Goal: Information Seeking & Learning: Learn about a topic

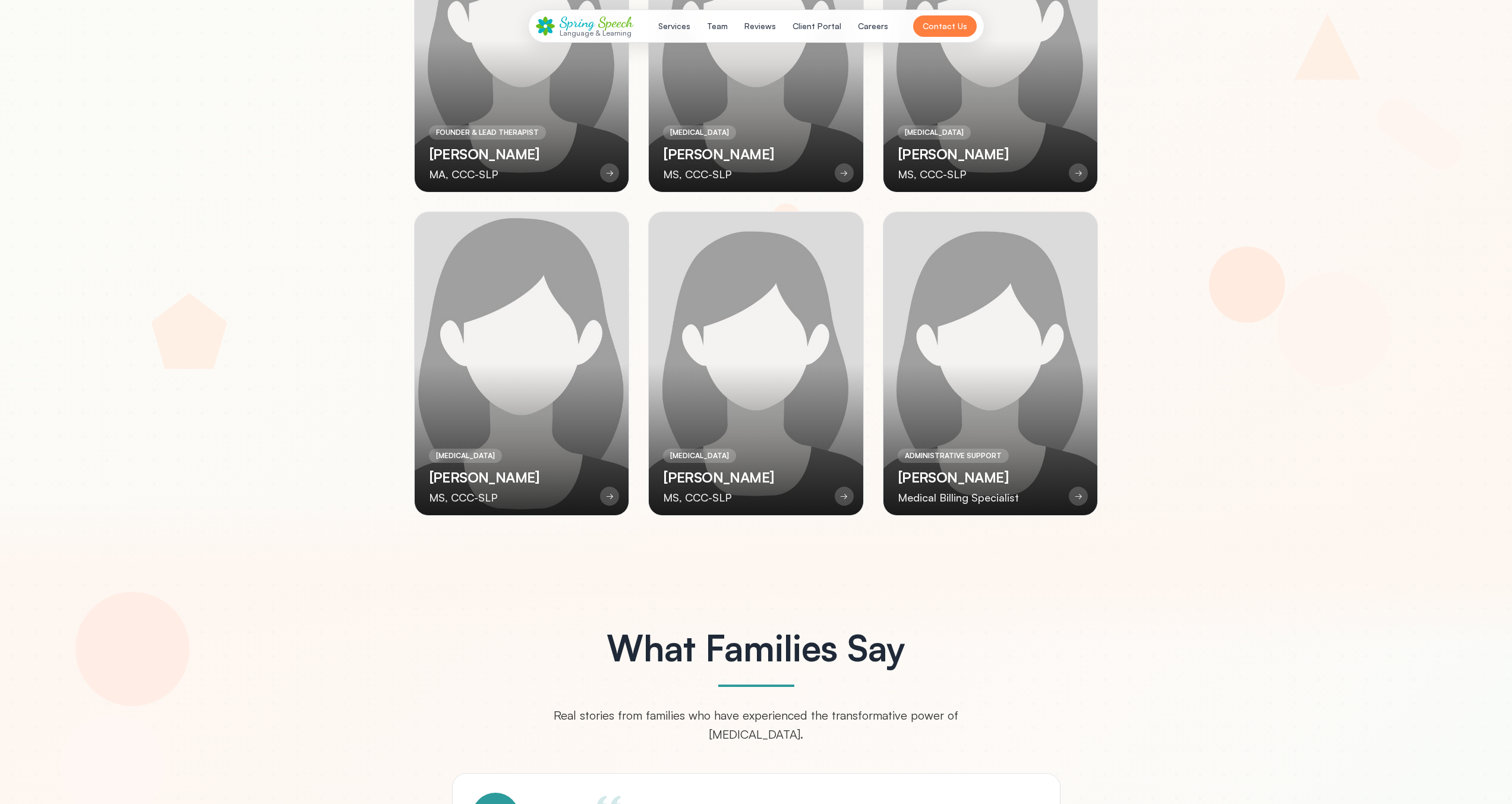
scroll to position [3242, 0]
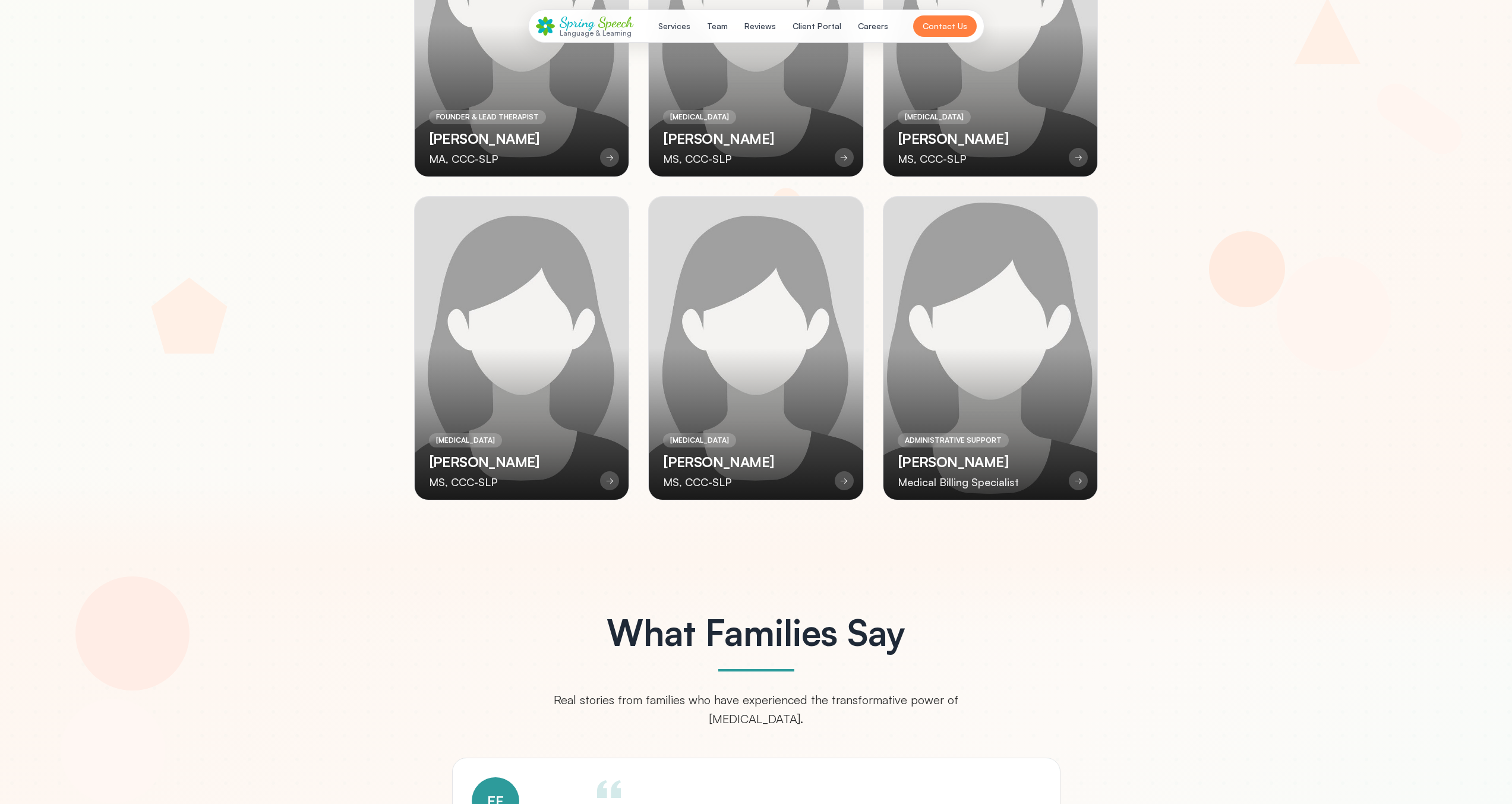
click at [902, 298] on div at bounding box center [991, 348] width 214 height 303
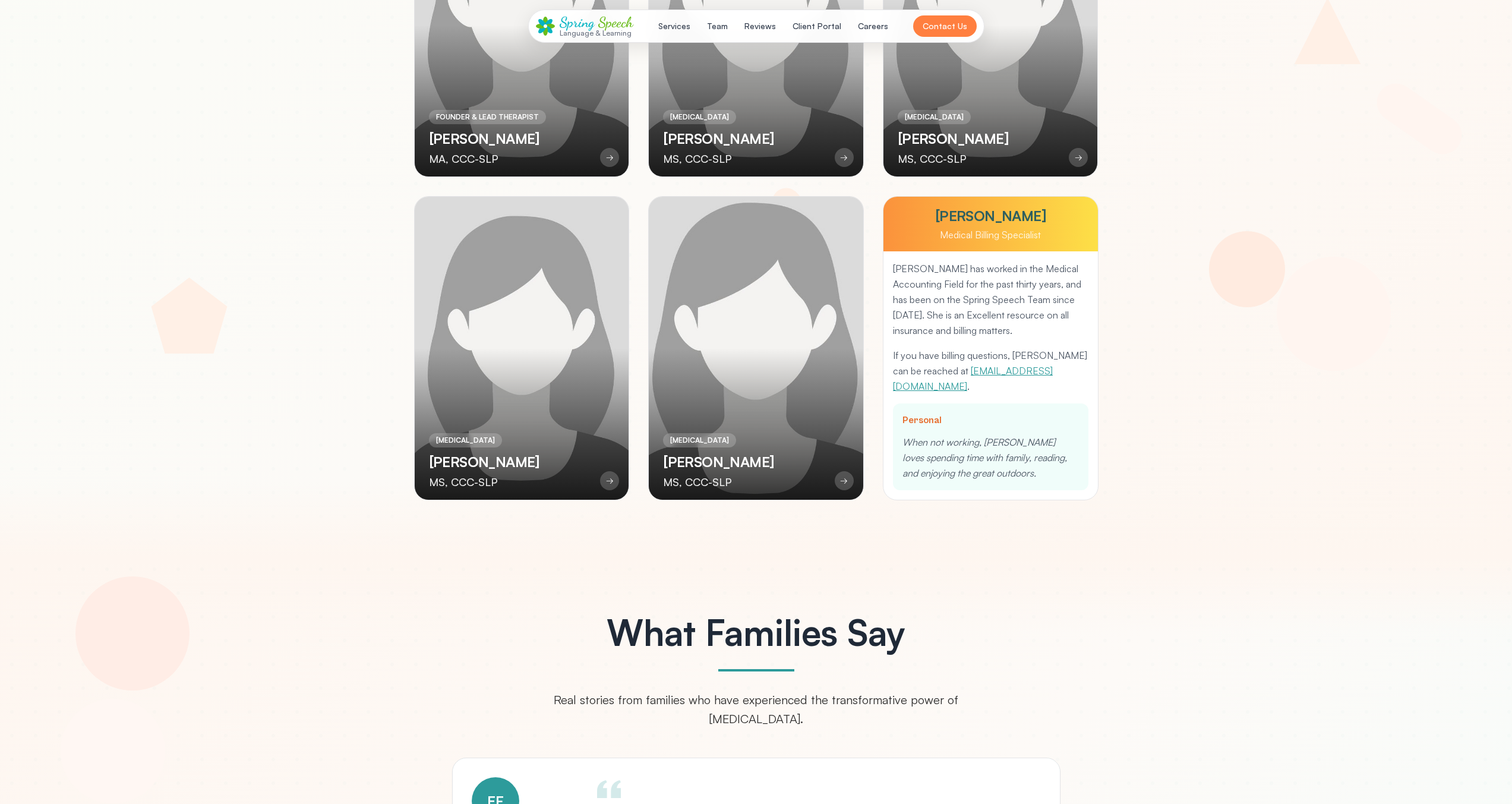
click at [696, 293] on div at bounding box center [756, 348] width 214 height 303
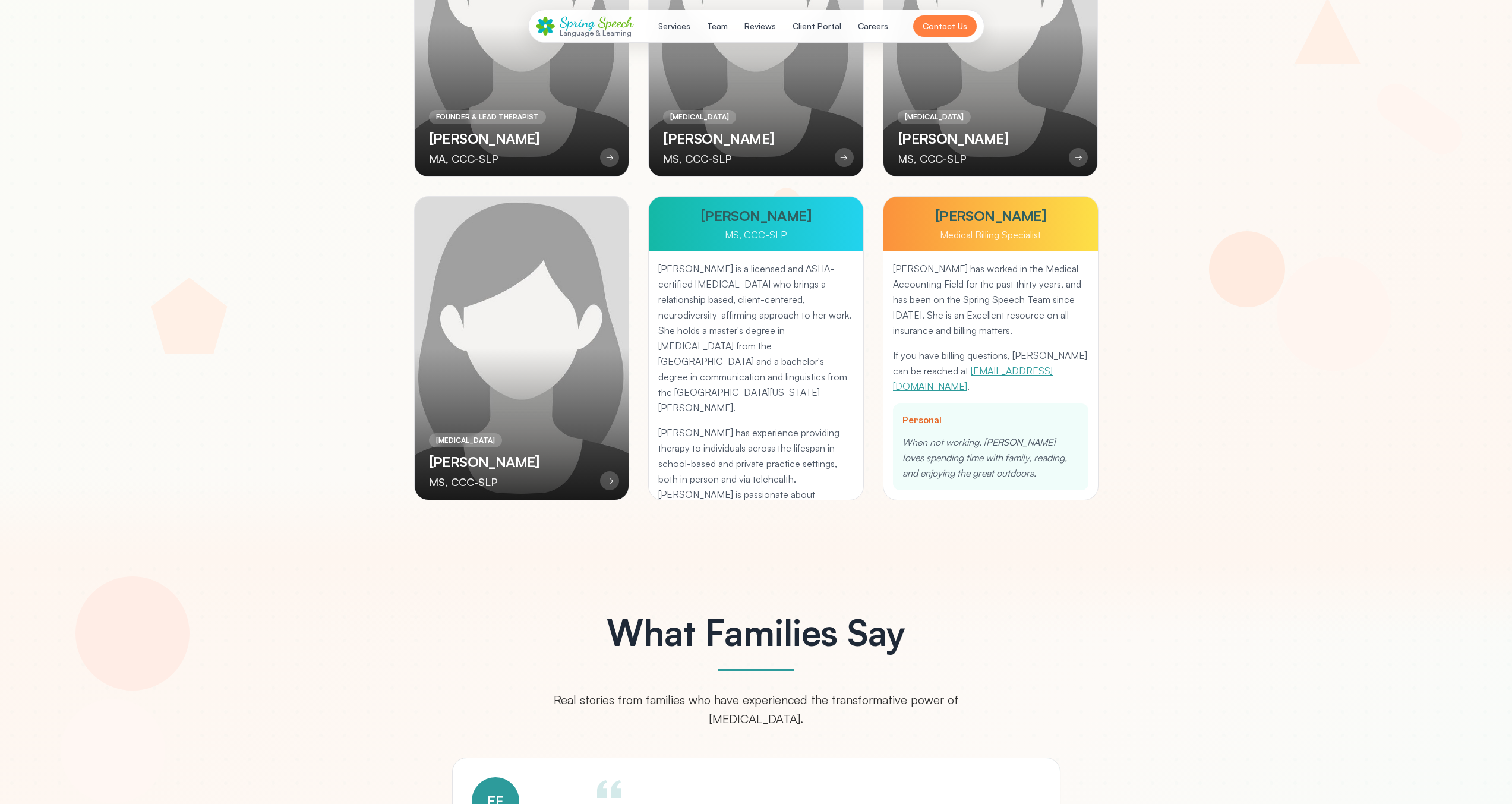
drag, startPoint x: 503, startPoint y: 284, endPoint x: 511, endPoint y: 270, distance: 16.1
click at [502, 284] on div at bounding box center [522, 348] width 214 height 303
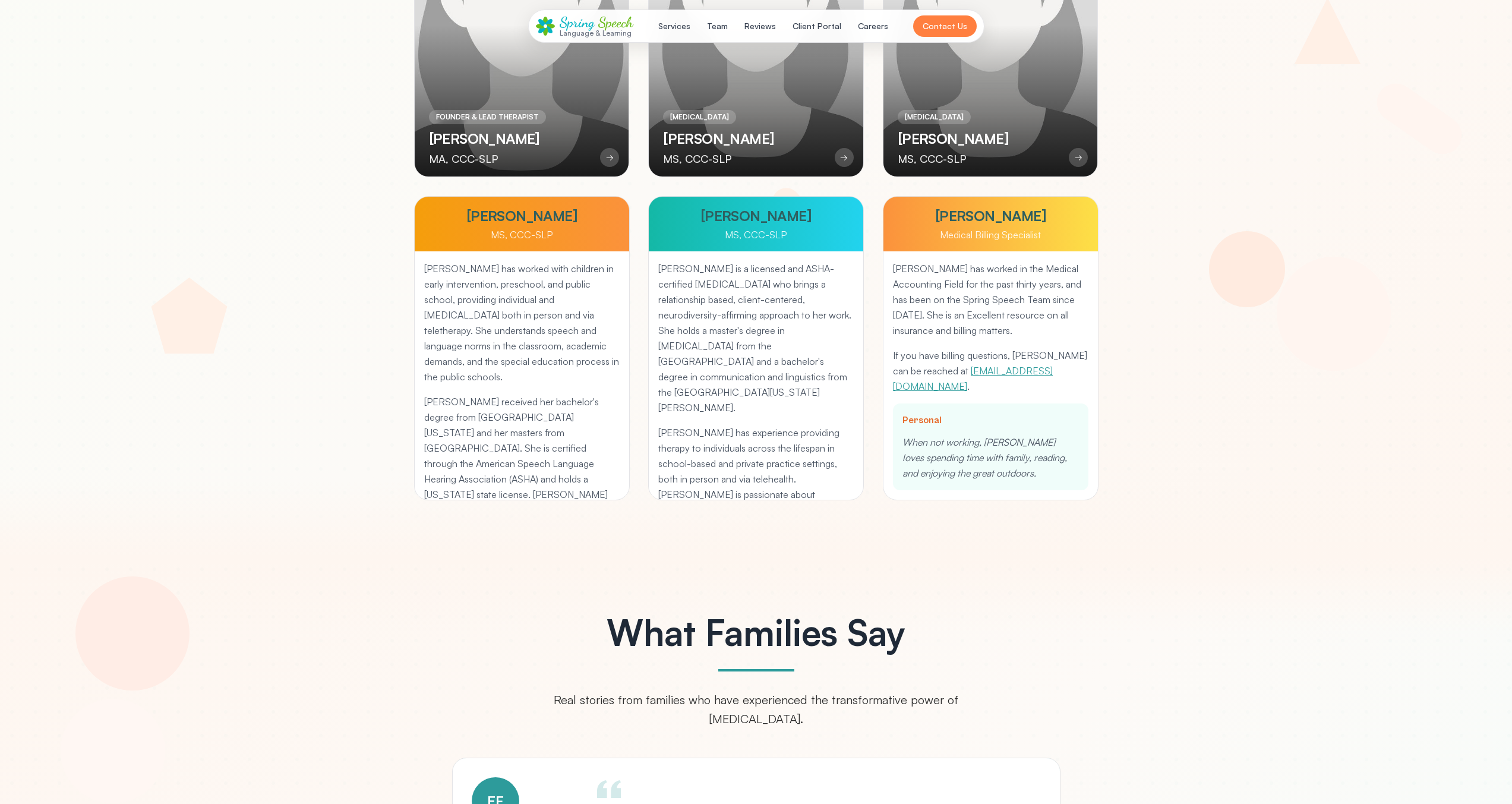
click at [548, 134] on div at bounding box center [522, 25] width 214 height 303
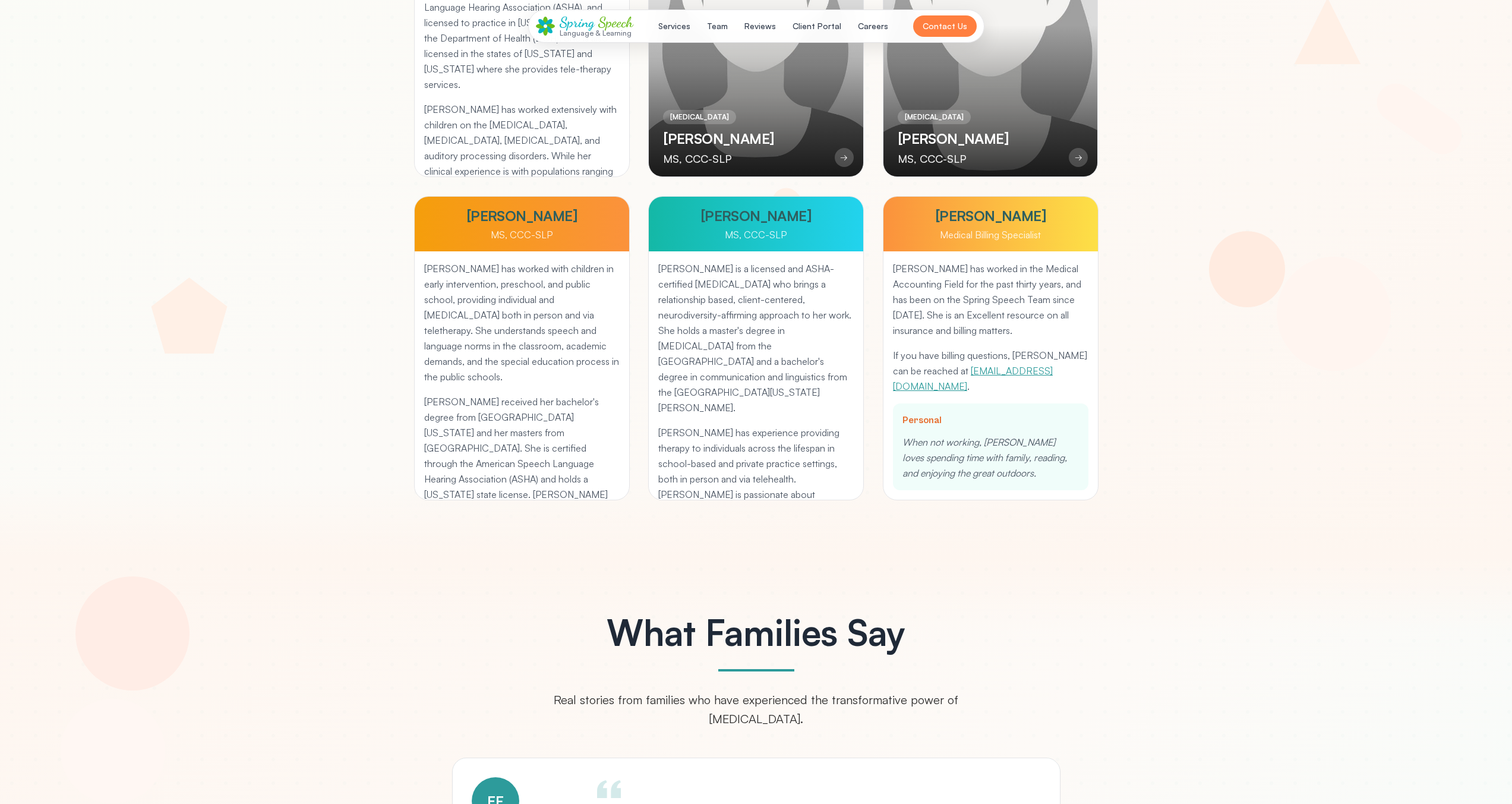
drag, startPoint x: 838, startPoint y: 124, endPoint x: 966, endPoint y: 129, distance: 128.1
click at [839, 124] on div at bounding box center [756, 25] width 214 height 303
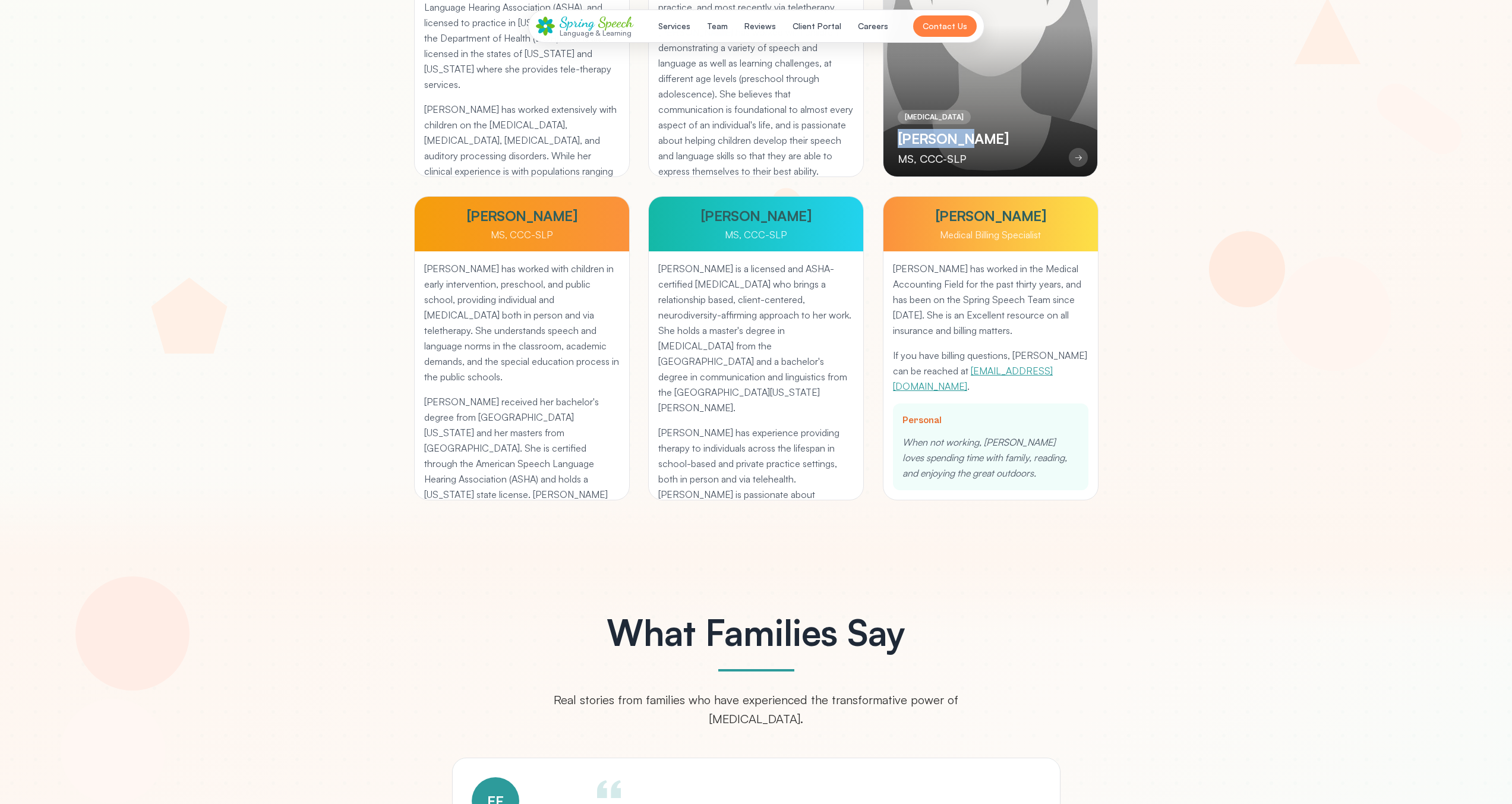
drag, startPoint x: 966, startPoint y: 129, endPoint x: 973, endPoint y: 128, distance: 7.1
click at [973, 129] on h3 "Dianna Garcia" at bounding box center [953, 138] width 111 height 19
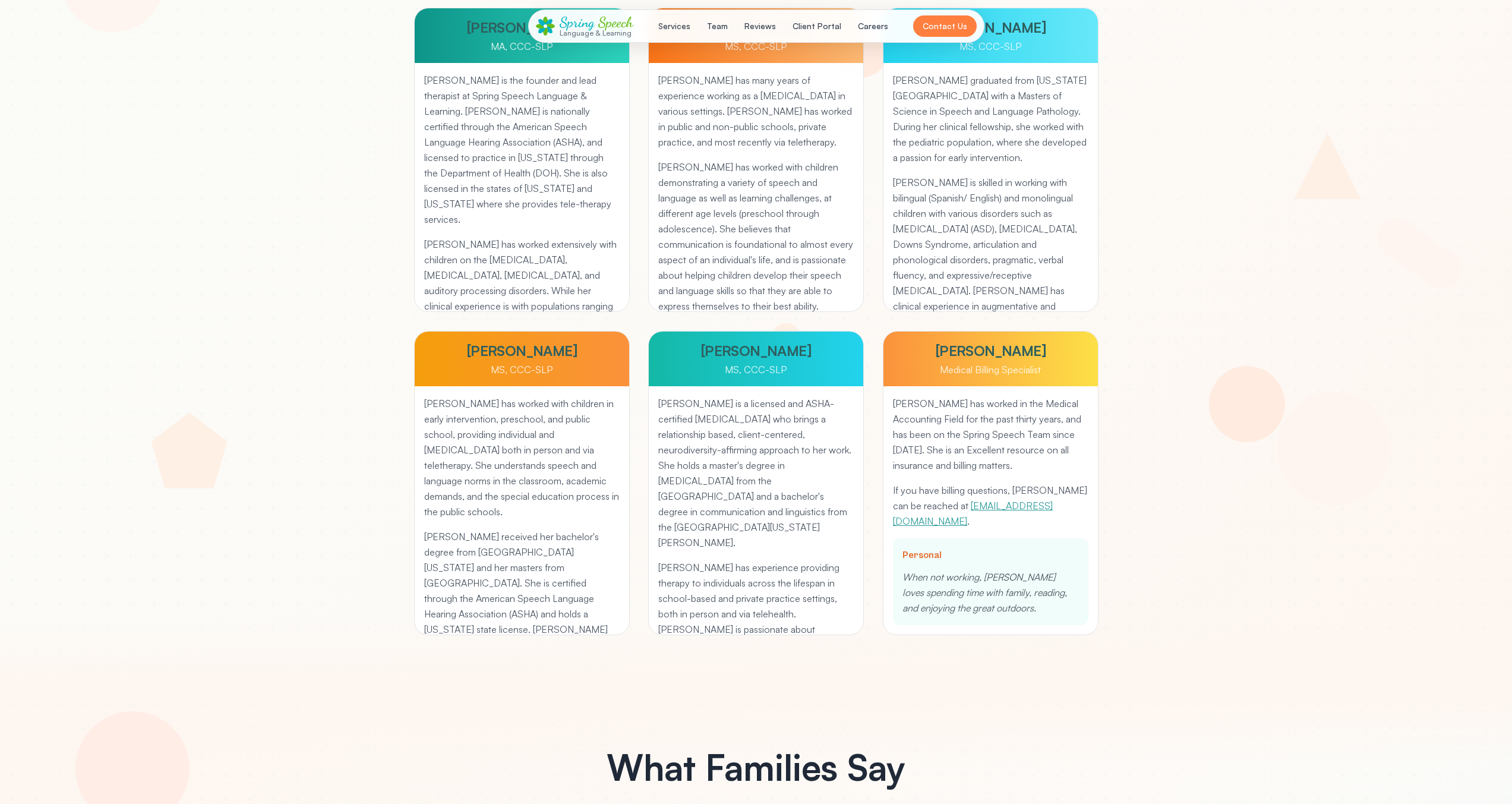
scroll to position [3054, 0]
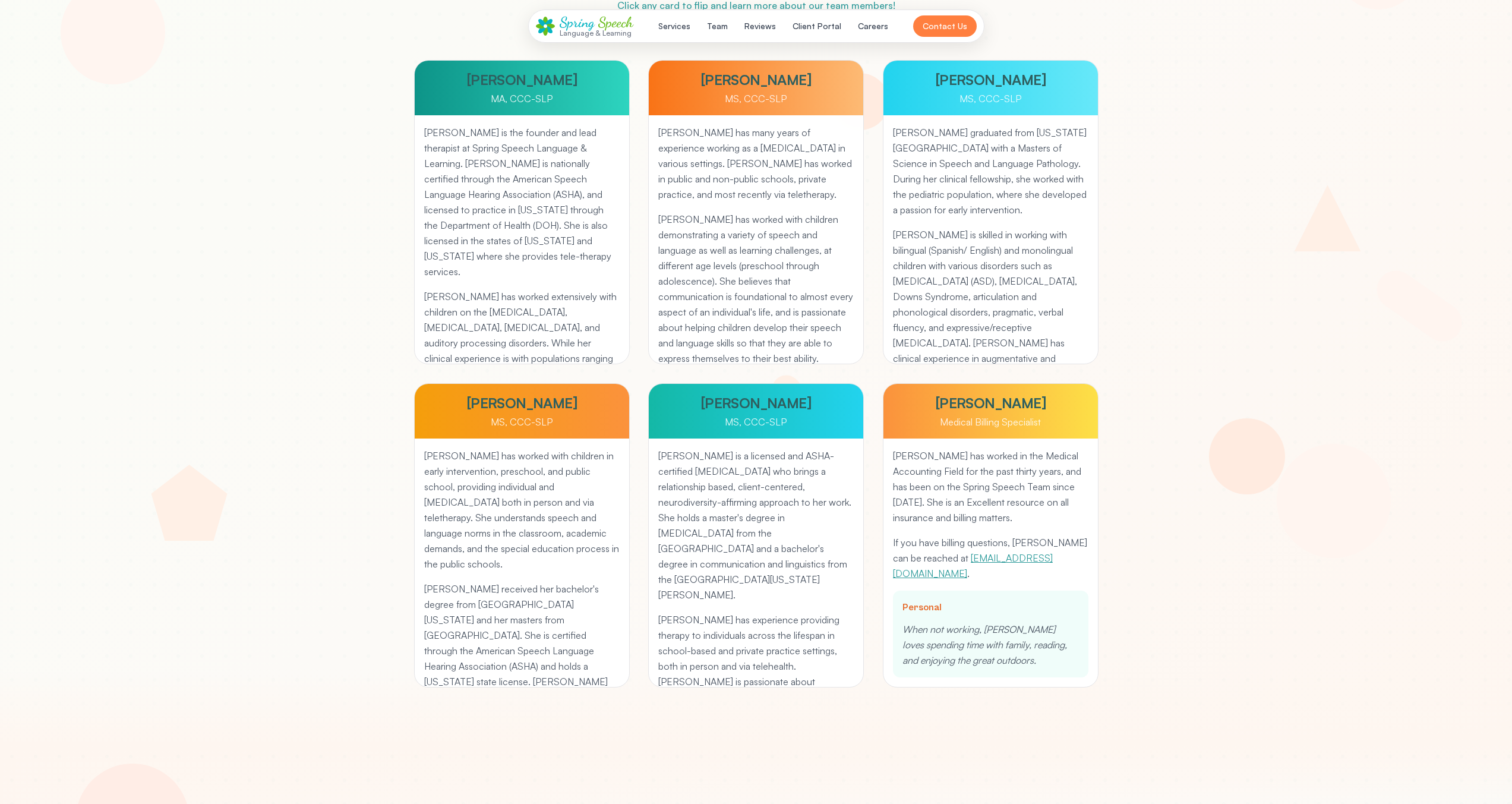
click at [1259, 259] on div at bounding box center [756, 278] width 1512 height 933
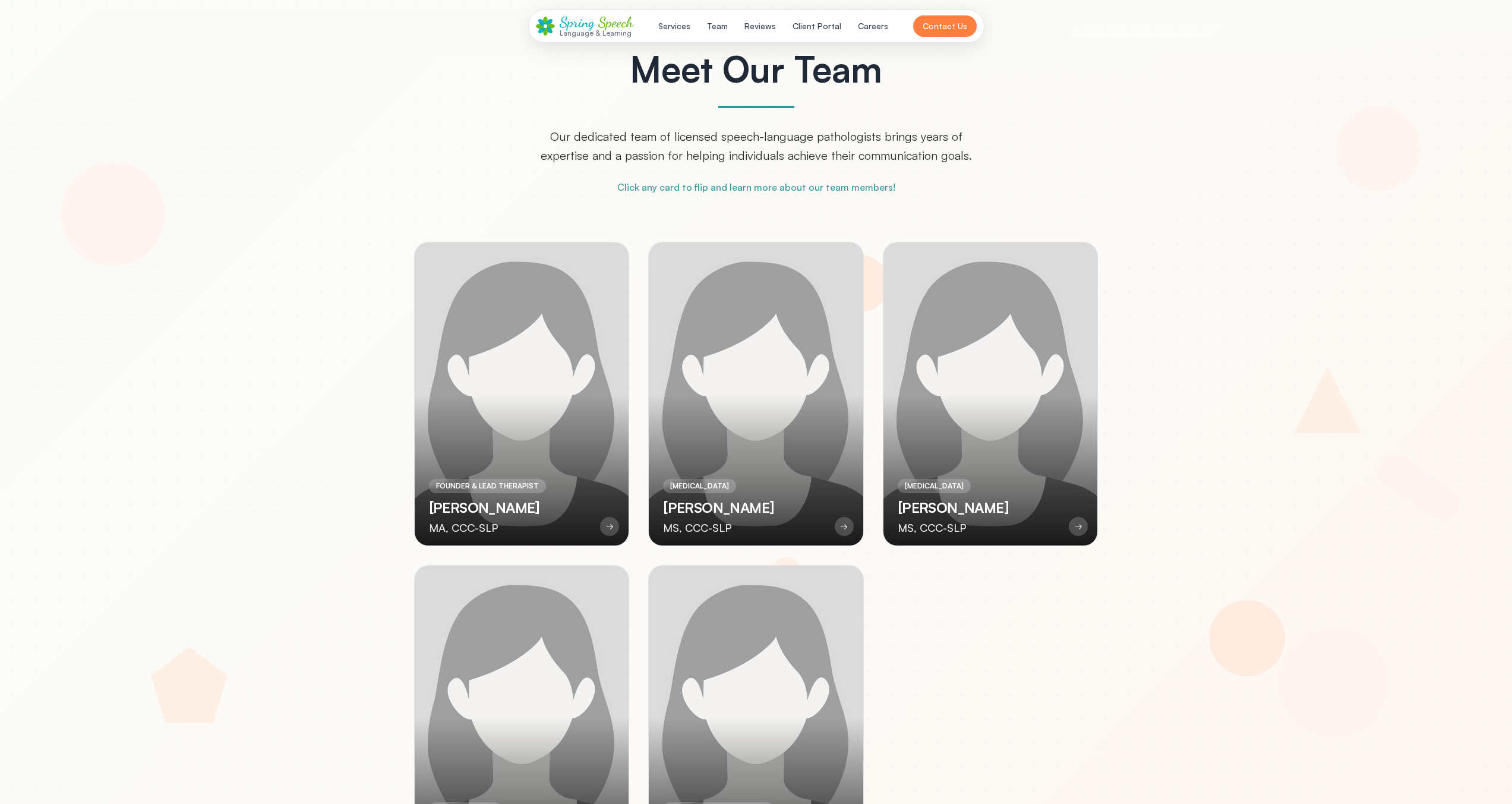
scroll to position [2946, 0]
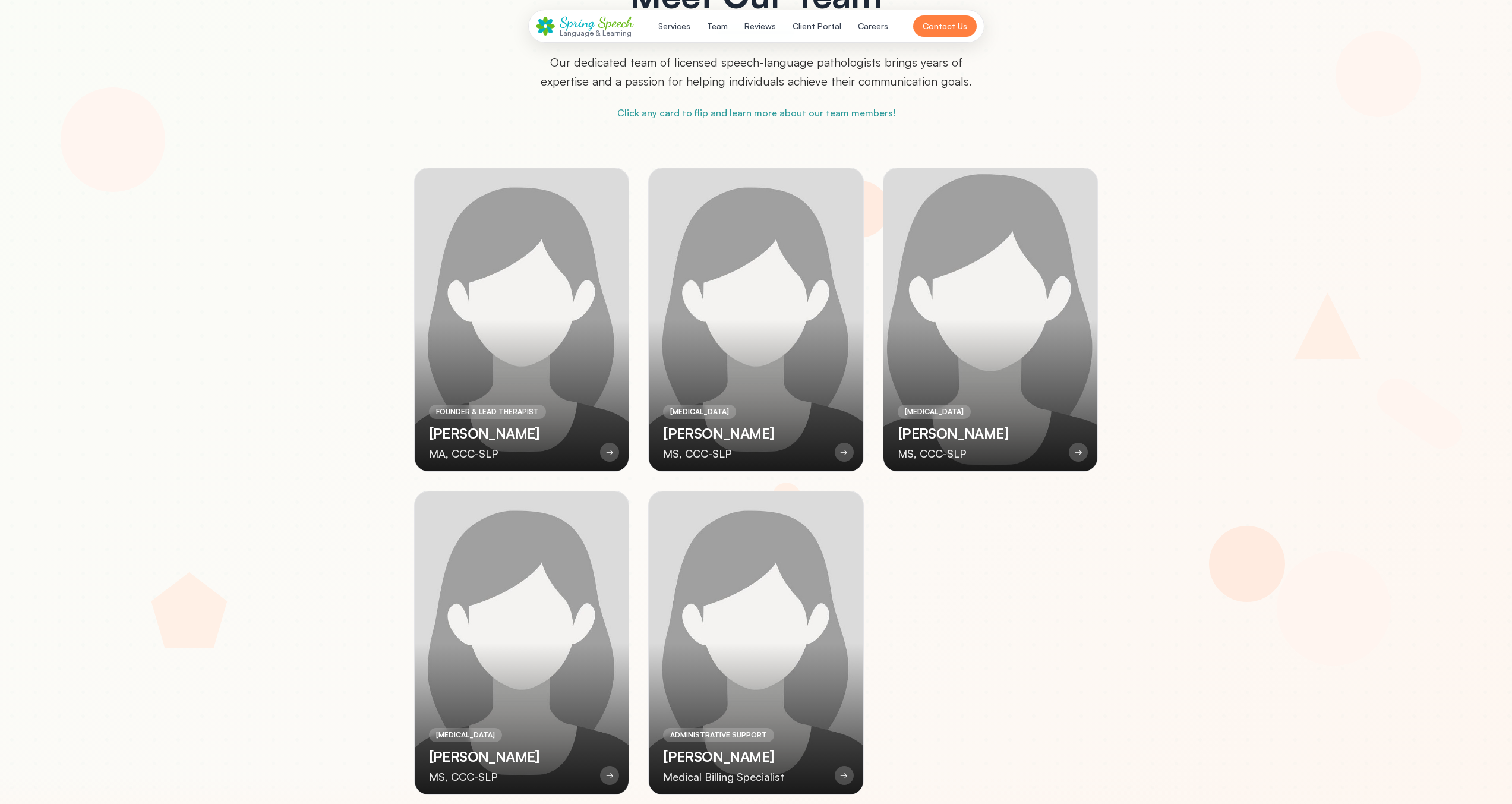
click at [907, 441] on h3 "[PERSON_NAME]" at bounding box center [953, 433] width 111 height 19
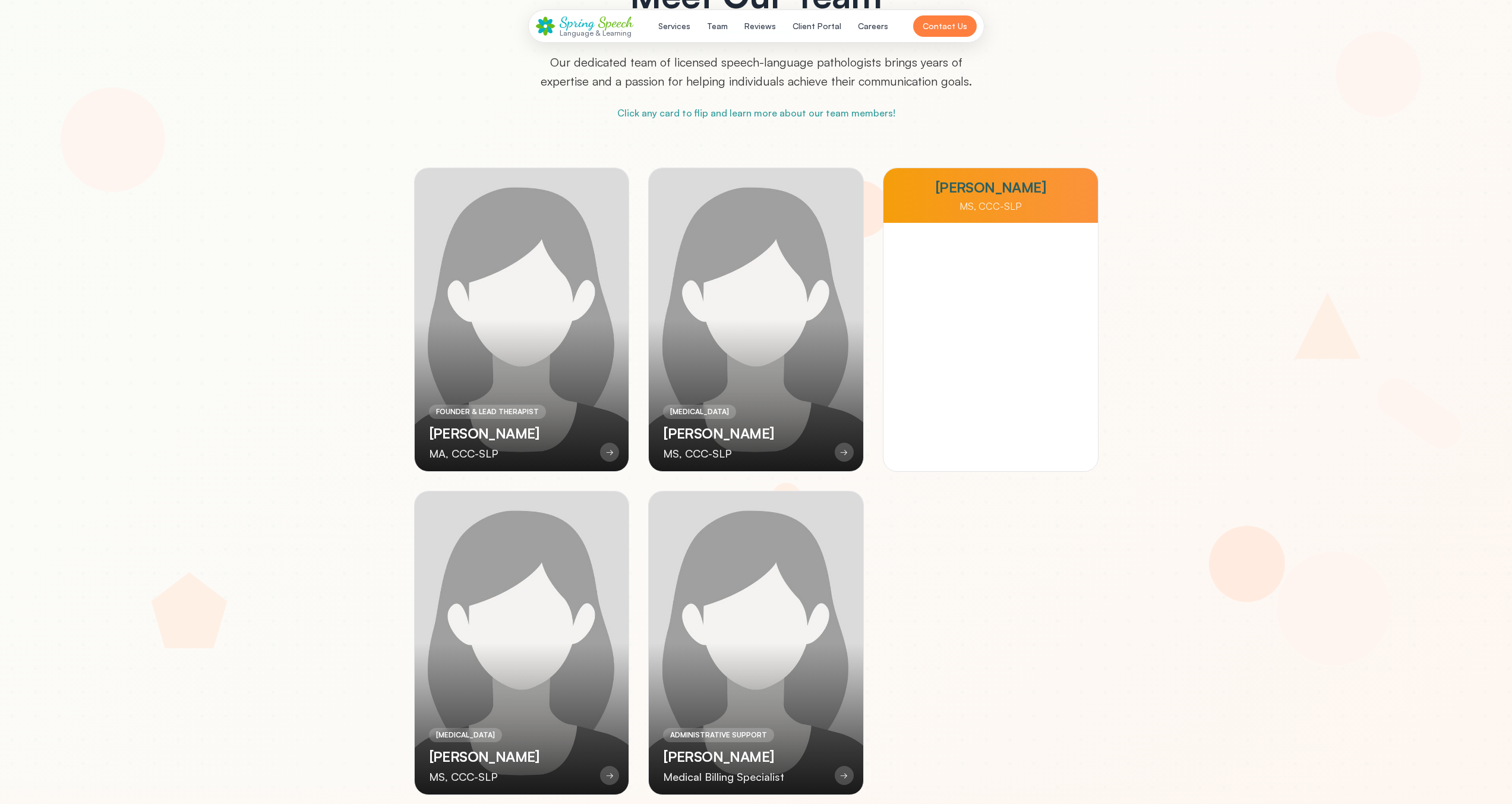
click at [953, 402] on div "SPEECH-LANGUAGE PATHOLOGIST Mirhiya Sampson MS, CCC-SLP → Mirhiya Sampson MS, C…" at bounding box center [991, 319] width 215 height 304
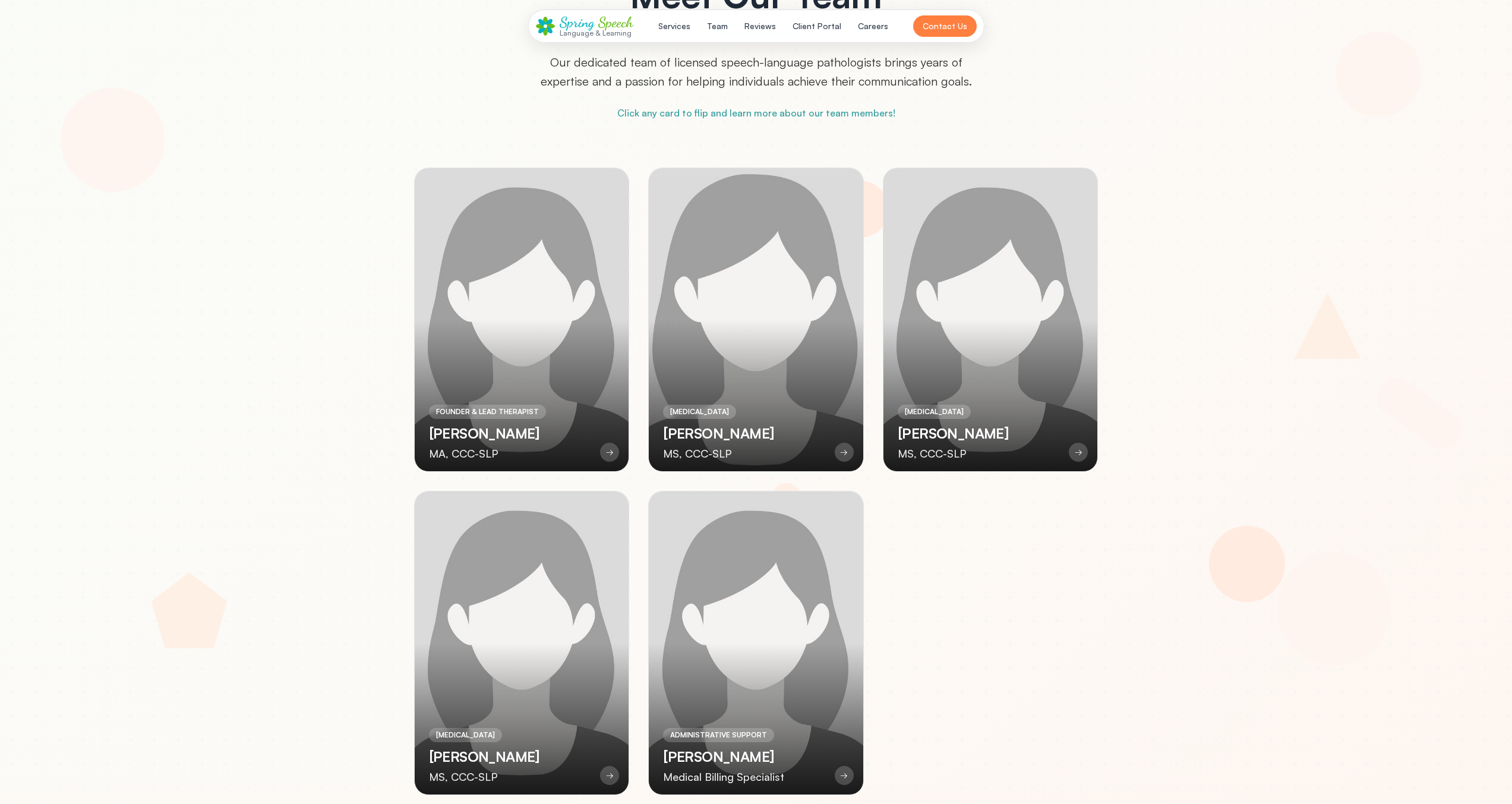
click at [736, 413] on div "[MEDICAL_DATA]" at bounding box center [699, 411] width 73 height 14
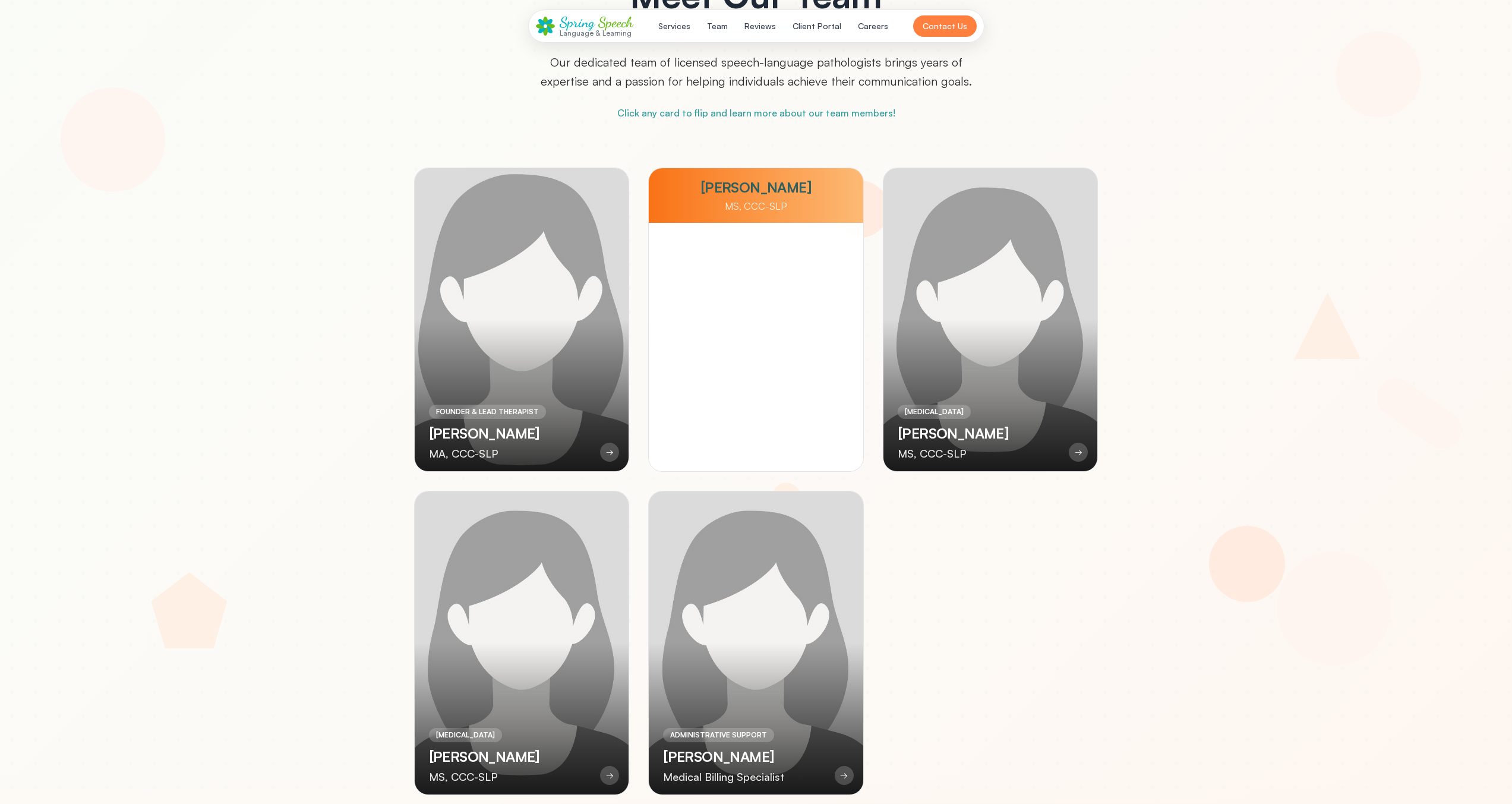
click at [518, 424] on h3 "[PERSON_NAME]" at bounding box center [487, 433] width 117 height 19
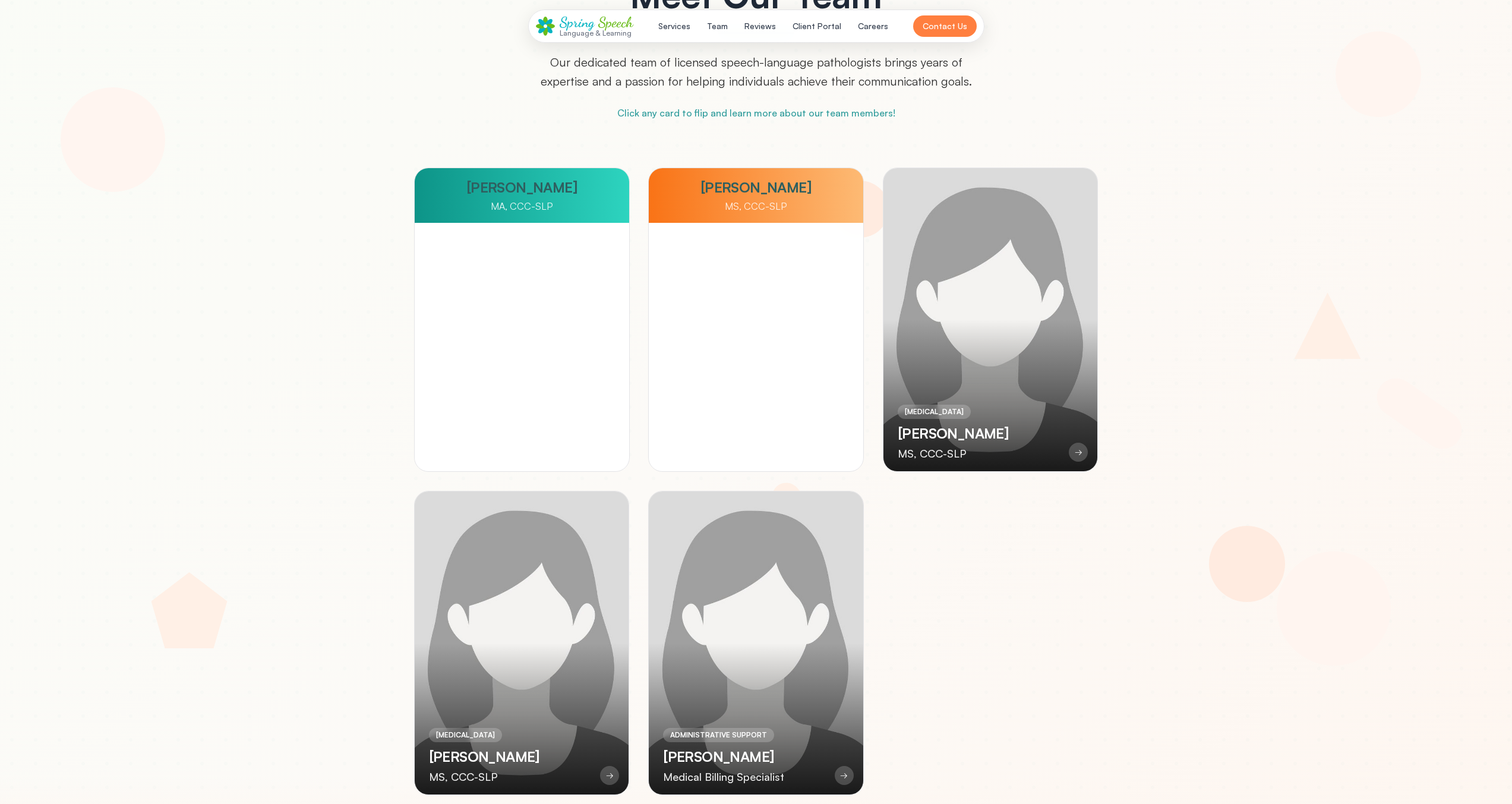
click at [519, 424] on h3 "[PERSON_NAME]" at bounding box center [556, 433] width 117 height 19
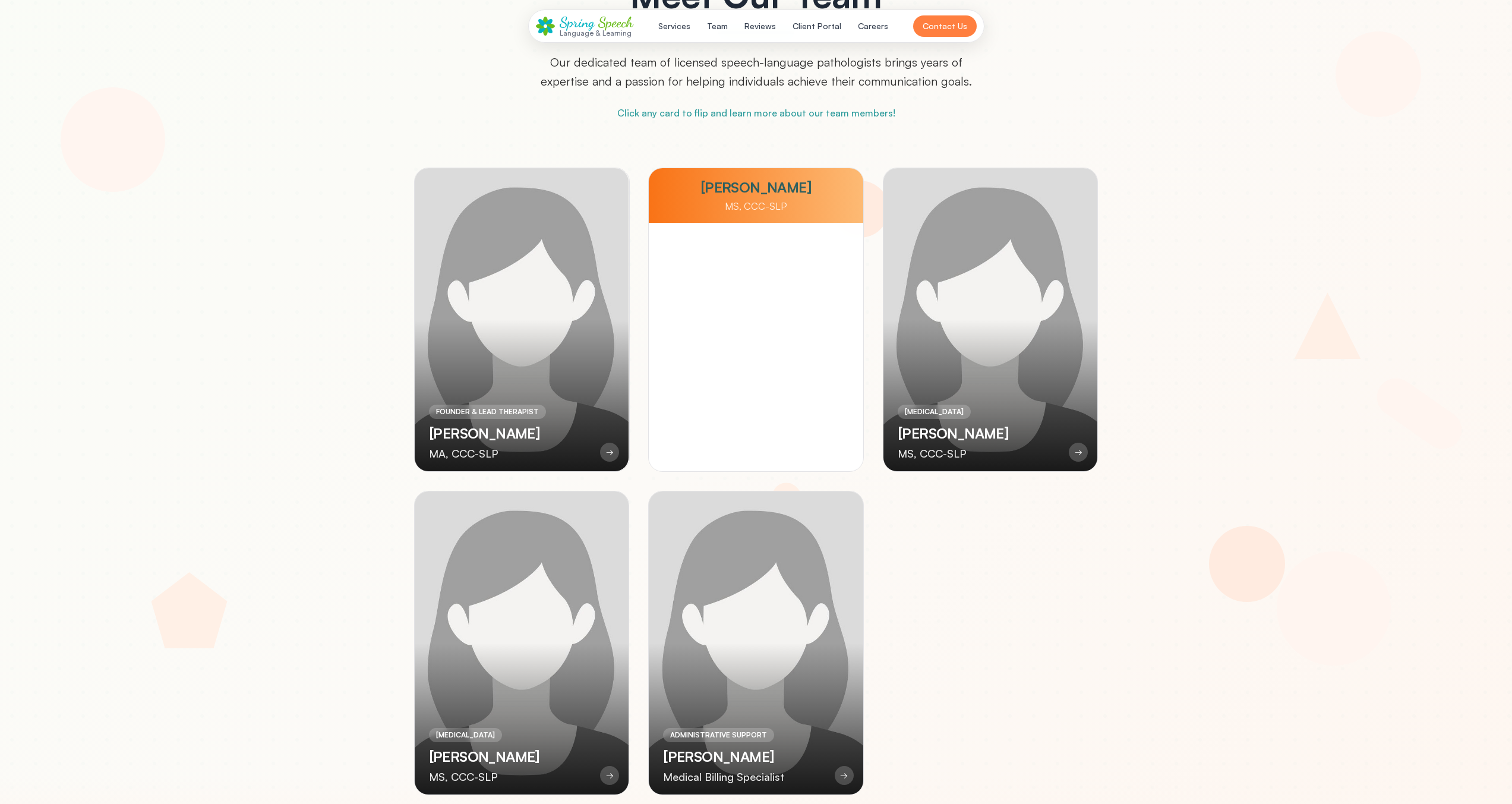
click at [766, 392] on div "Pam Leffler MS, CCC-SLP Pam has many years of experience working as a Speech La…" at bounding box center [756, 320] width 214 height 303
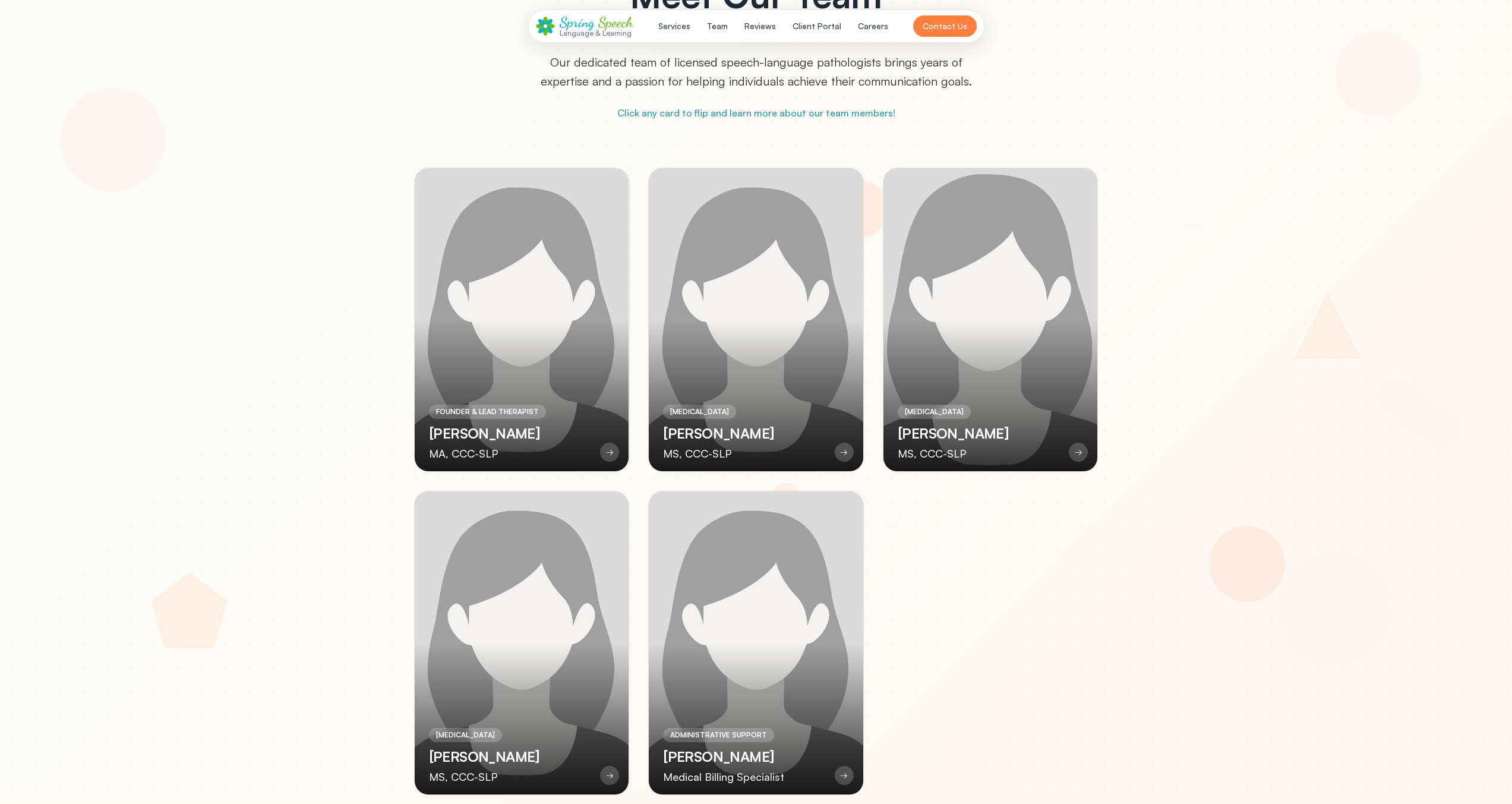
click at [911, 392] on div at bounding box center [991, 320] width 214 height 303
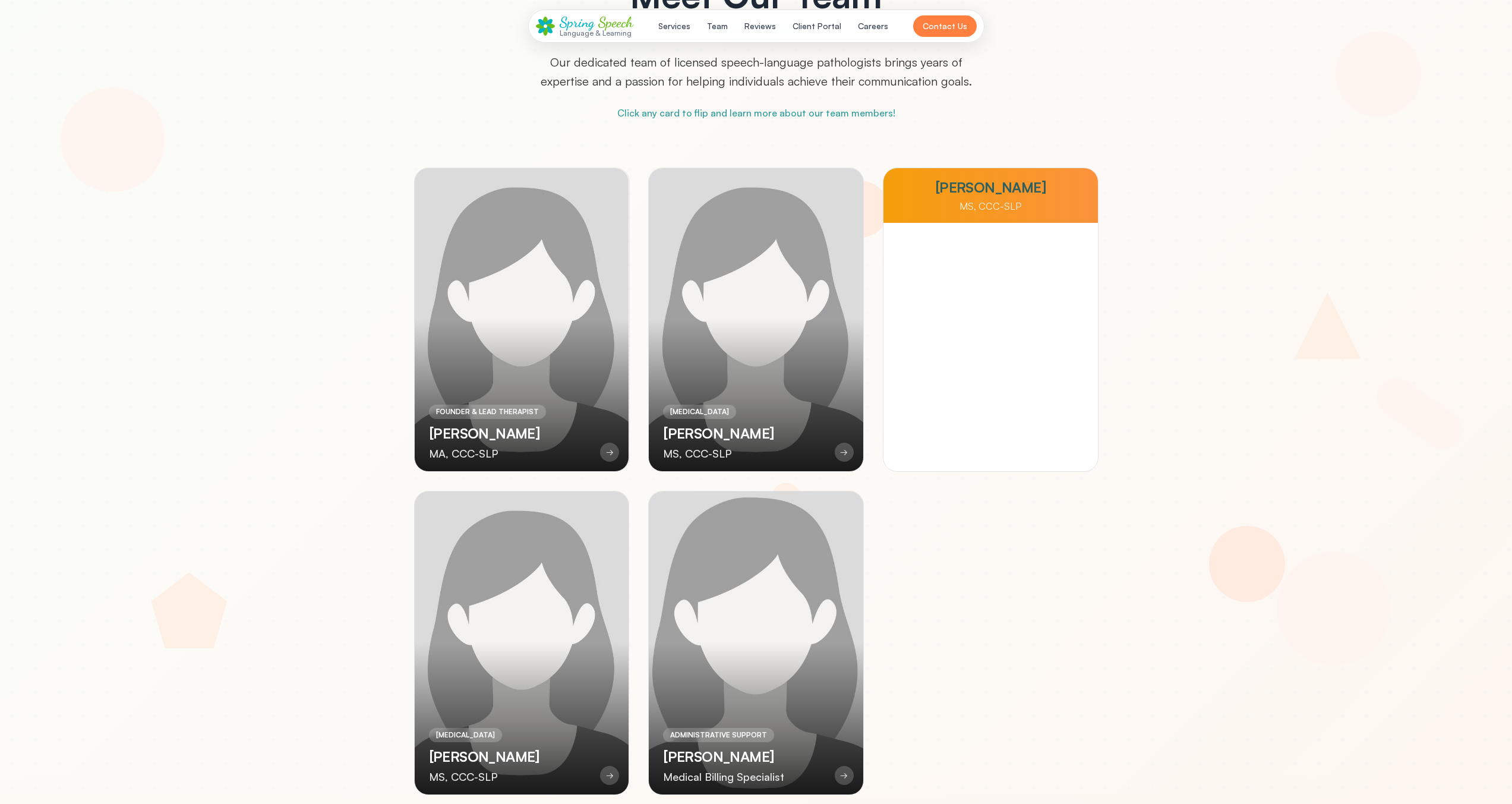
click at [765, 608] on div at bounding box center [756, 643] width 214 height 303
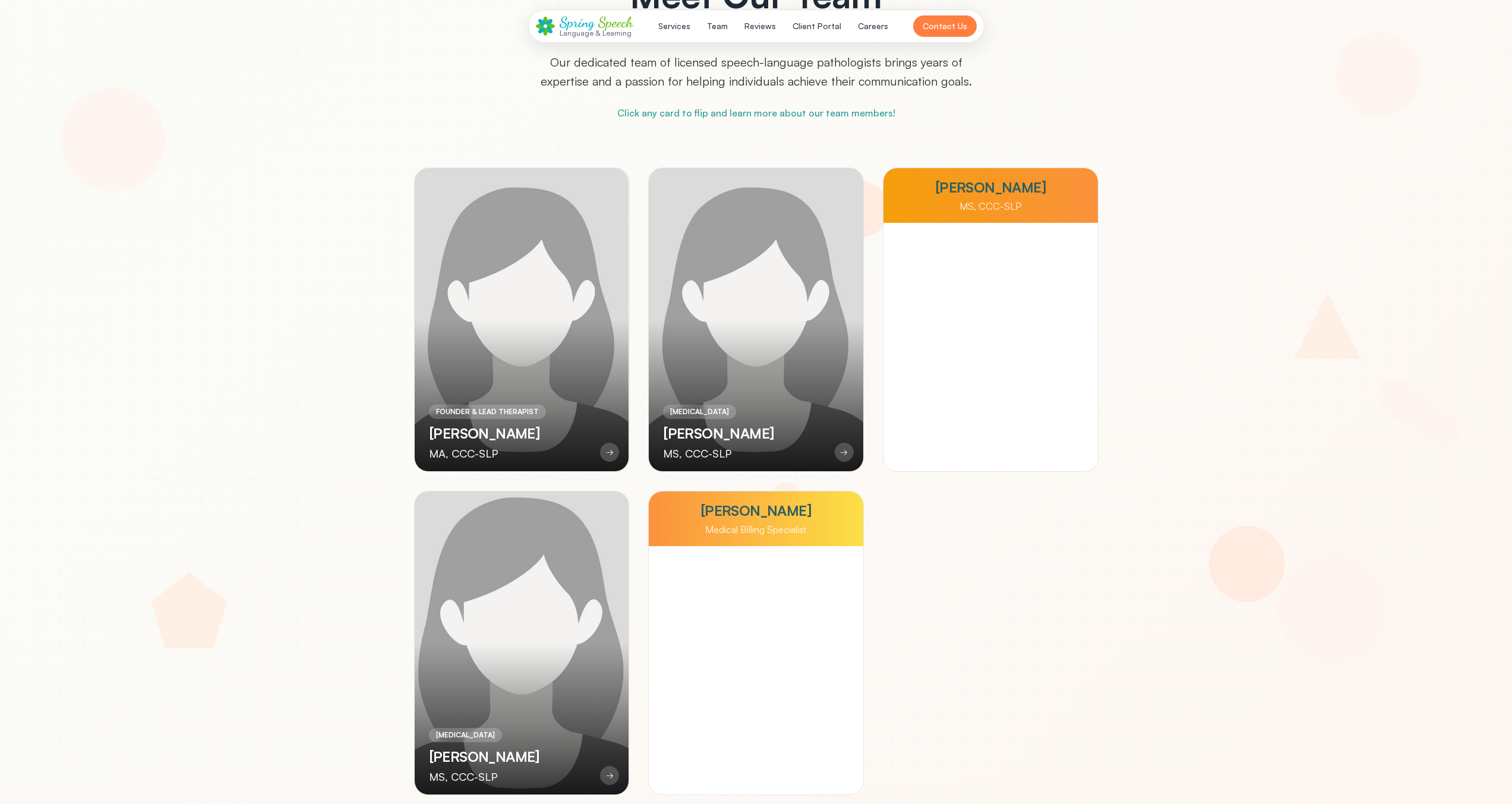
click at [580, 621] on div at bounding box center [522, 643] width 214 height 303
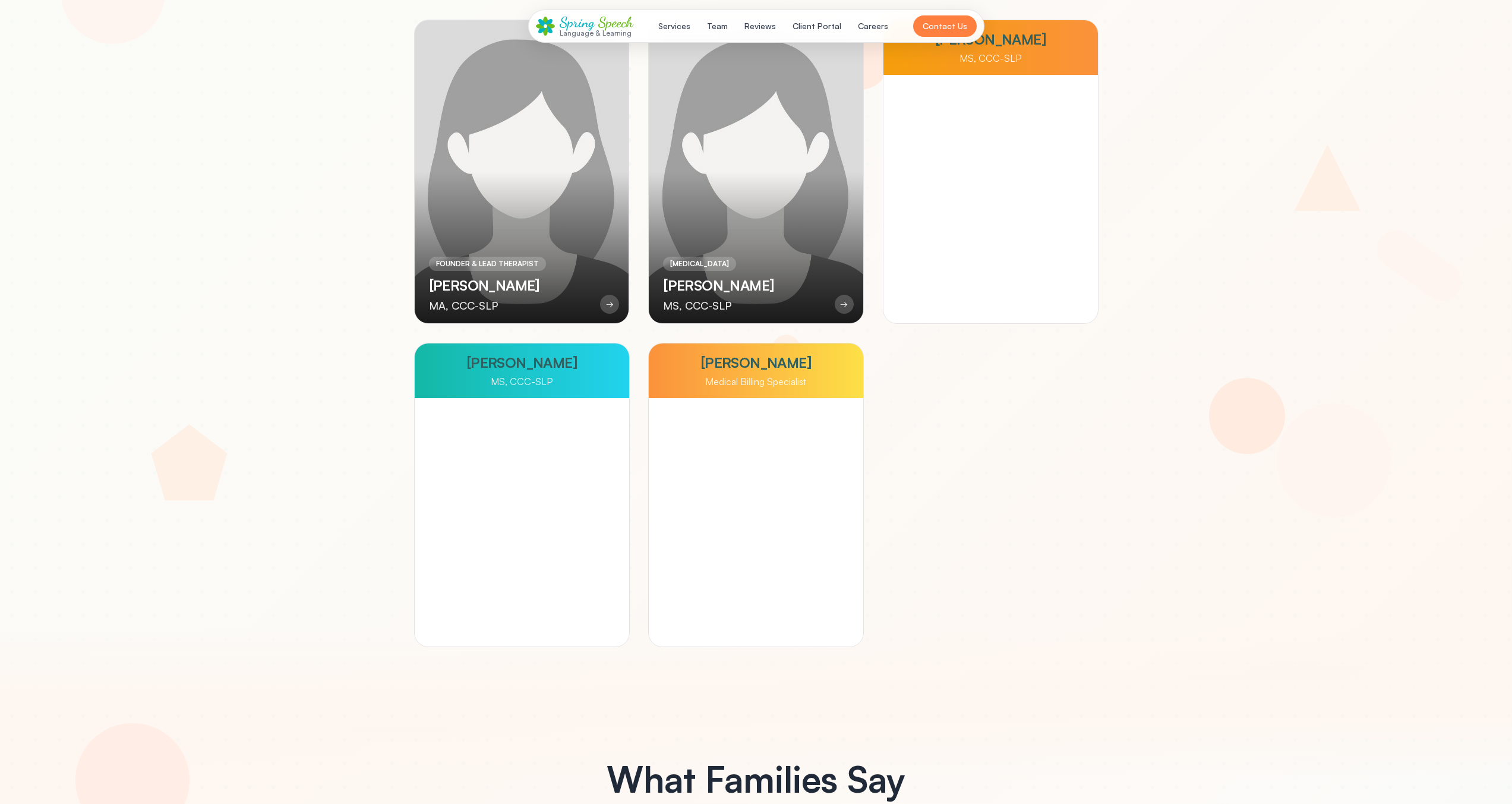
scroll to position [3087, 0]
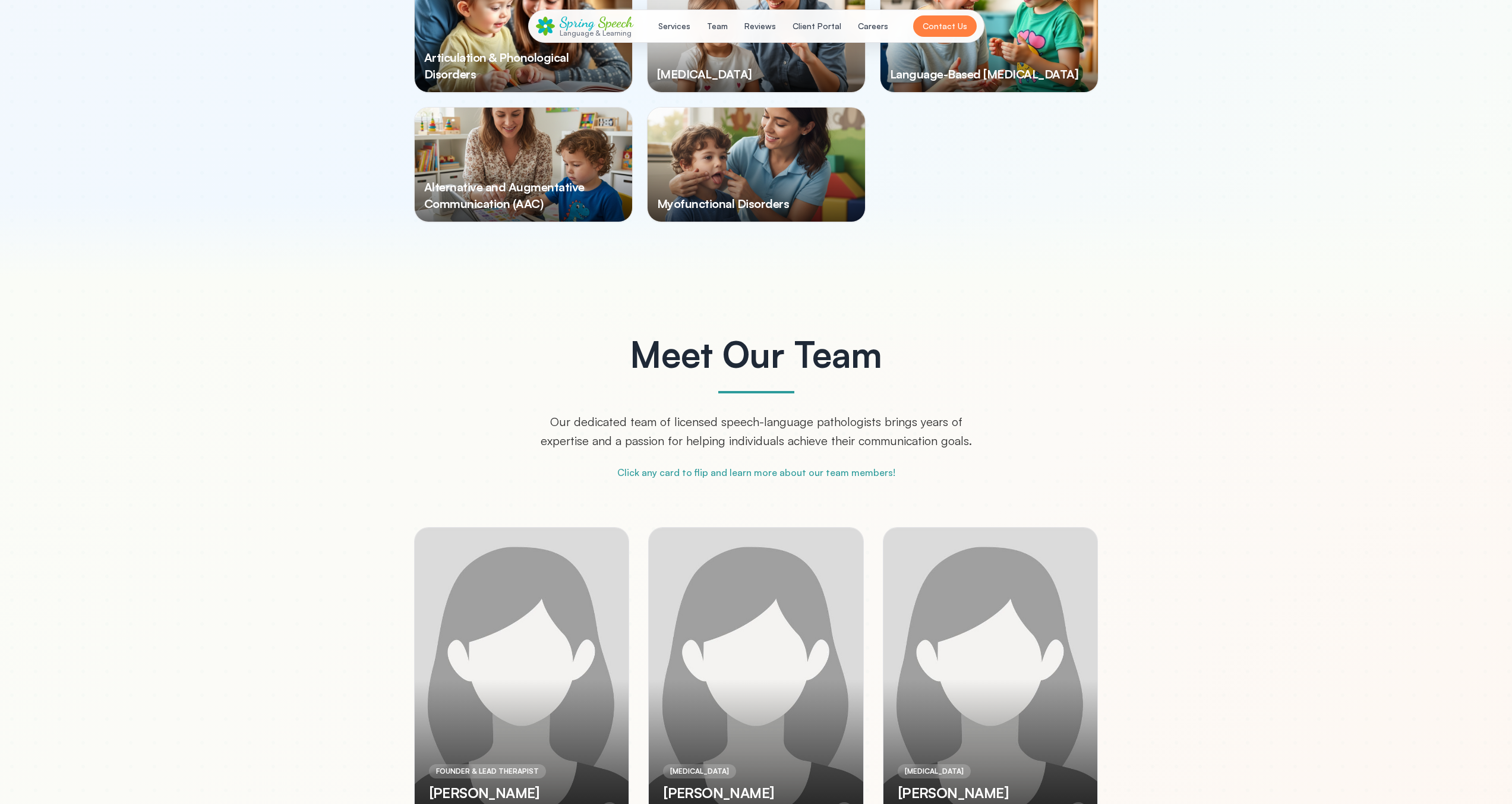
scroll to position [2602, 0]
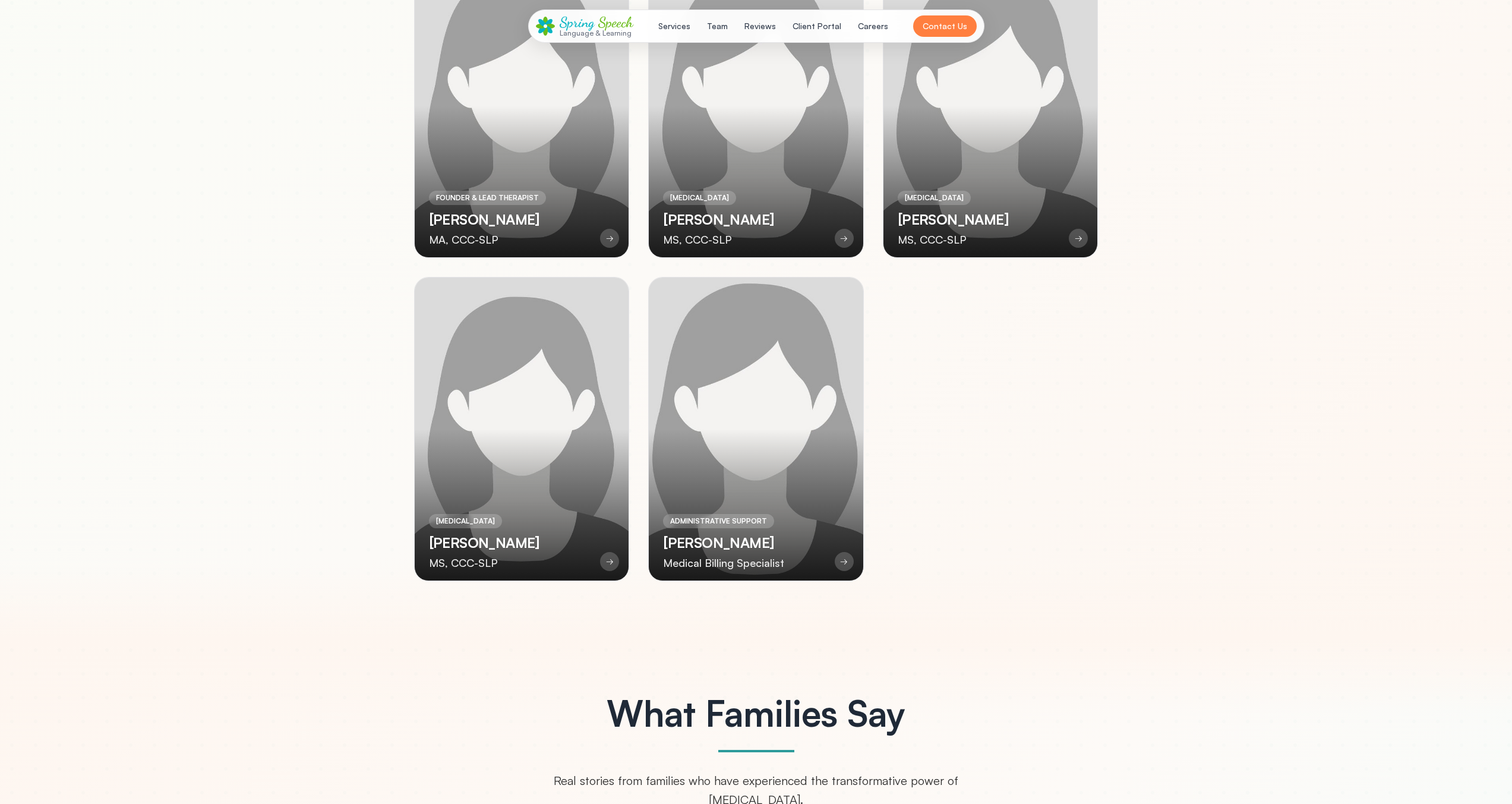
drag, startPoint x: 706, startPoint y: 318, endPoint x: 696, endPoint y: 317, distance: 10.0
click at [706, 318] on div at bounding box center [756, 429] width 214 height 303
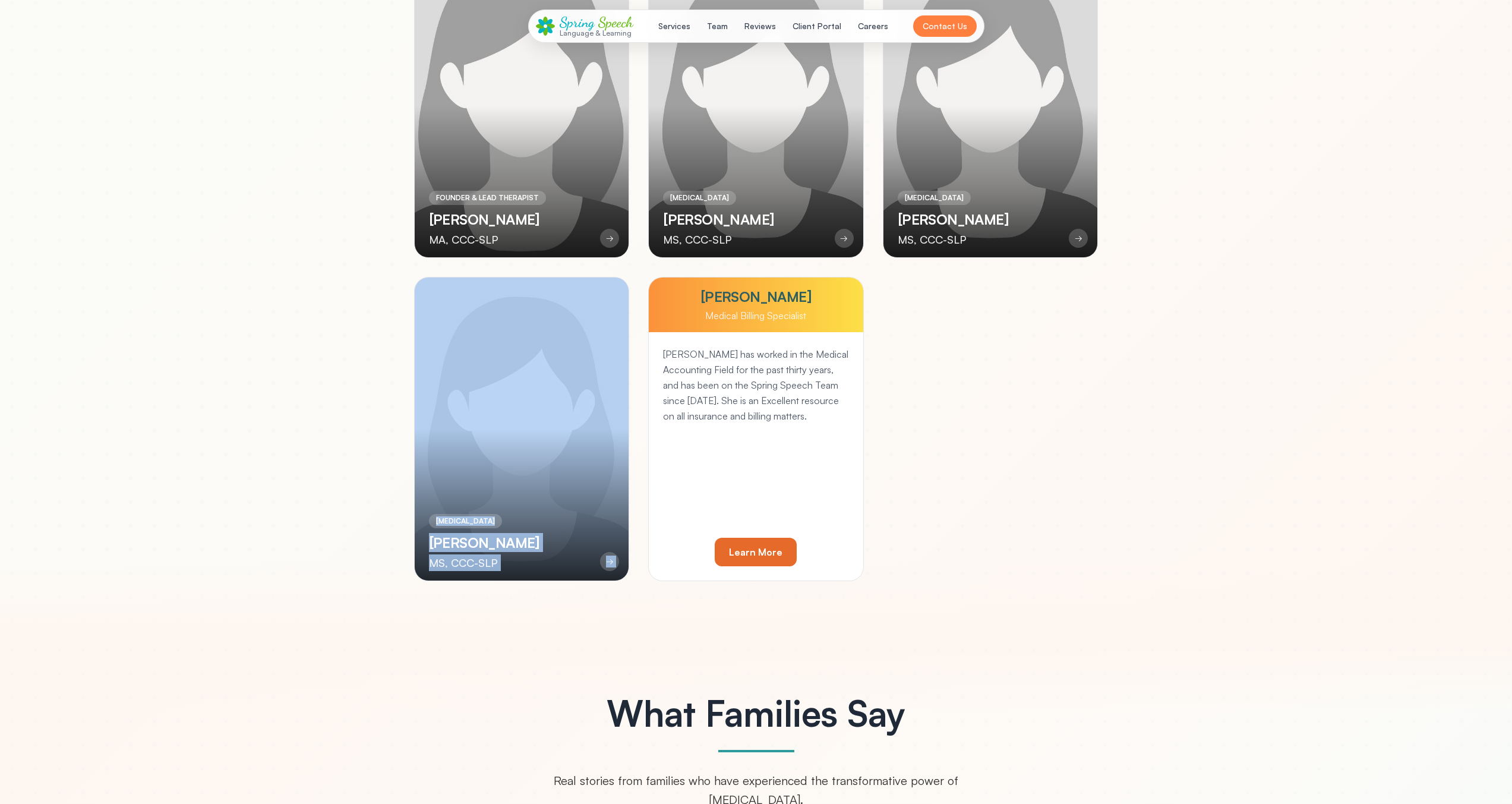
drag, startPoint x: 637, startPoint y: 310, endPoint x: 607, endPoint y: 245, distance: 71.6
click at [637, 309] on div "FOUNDER & LEAD THERAPIST [PERSON_NAME] MA, CCC-SLP → [PERSON_NAME] MA, CCC-SLP …" at bounding box center [756, 268] width 685 height 628
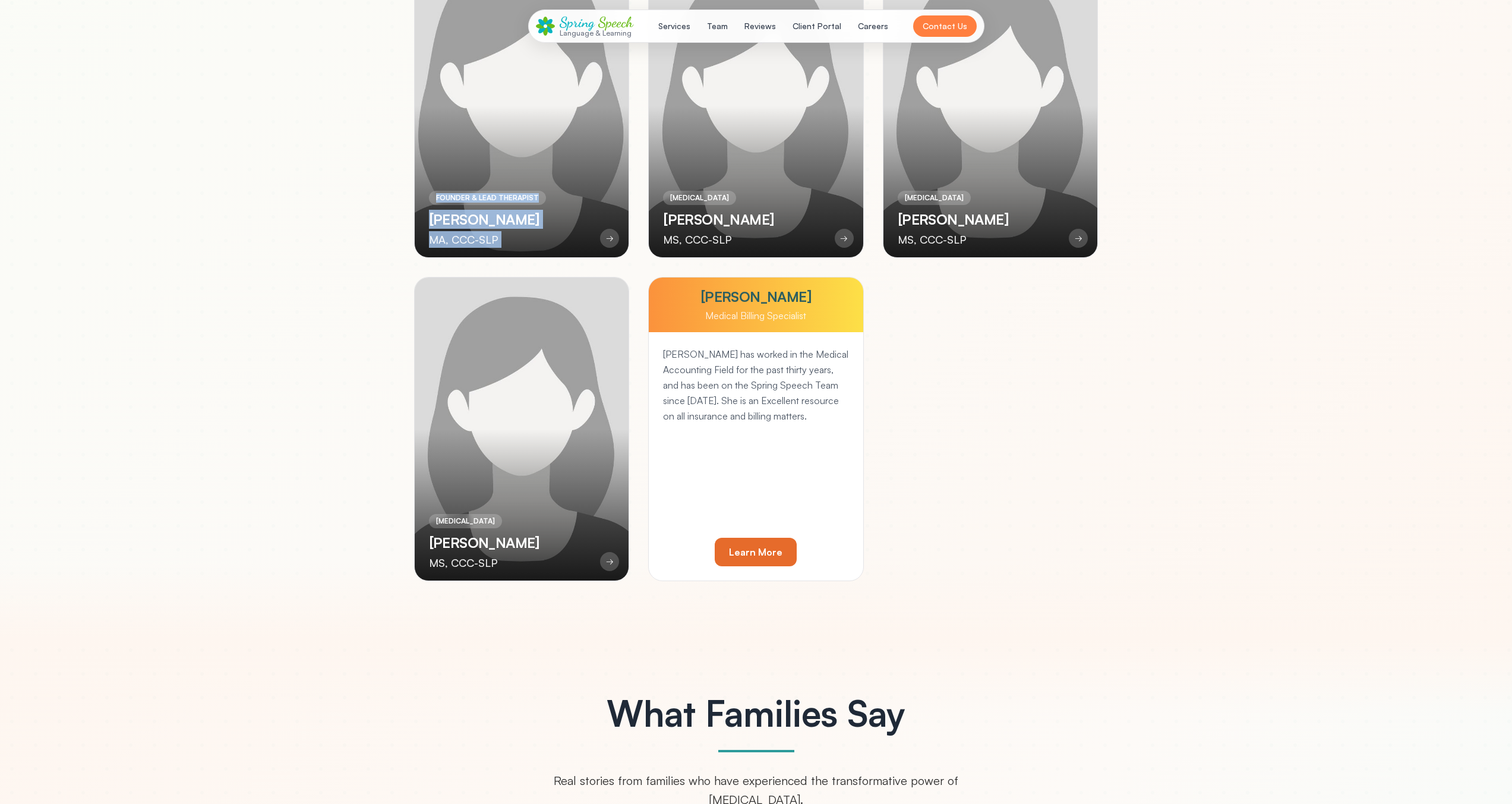
drag, startPoint x: 601, startPoint y: 225, endPoint x: 606, endPoint y: 220, distance: 7.1
click at [601, 222] on div "FOUNDER & LEAD THERAPIST Salomi Daftary MA, CCC-SLP →" at bounding box center [522, 105] width 214 height 303
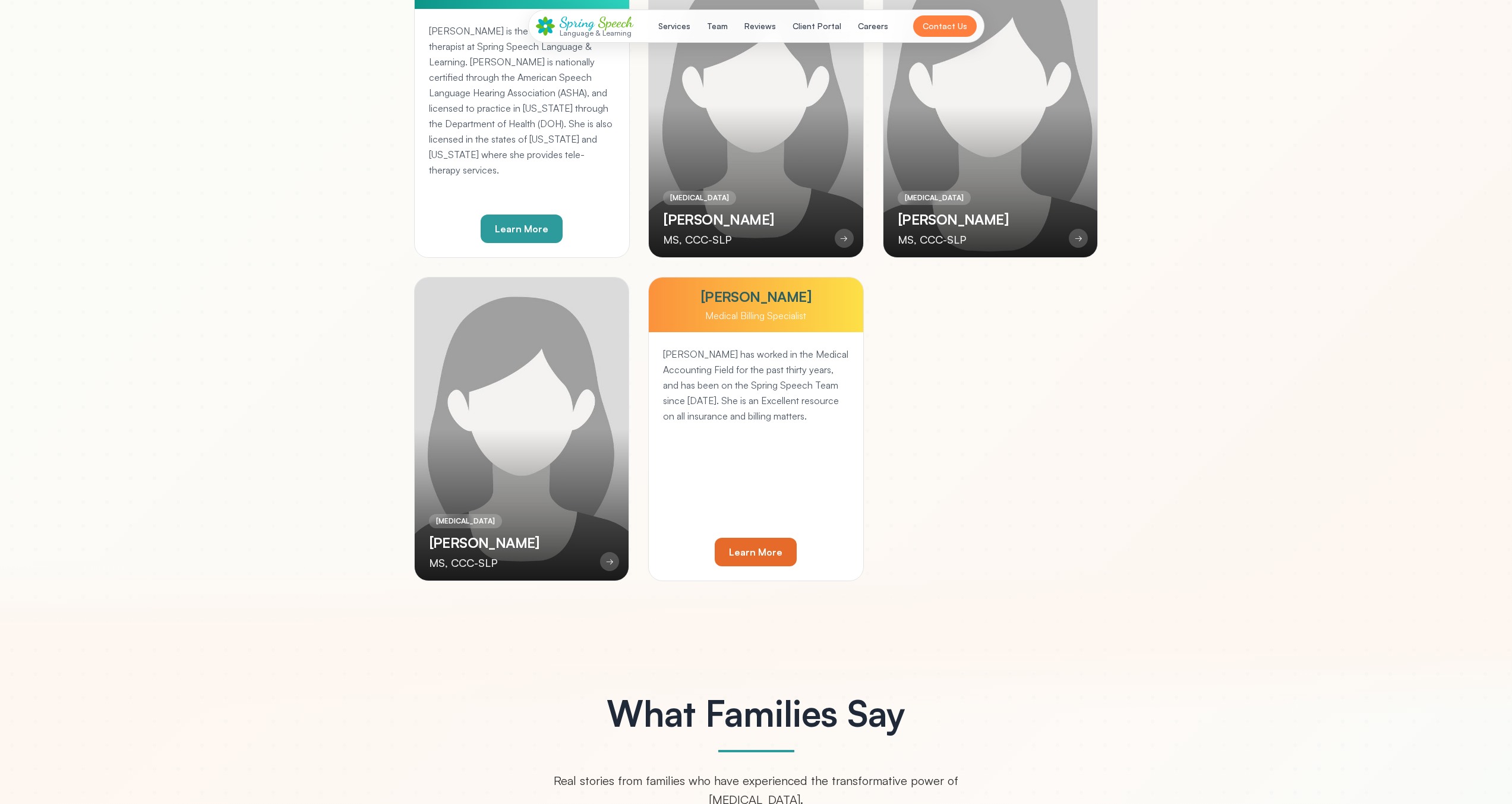
drag, startPoint x: 900, startPoint y: 168, endPoint x: 959, endPoint y: 170, distance: 59.0
click at [904, 167] on div at bounding box center [991, 105] width 214 height 303
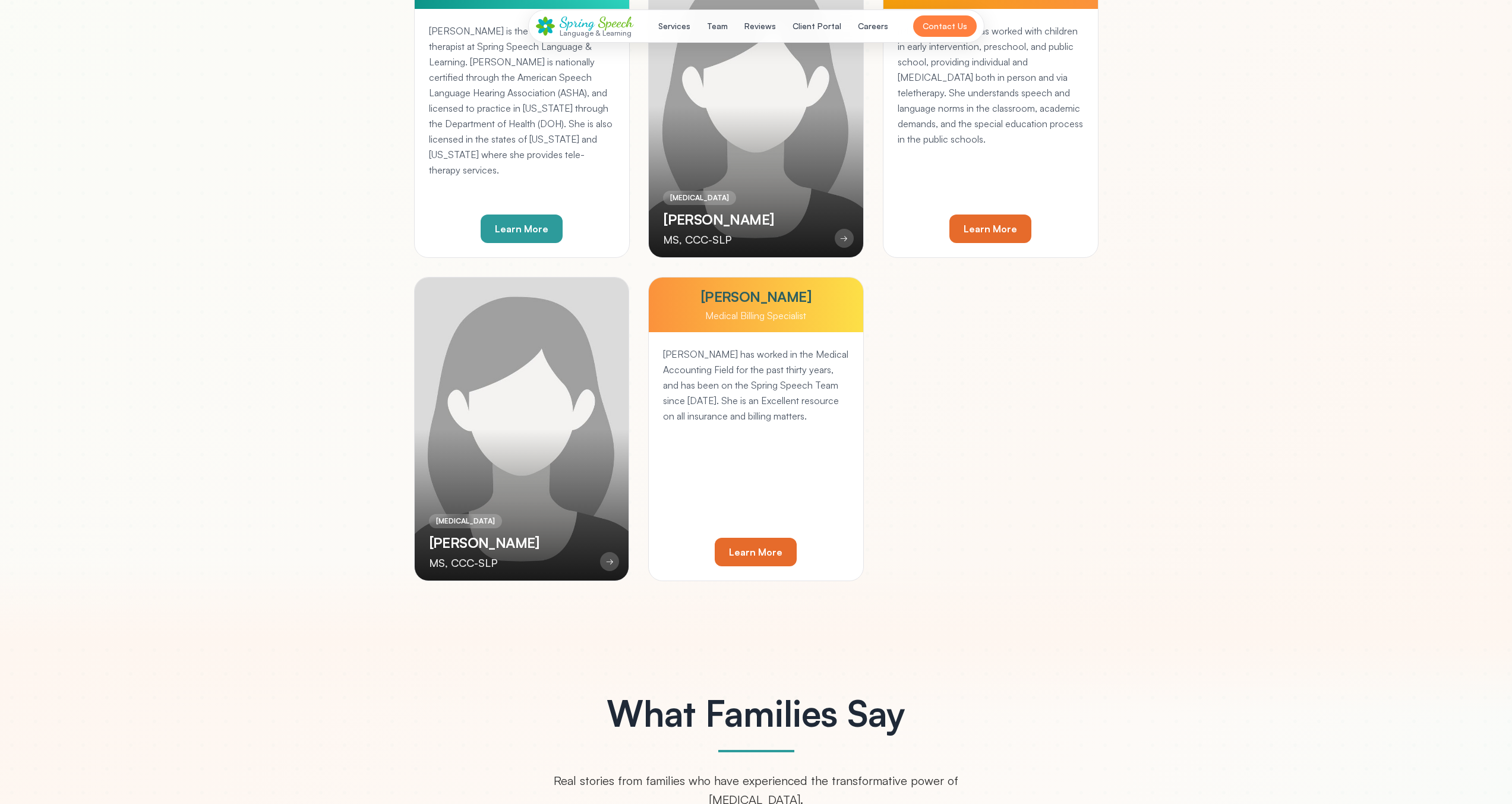
click at [989, 169] on div "SPEECH-LANGUAGE PATHOLOGIST Mirhiya Sampson MS, CCC-SLP →" at bounding box center [991, 105] width 215 height 304
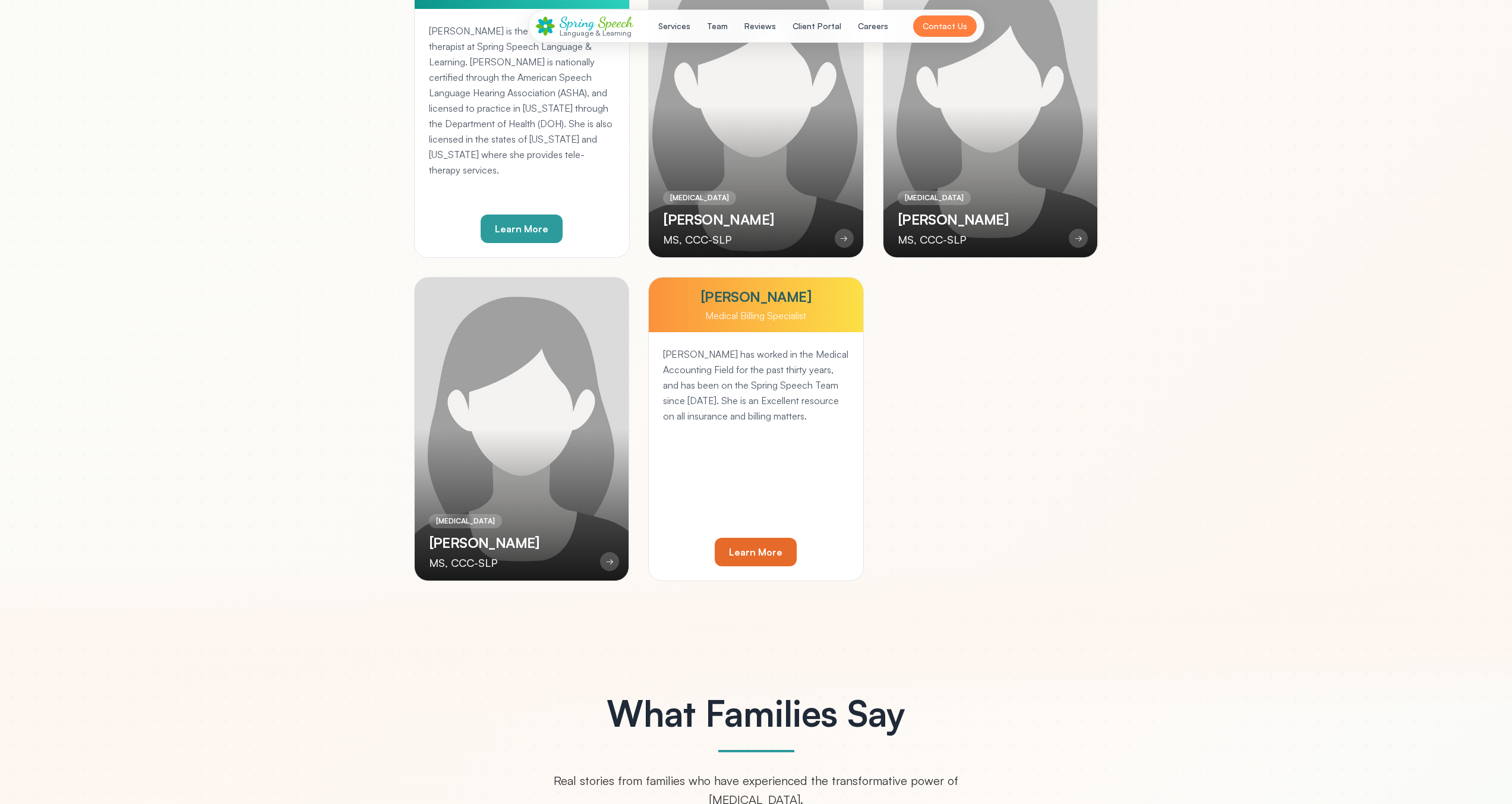
drag, startPoint x: 728, startPoint y: 202, endPoint x: 721, endPoint y: 208, distance: 9.2
click at [727, 203] on div "[MEDICAL_DATA]" at bounding box center [699, 198] width 73 height 14
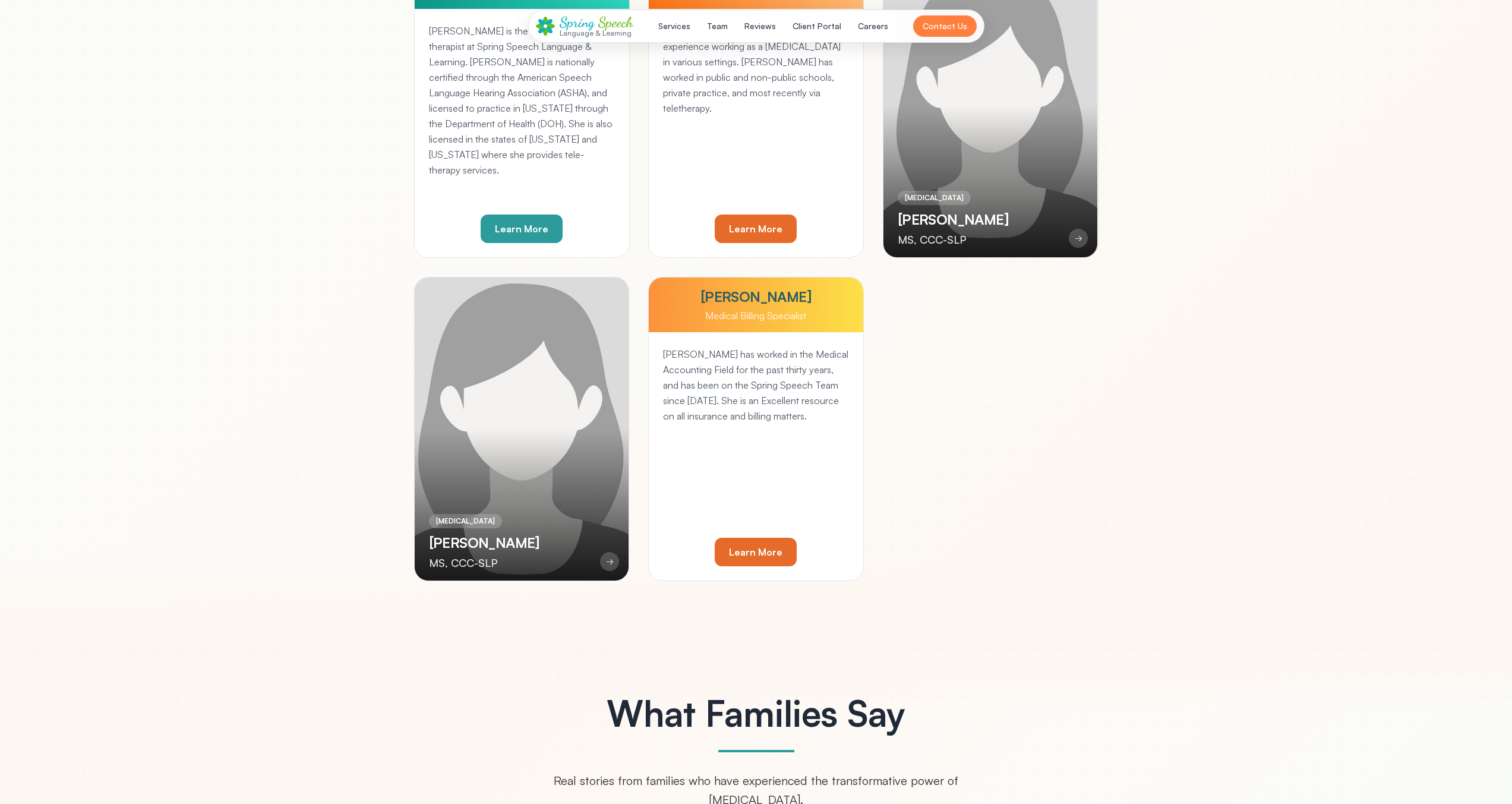
click at [556, 290] on div at bounding box center [522, 429] width 214 height 303
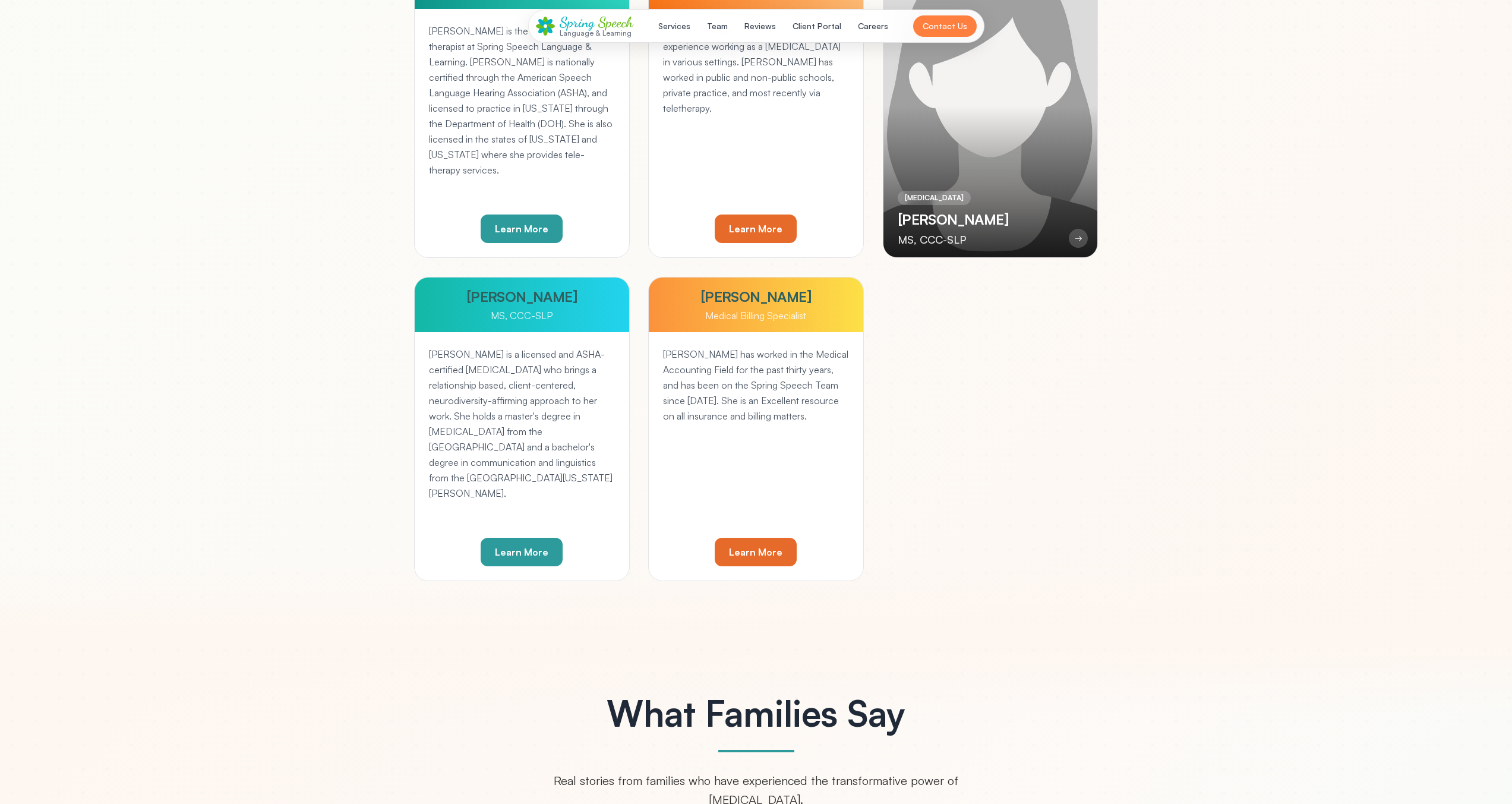
drag, startPoint x: 1045, startPoint y: 121, endPoint x: 980, endPoint y: 125, distance: 65.1
click at [1044, 120] on div at bounding box center [991, 105] width 214 height 303
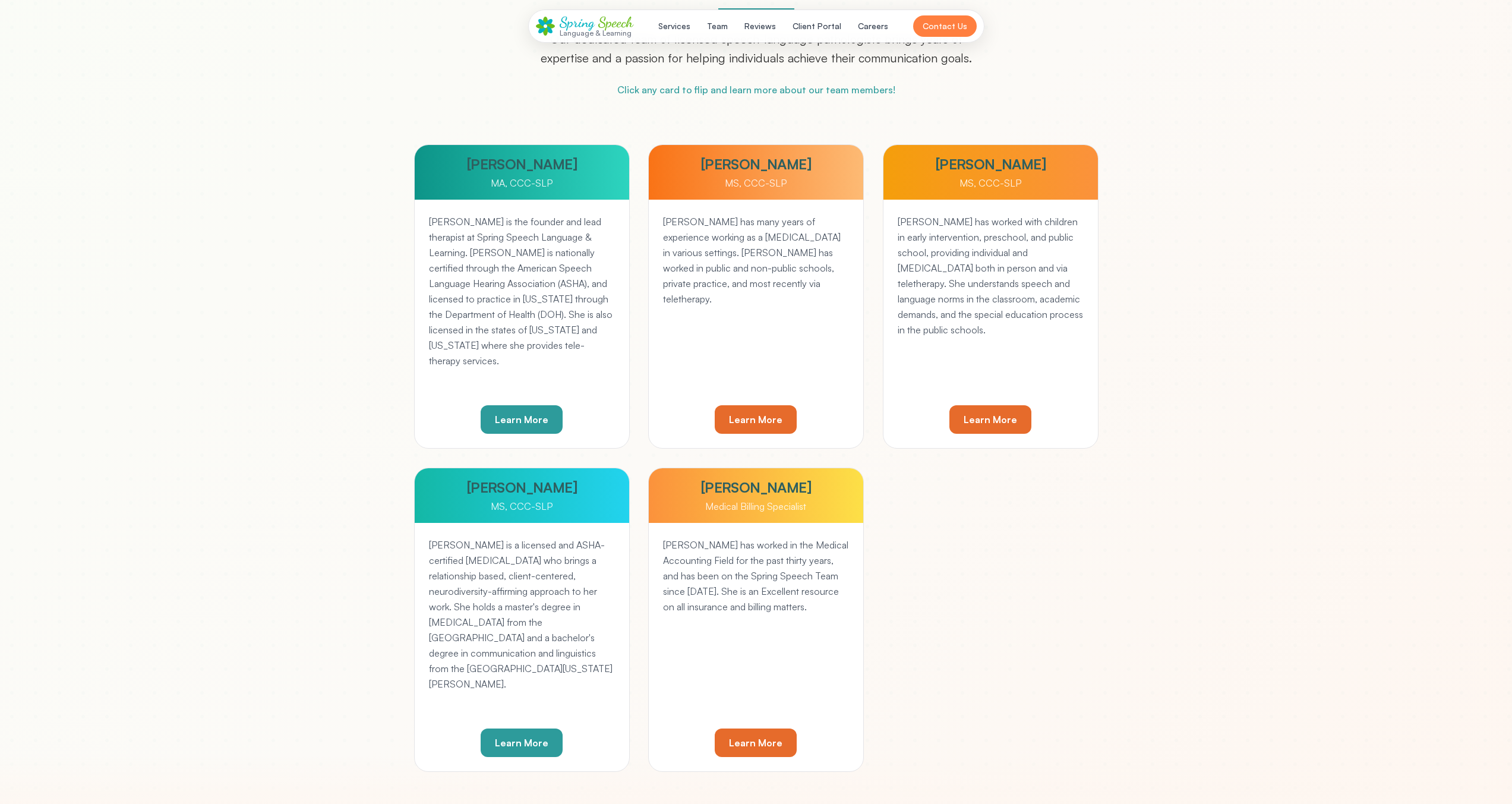
scroll to position [2407, 0]
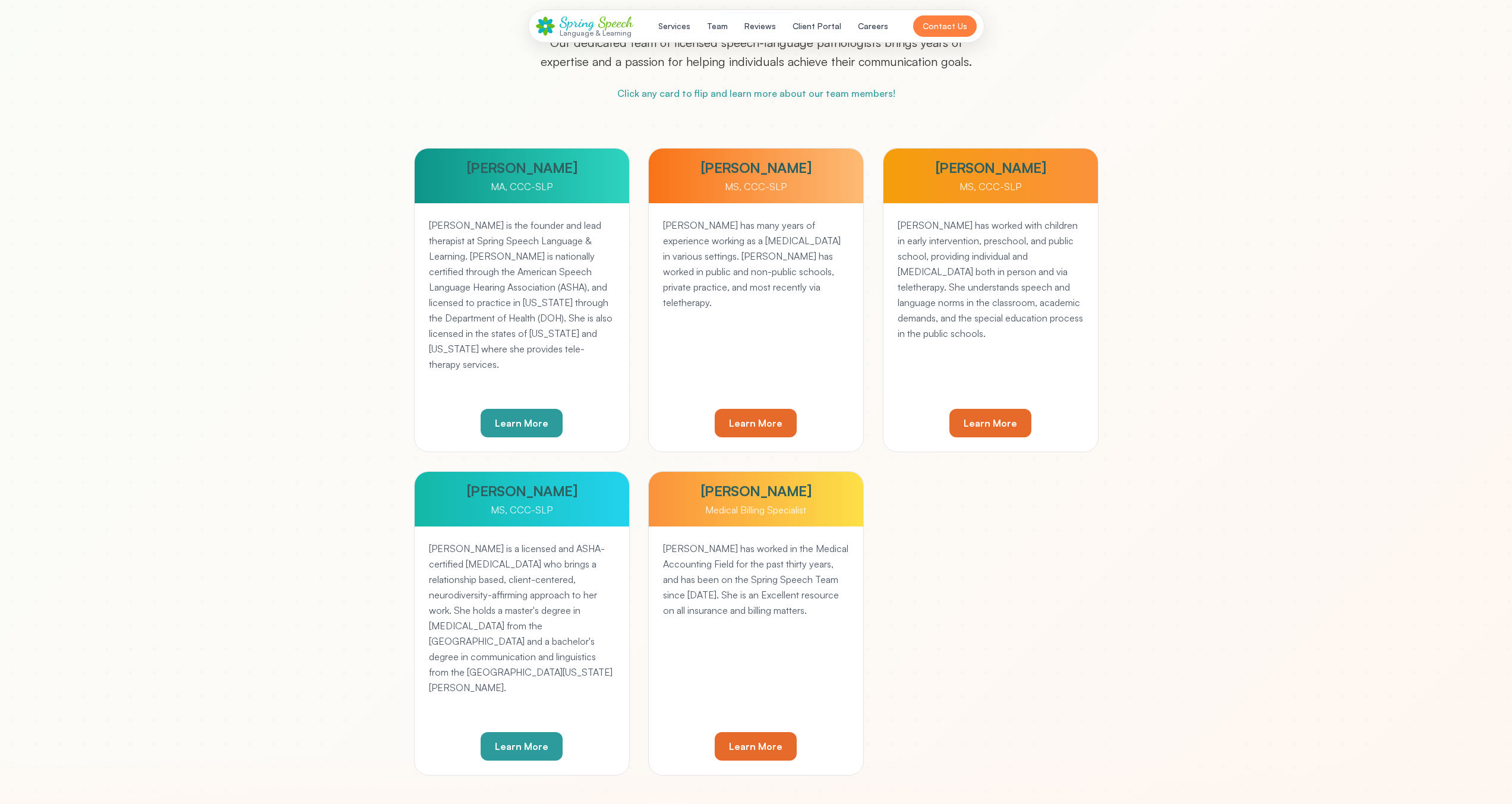
drag, startPoint x: 965, startPoint y: 250, endPoint x: 947, endPoint y: 258, distance: 19.7
click at [964, 251] on p "[PERSON_NAME] has worked with children in early intervention, preschool, and pu…" at bounding box center [991, 279] width 186 height 124
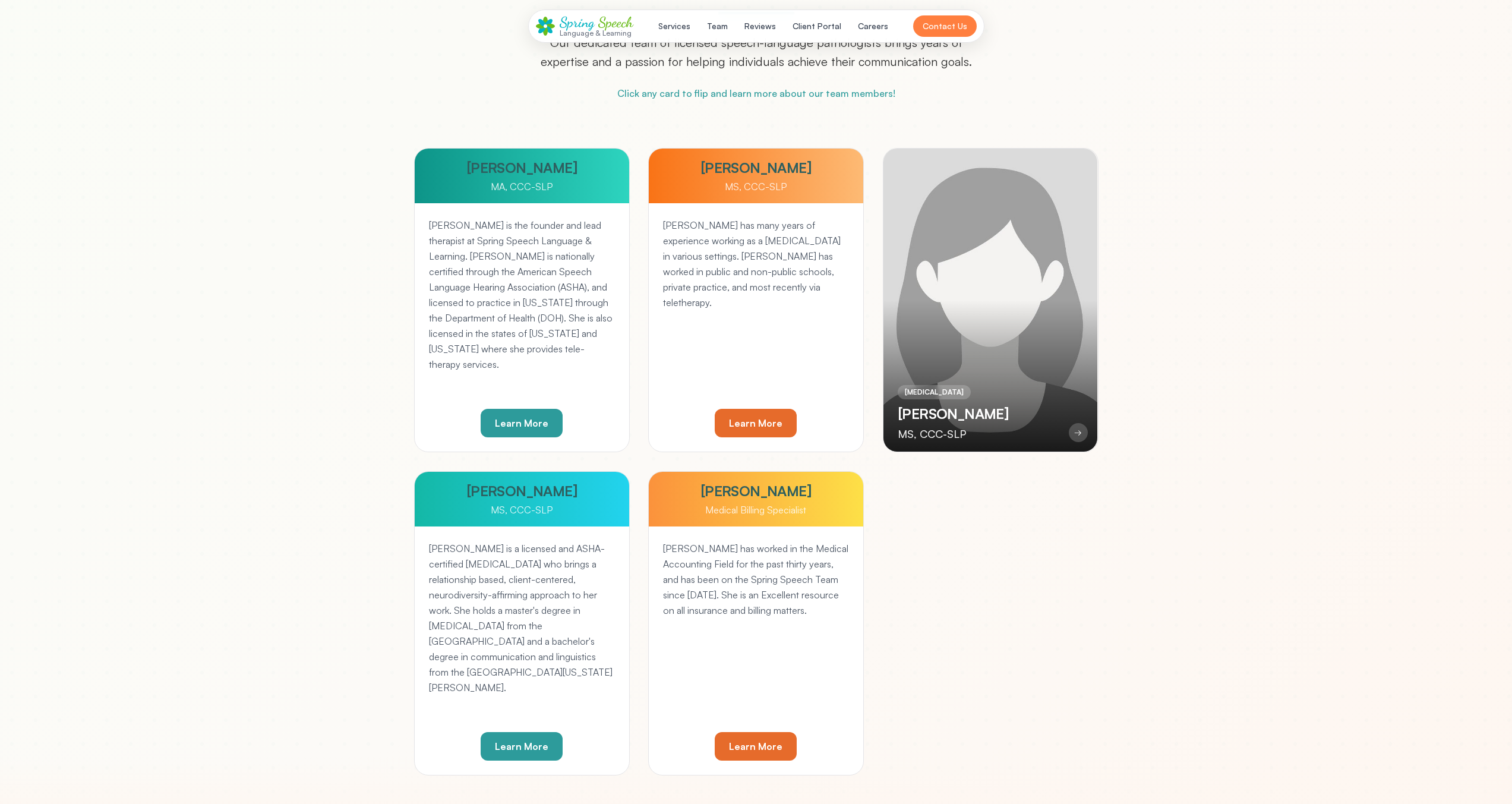
drag, startPoint x: 818, startPoint y: 281, endPoint x: 640, endPoint y: 296, distance: 178.6
click at [815, 281] on p "[PERSON_NAME] has many years of experience working as a [MEDICAL_DATA] in vario…" at bounding box center [756, 264] width 186 height 93
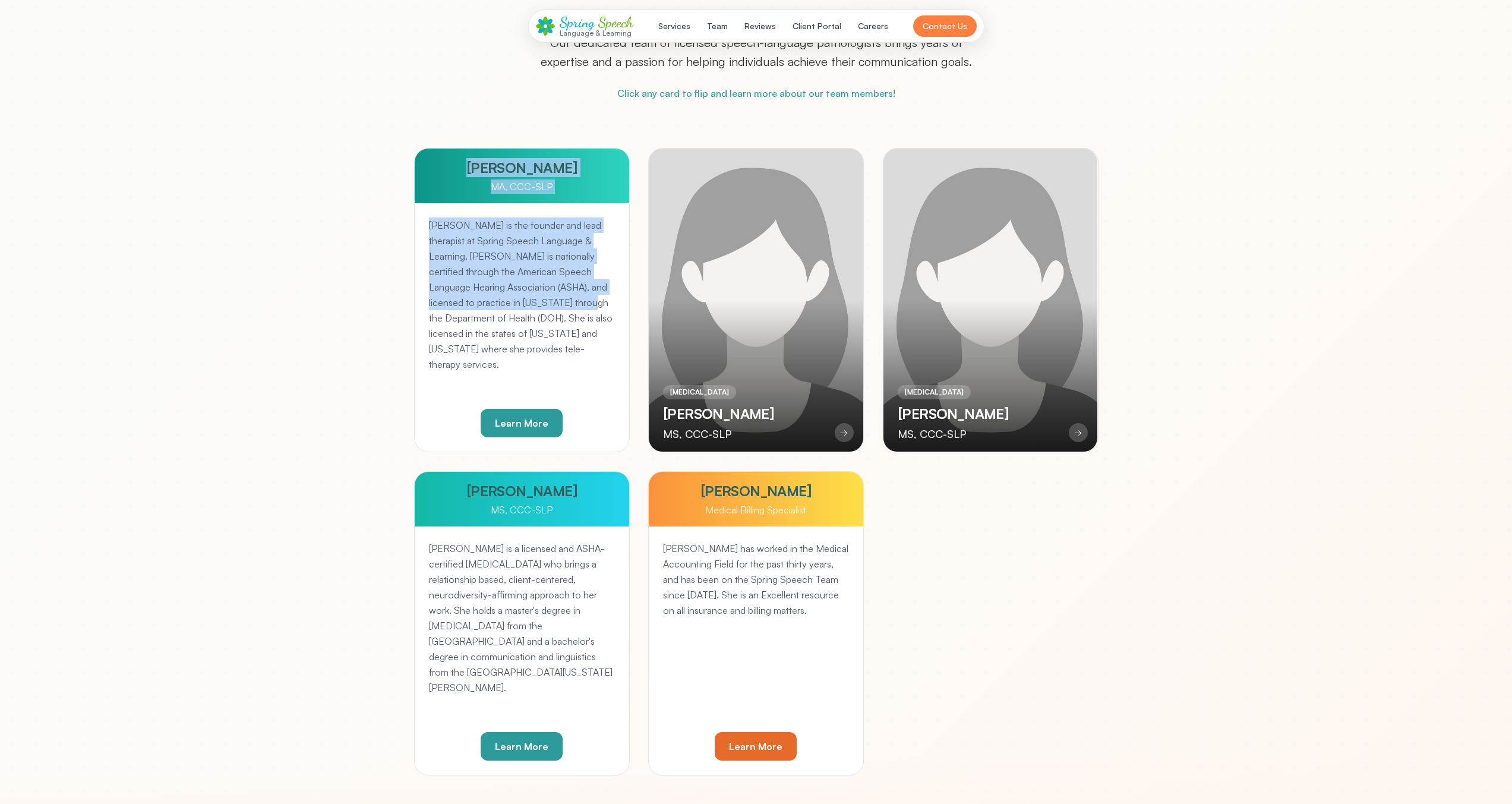
drag, startPoint x: 629, startPoint y: 295, endPoint x: 628, endPoint y: 309, distance: 14.0
click at [628, 296] on div "FOUNDER & LEAD THERAPIST Salomi Daftary MA, CCC-SLP → Salomi Daftary MA, CCC-SL…" at bounding box center [756, 462] width 685 height 628
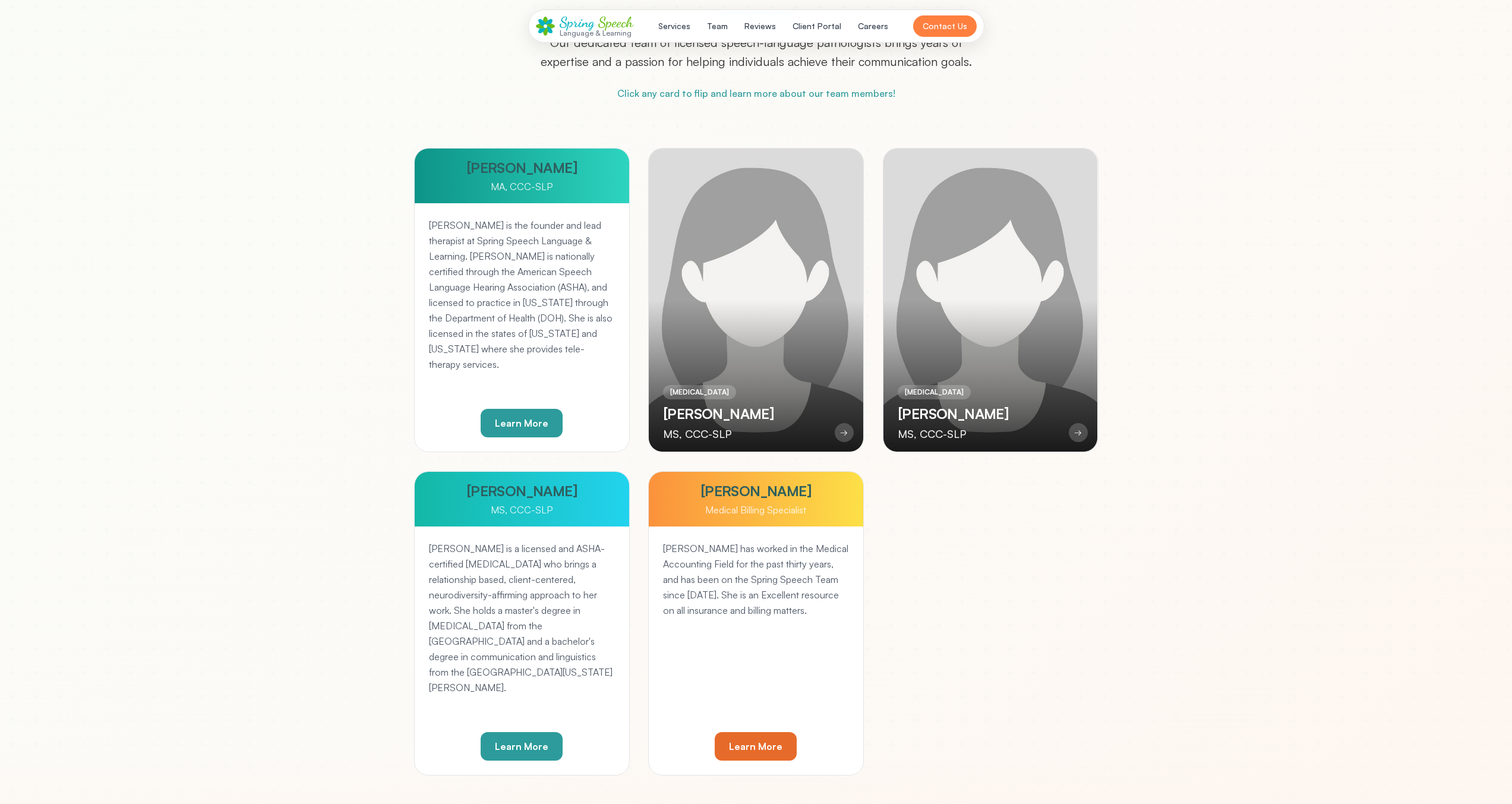
drag, startPoint x: 574, startPoint y: 477, endPoint x: 672, endPoint y: 473, distance: 98.1
click at [574, 477] on div "FOUNDER & LEAD THERAPIST Salomi Daftary MA, CCC-SLP → Salomi Daftary MA, CCC-SL…" at bounding box center [756, 462] width 685 height 628
click at [739, 472] on div "Theresa Blair Medical Billing Specialist" at bounding box center [756, 500] width 214 height 55
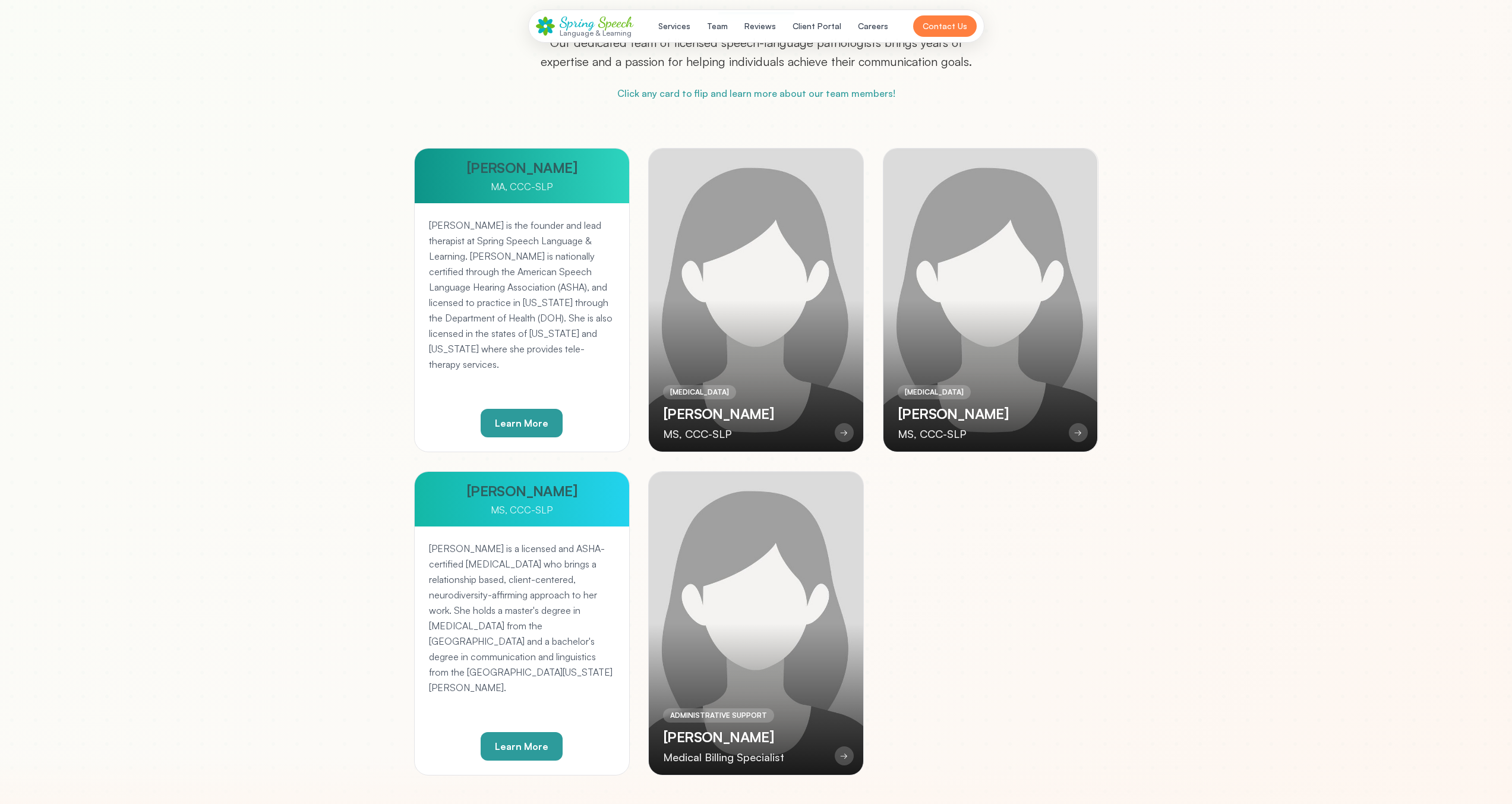
click at [626, 470] on div "FOUNDER & LEAD THERAPIST Salomi Daftary MA, CCC-SLP → Salomi Daftary MA, CCC-SL…" at bounding box center [756, 462] width 685 height 628
drag, startPoint x: 595, startPoint y: 400, endPoint x: 599, endPoint y: 445, distance: 45.2
click at [595, 400] on div "Salomi Daftary is the founder and lead therapist at Spring Speech Language & Le…" at bounding box center [522, 328] width 214 height 248
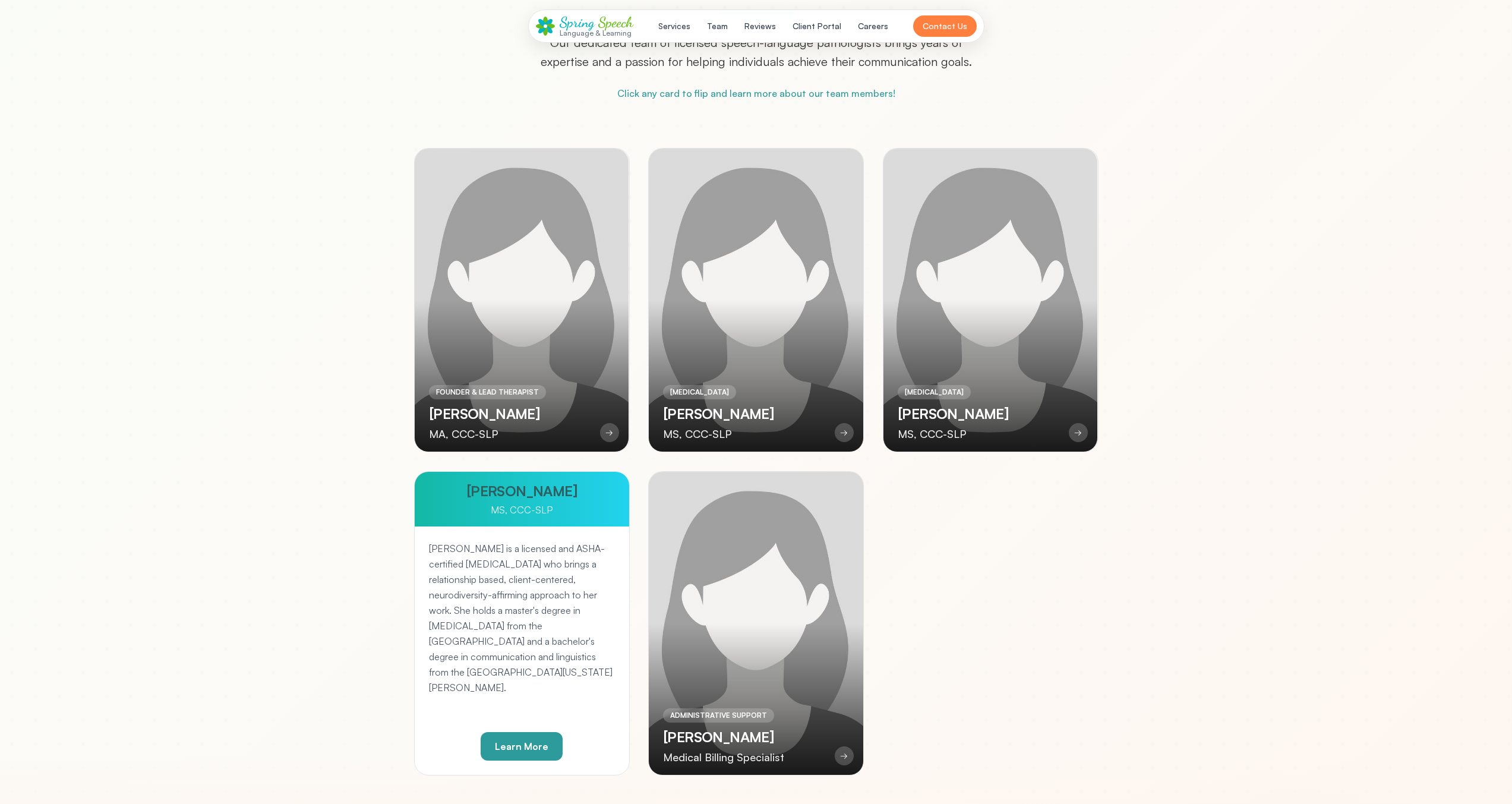
click at [571, 524] on div "Madison Schmidt MS, CCC-SLP" at bounding box center [522, 500] width 214 height 55
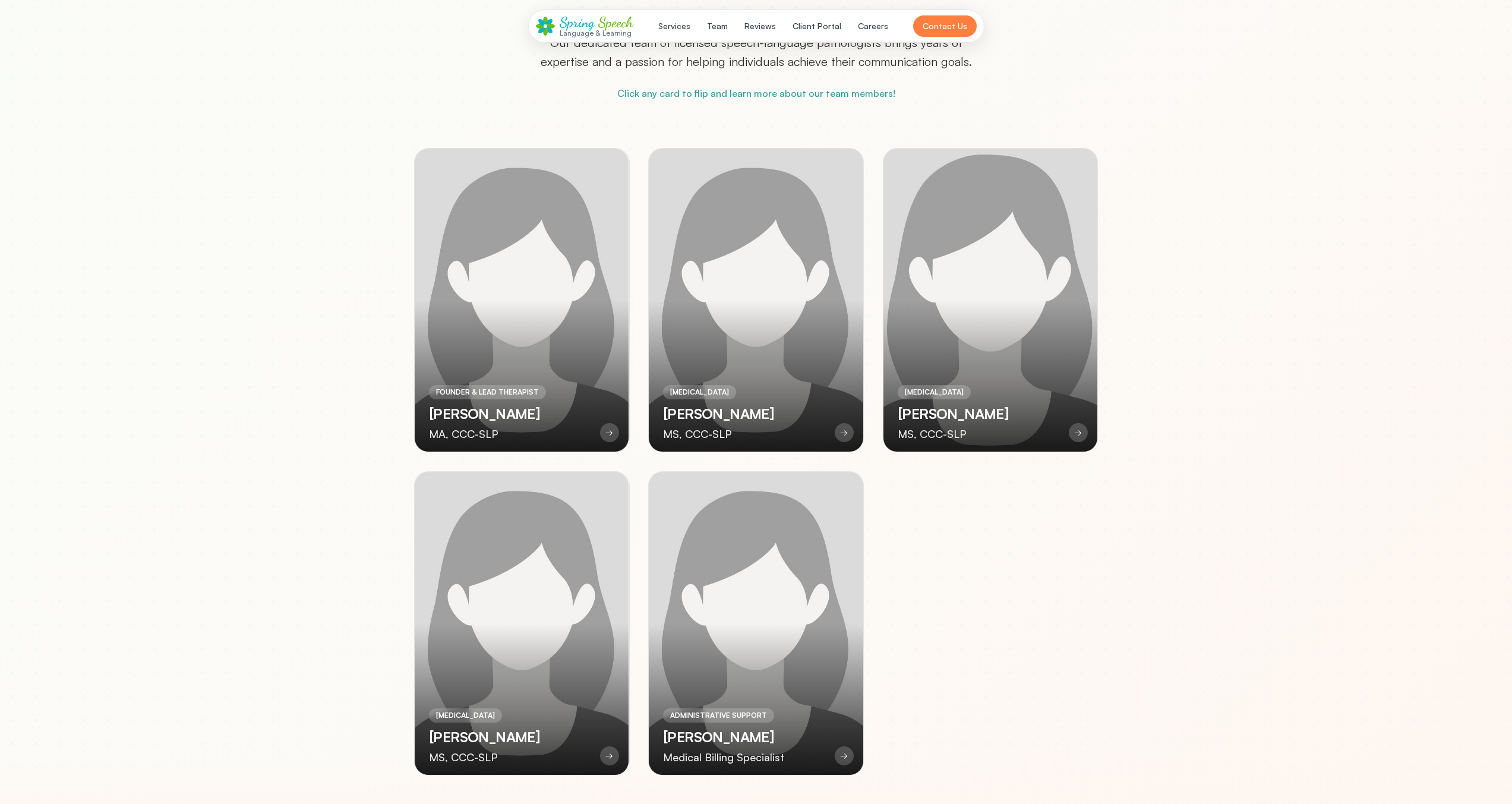
click at [906, 330] on div at bounding box center [991, 300] width 214 height 303
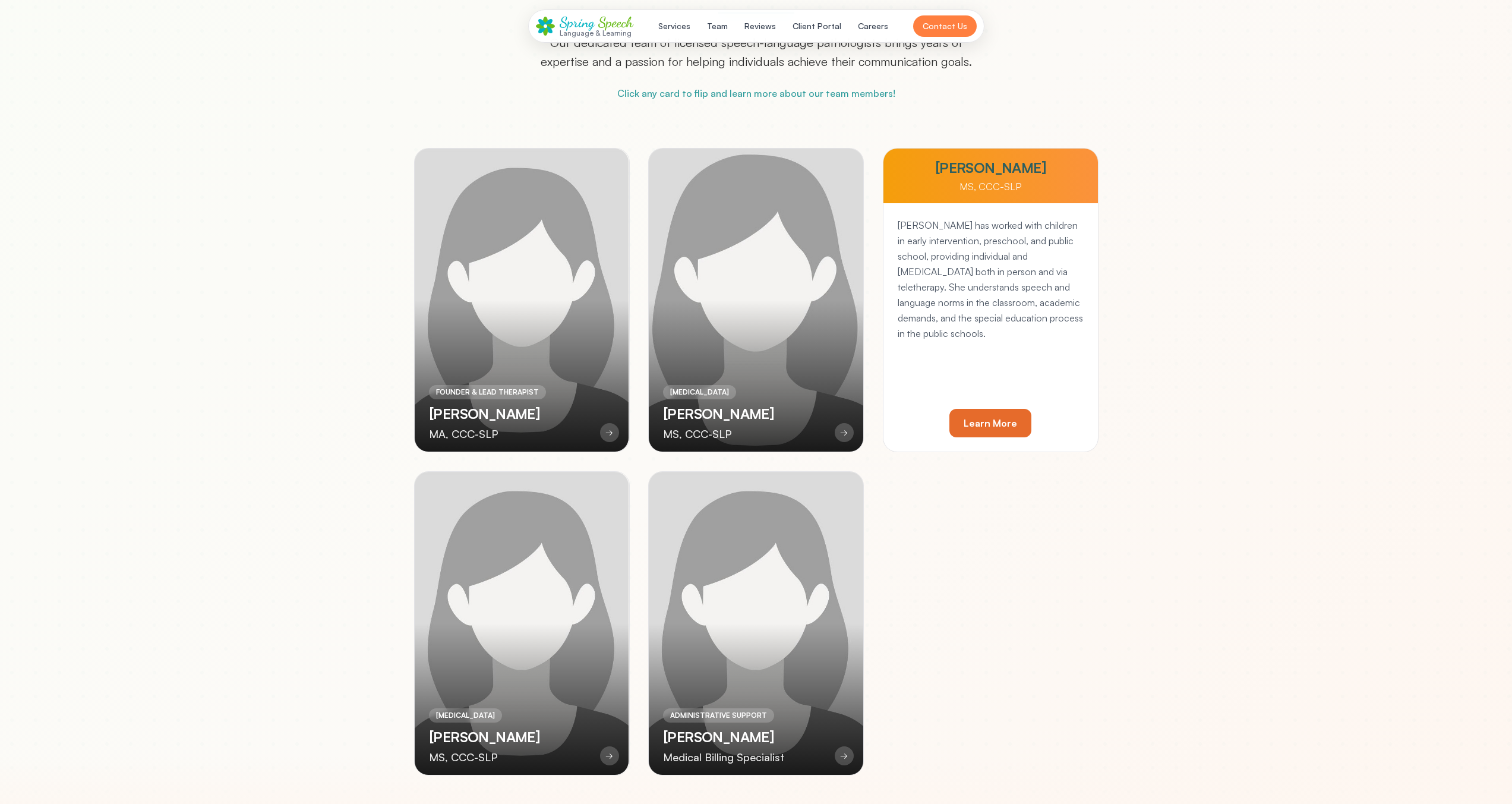
click at [809, 341] on div at bounding box center [756, 300] width 214 height 303
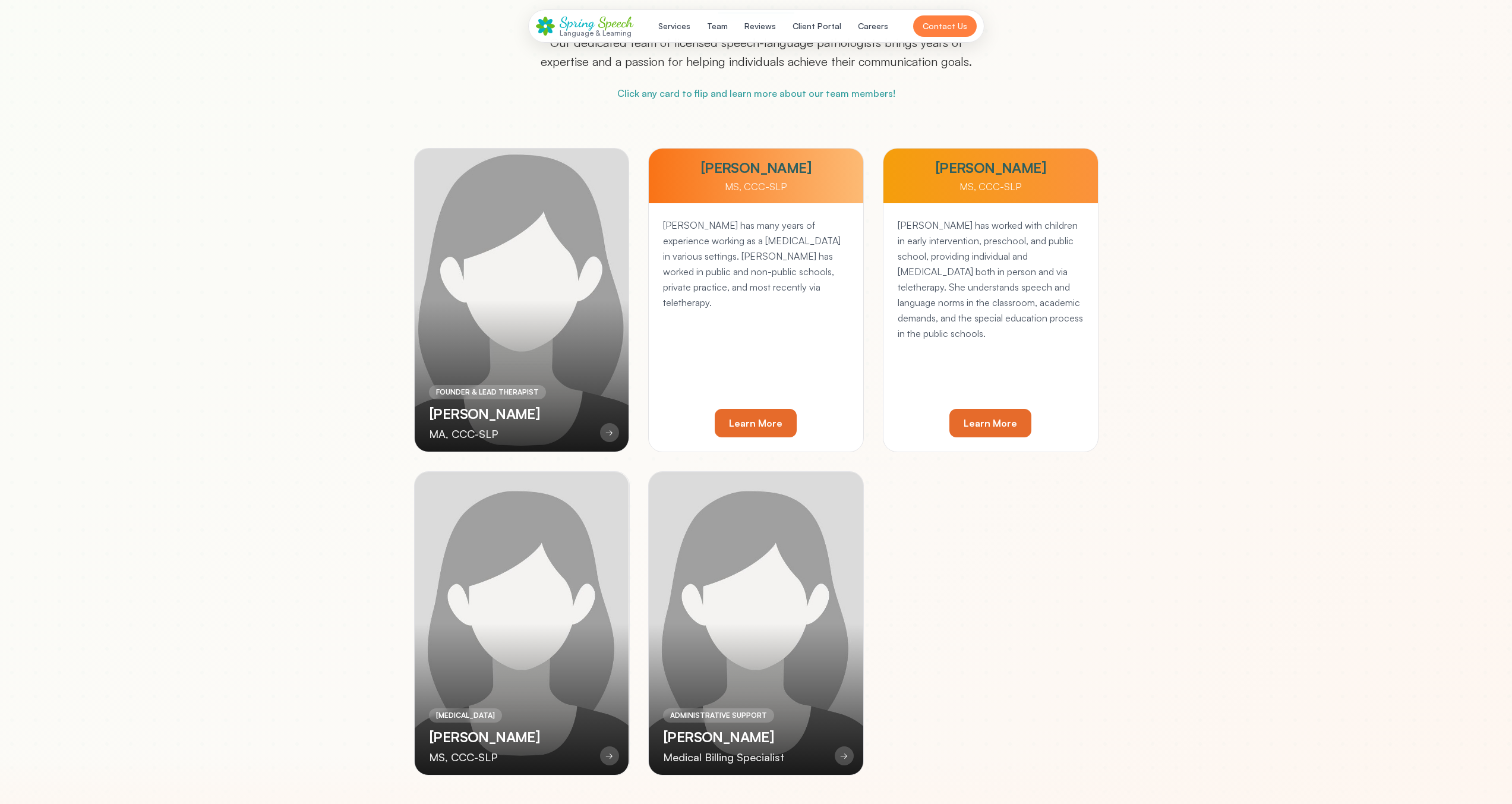
click at [535, 366] on div at bounding box center [522, 300] width 214 height 303
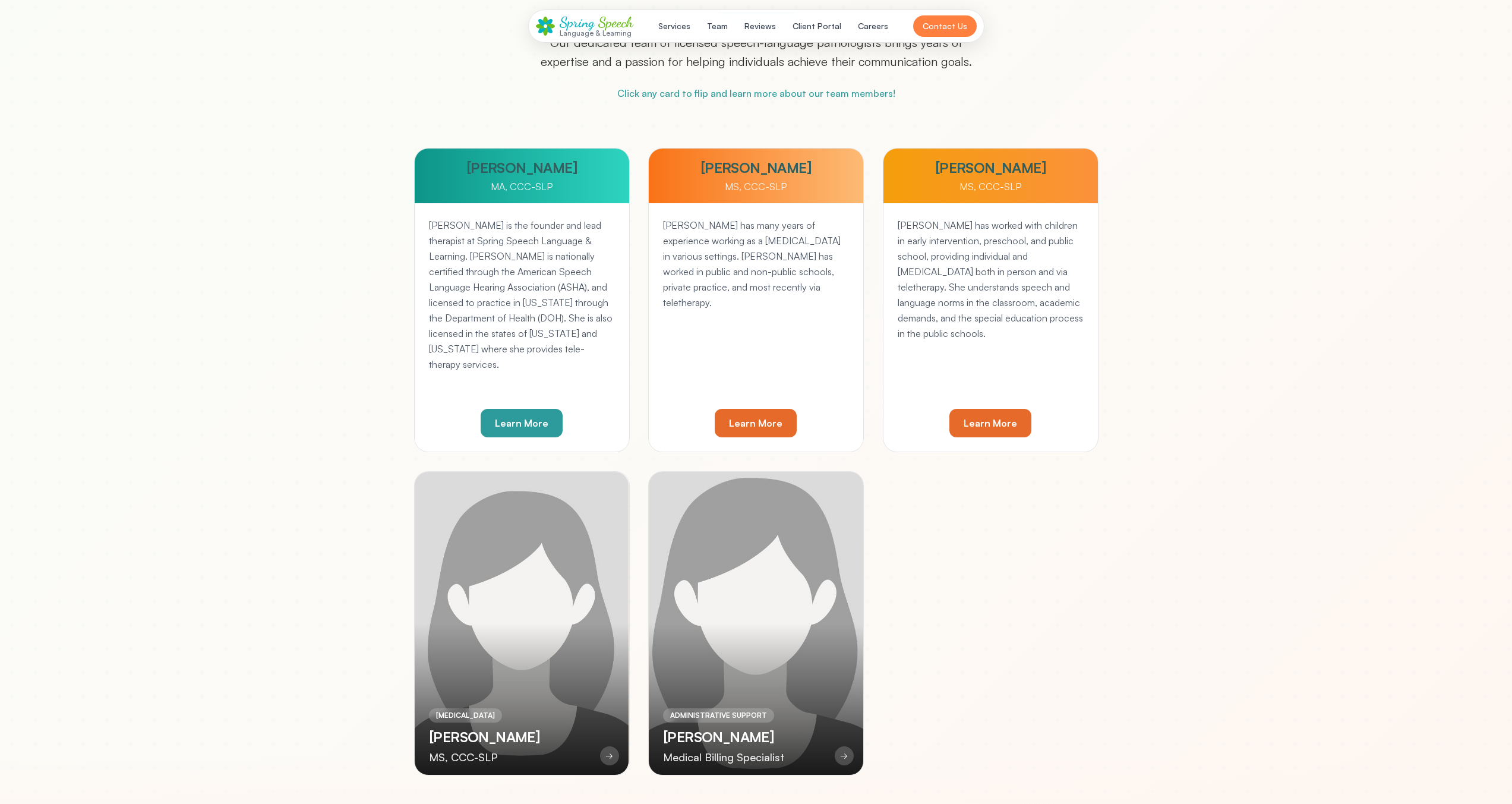
drag, startPoint x: 502, startPoint y: 609, endPoint x: 709, endPoint y: 598, distance: 207.3
click at [503, 611] on div at bounding box center [522, 624] width 214 height 303
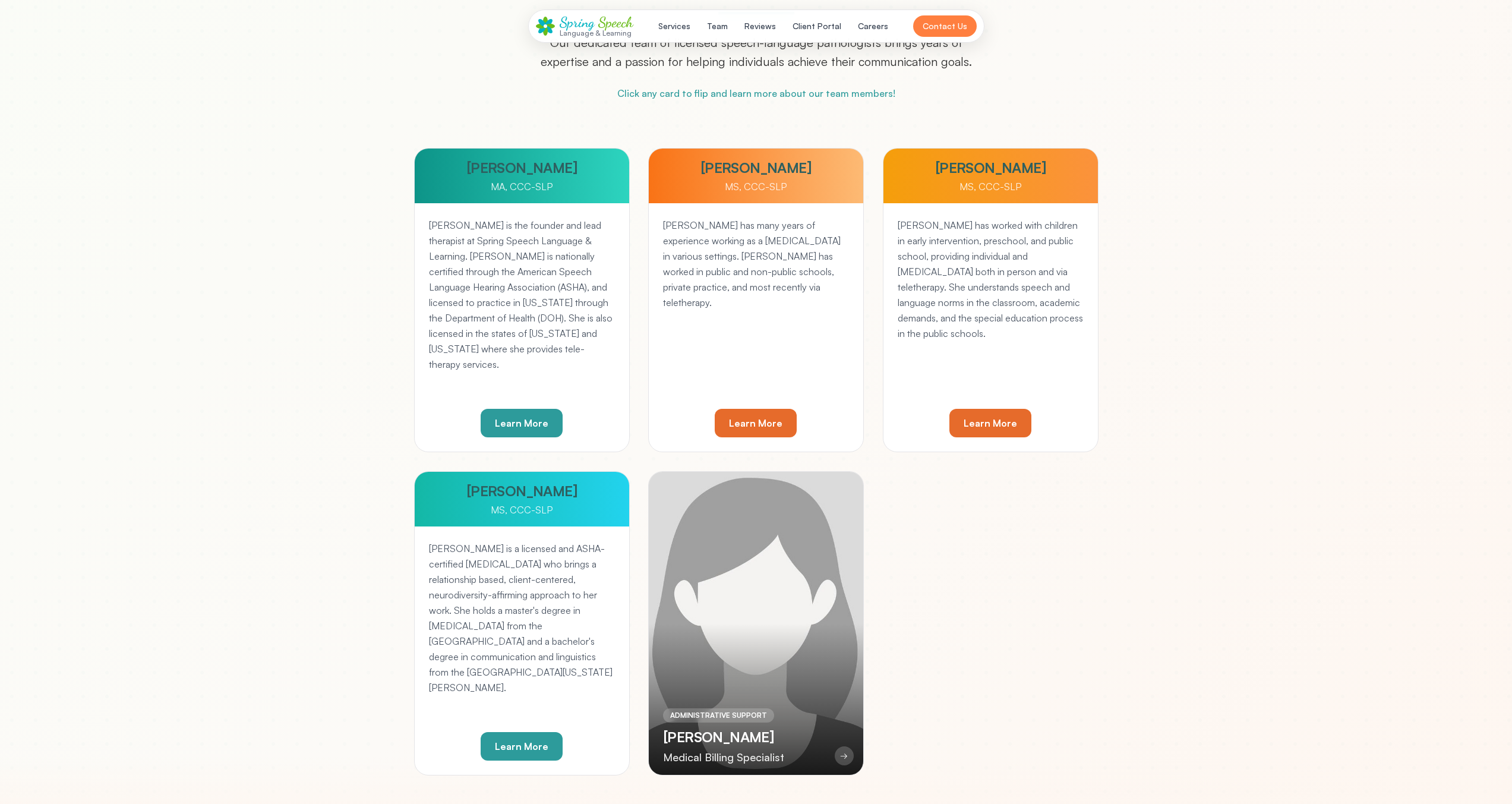
click at [722, 601] on div at bounding box center [756, 624] width 214 height 303
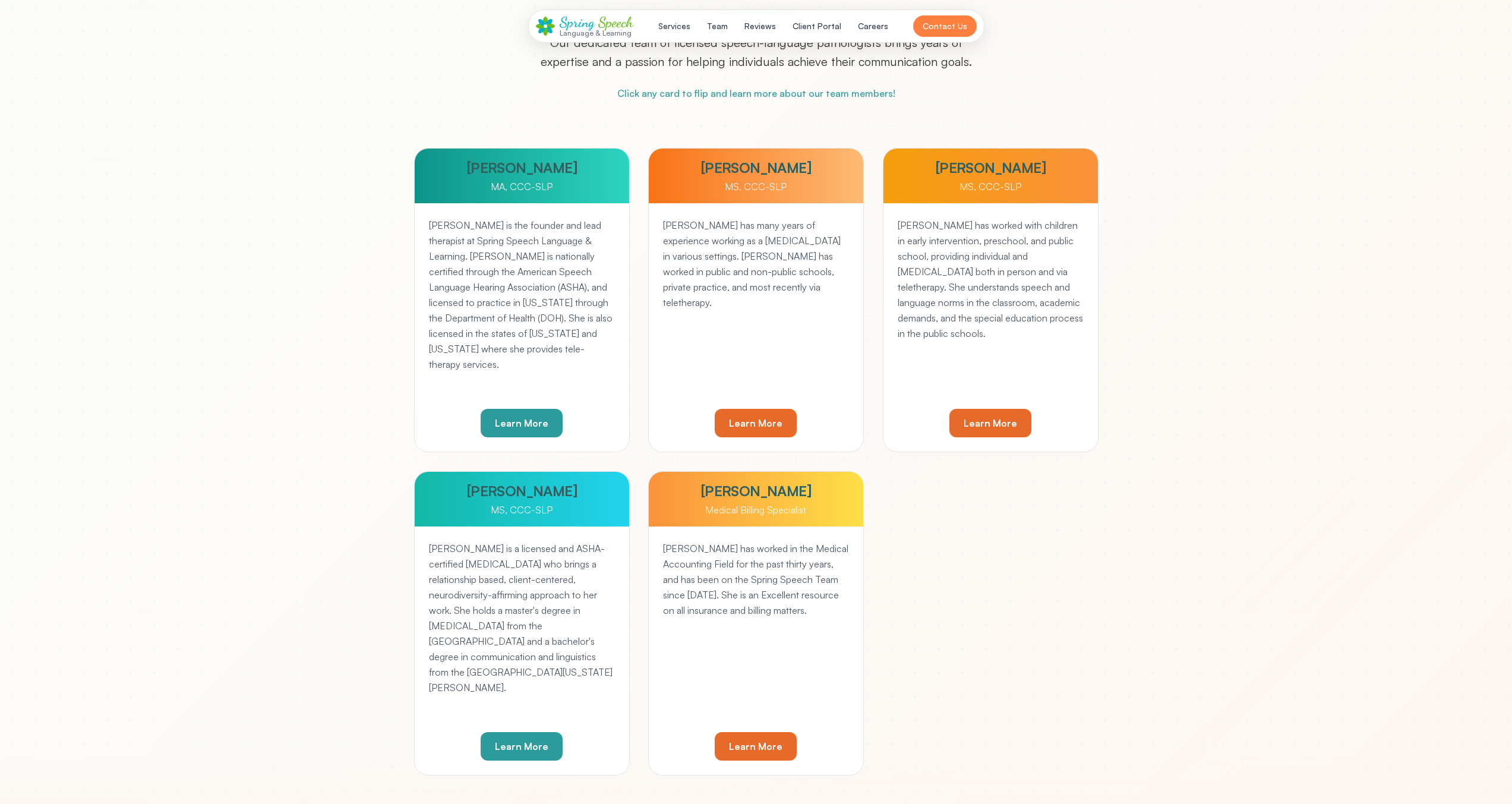
click at [594, 556] on p "[PERSON_NAME] is a licensed and ASHA-certified [MEDICAL_DATA] who brings a rela…" at bounding box center [521, 618] width 186 height 155
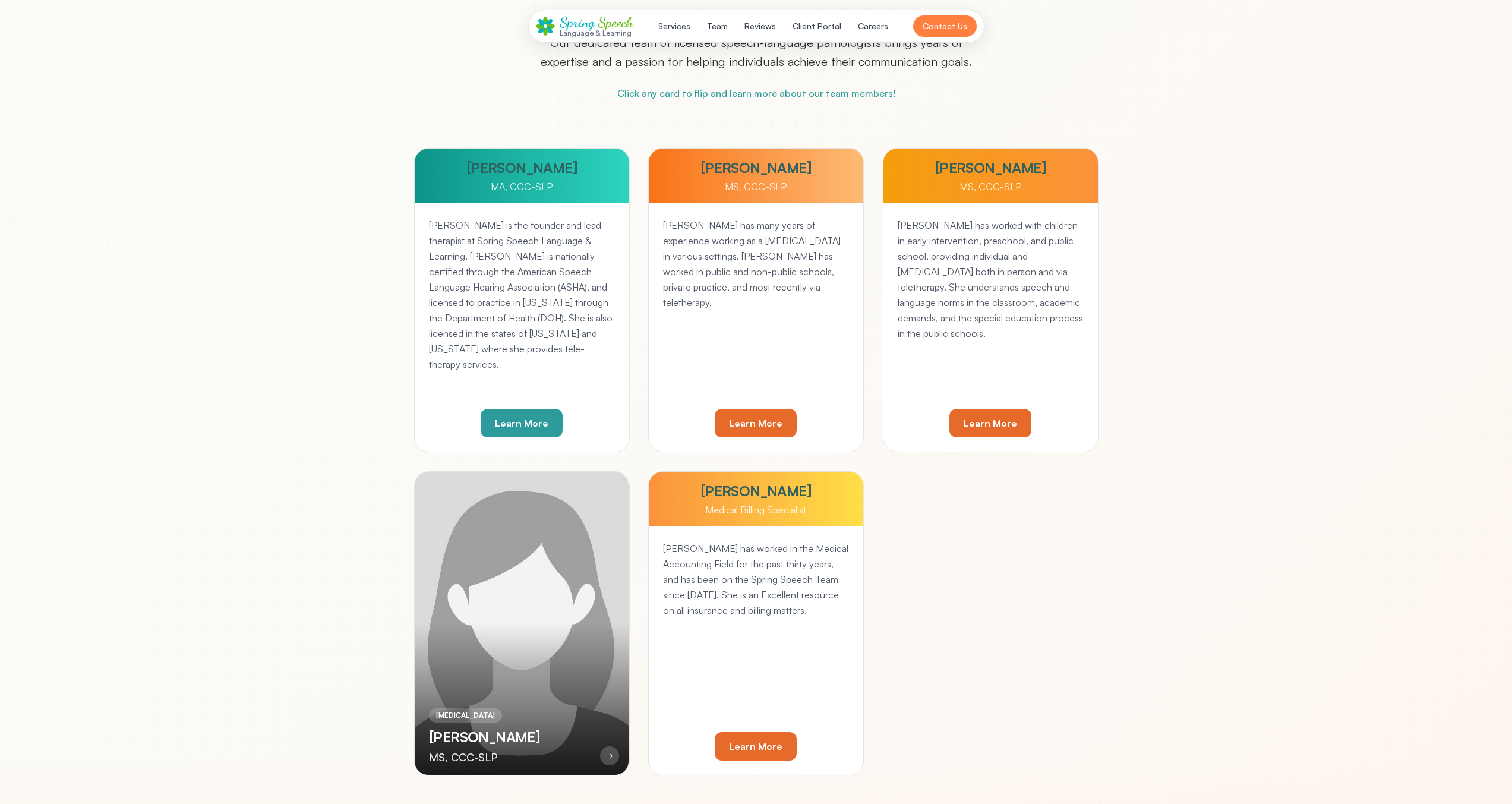
click at [663, 557] on p "[PERSON_NAME] has worked in the Medical Accounting Field for the past thirty ye…" at bounding box center [756, 580] width 186 height 78
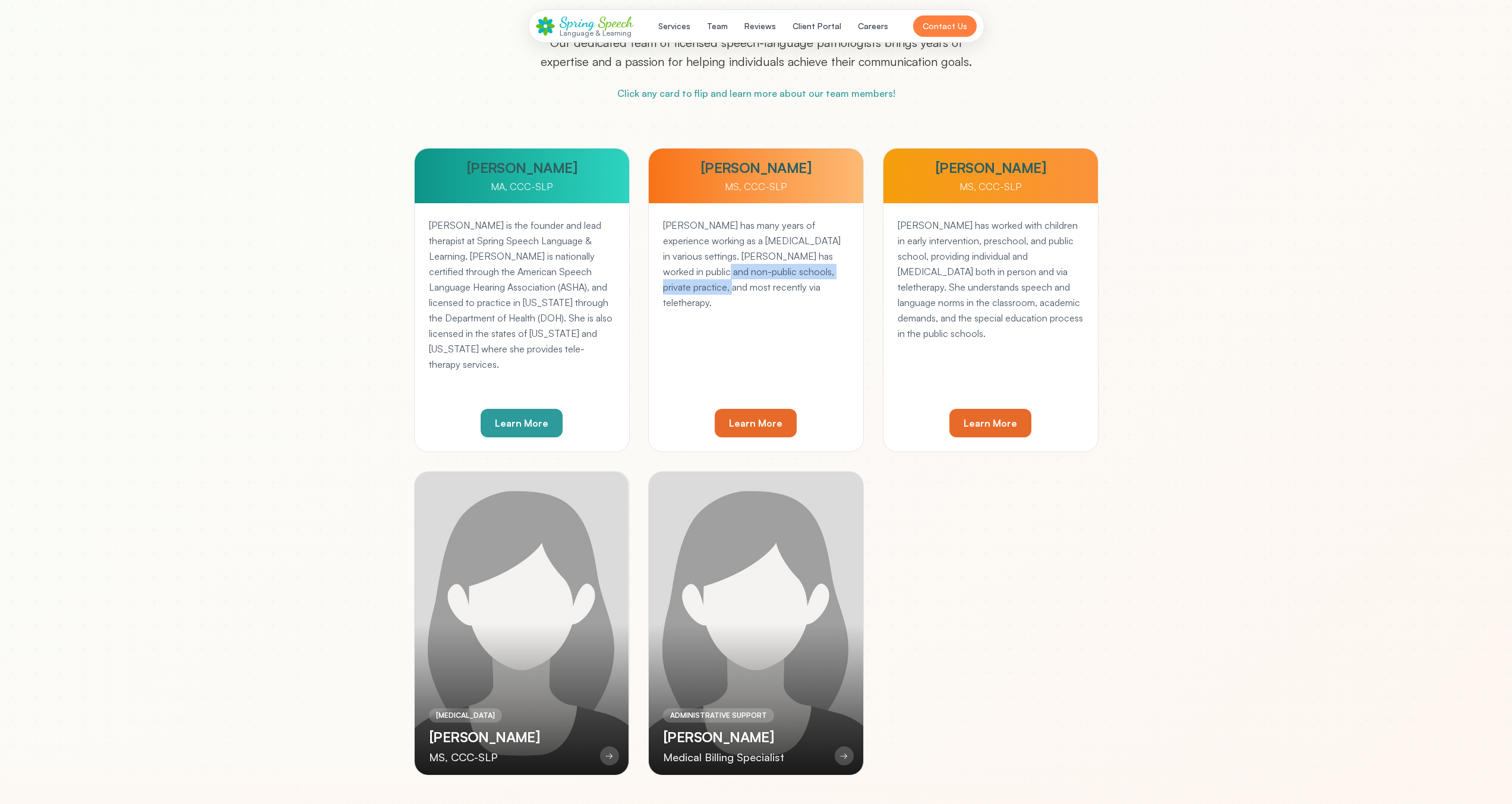
click at [836, 256] on p "[PERSON_NAME] has many years of experience working as a [MEDICAL_DATA] in vario…" at bounding box center [756, 264] width 186 height 93
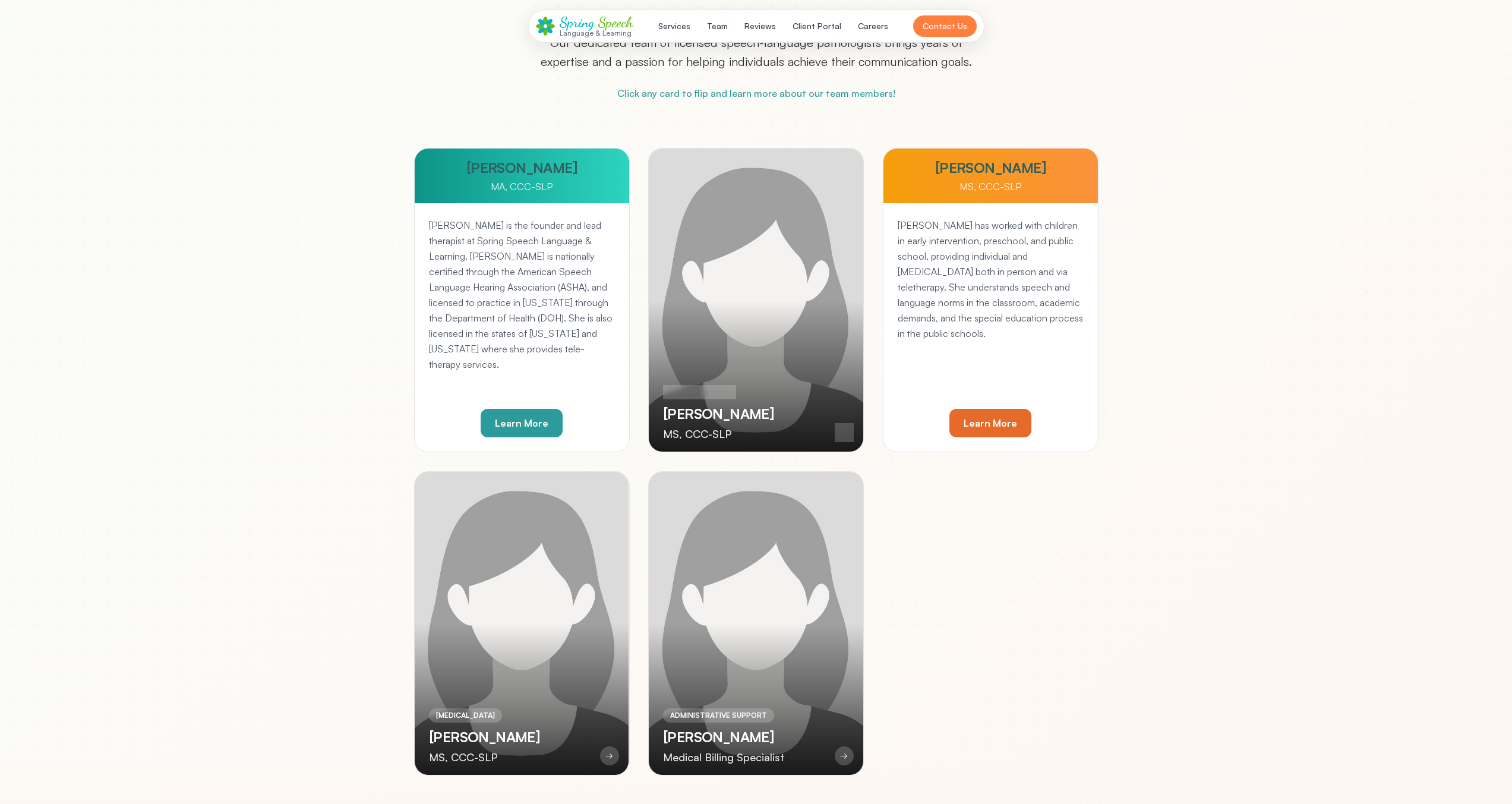
drag, startPoint x: 608, startPoint y: 255, endPoint x: 643, endPoint y: 257, distance: 35.1
click at [602, 253] on p "[PERSON_NAME] is the founder and lead therapist at Spring Speech Language & Lea…" at bounding box center [521, 294] width 186 height 155
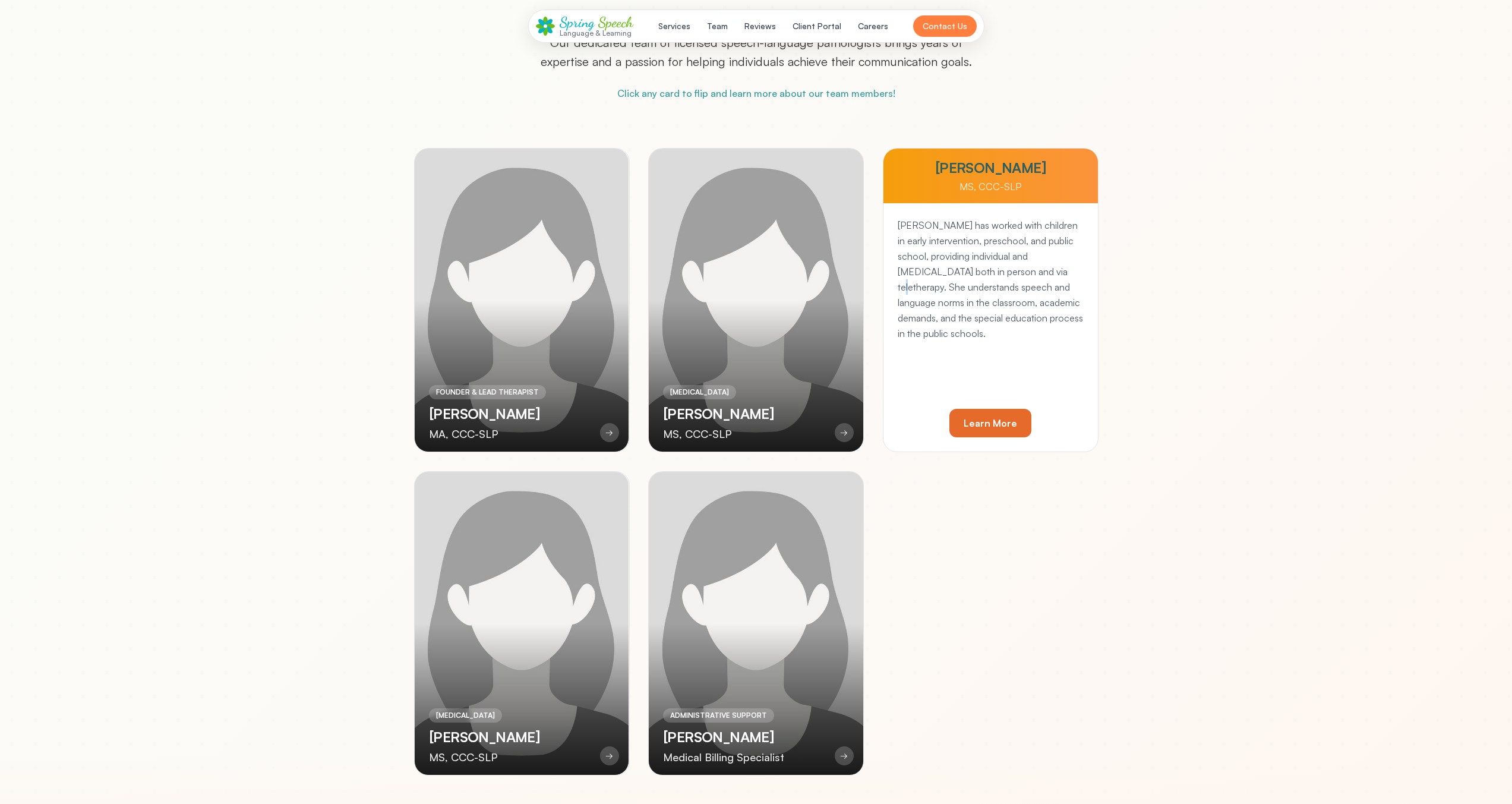
drag, startPoint x: 1014, startPoint y: 270, endPoint x: 994, endPoint y: 275, distance: 20.6
click at [1013, 271] on p "[PERSON_NAME] has worked with children in early intervention, preschool, and pu…" at bounding box center [991, 279] width 186 height 124
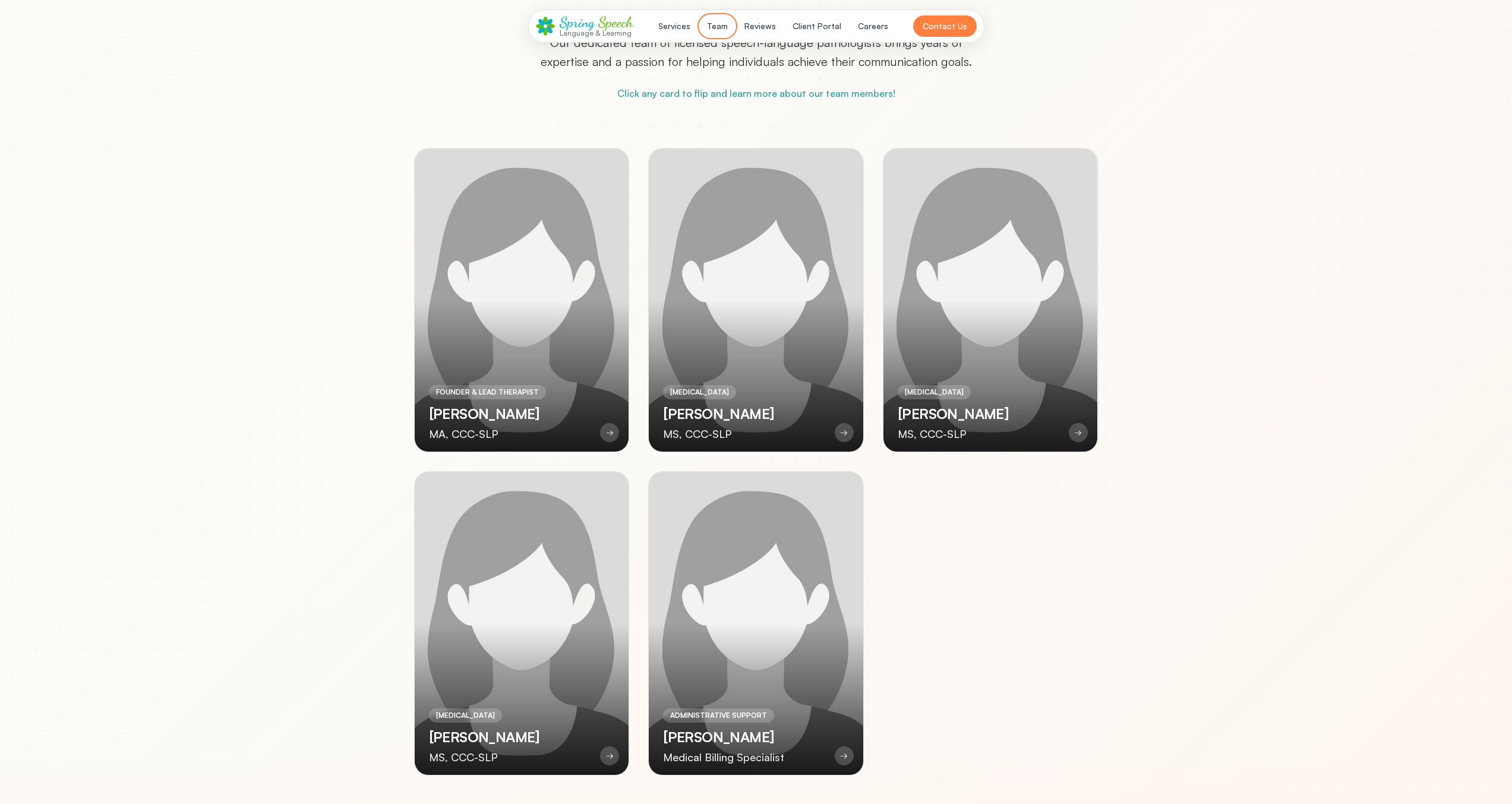
click at [732, 32] on button "Team" at bounding box center [717, 27] width 35 height 22
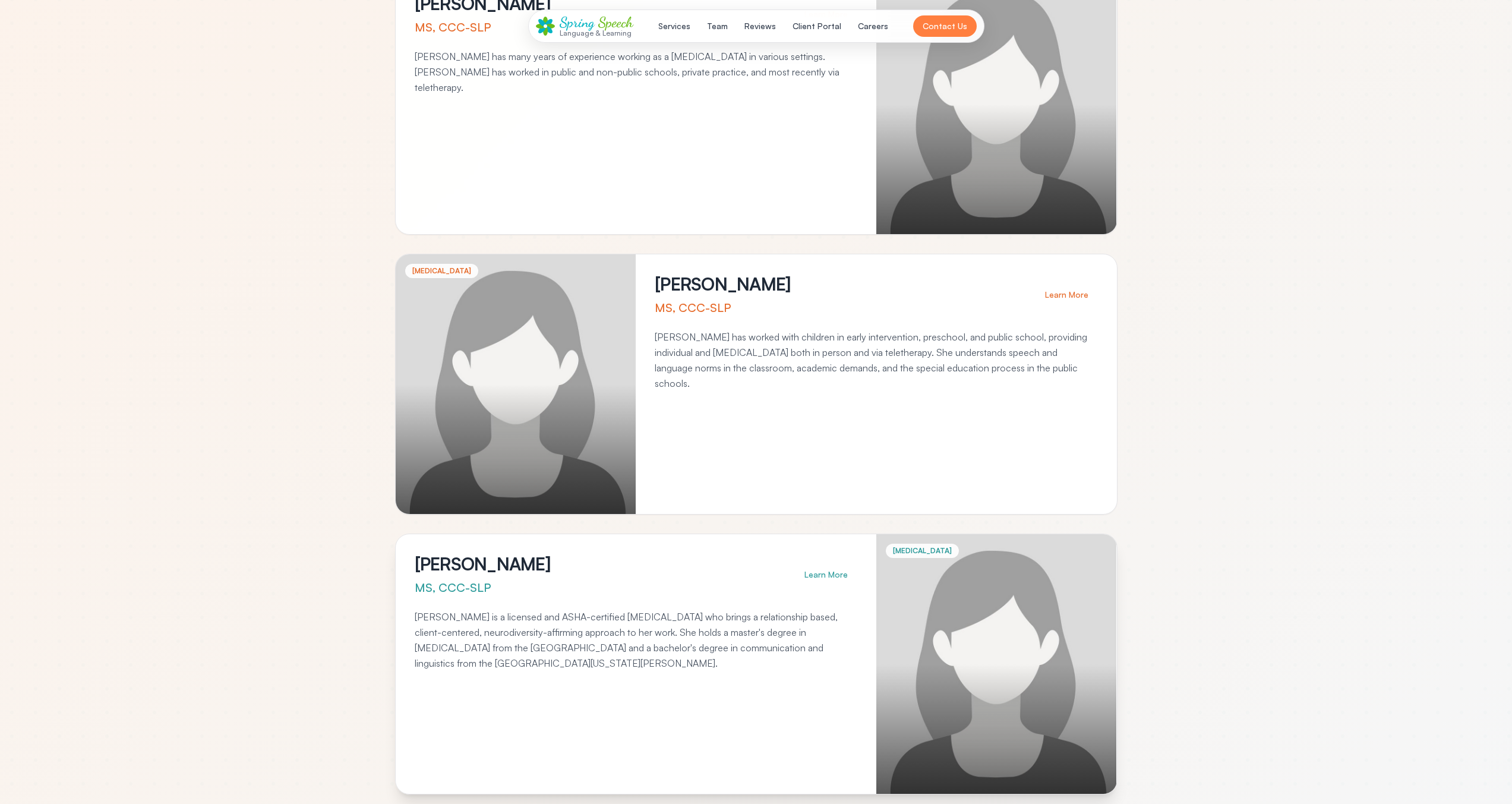
scroll to position [1036, 0]
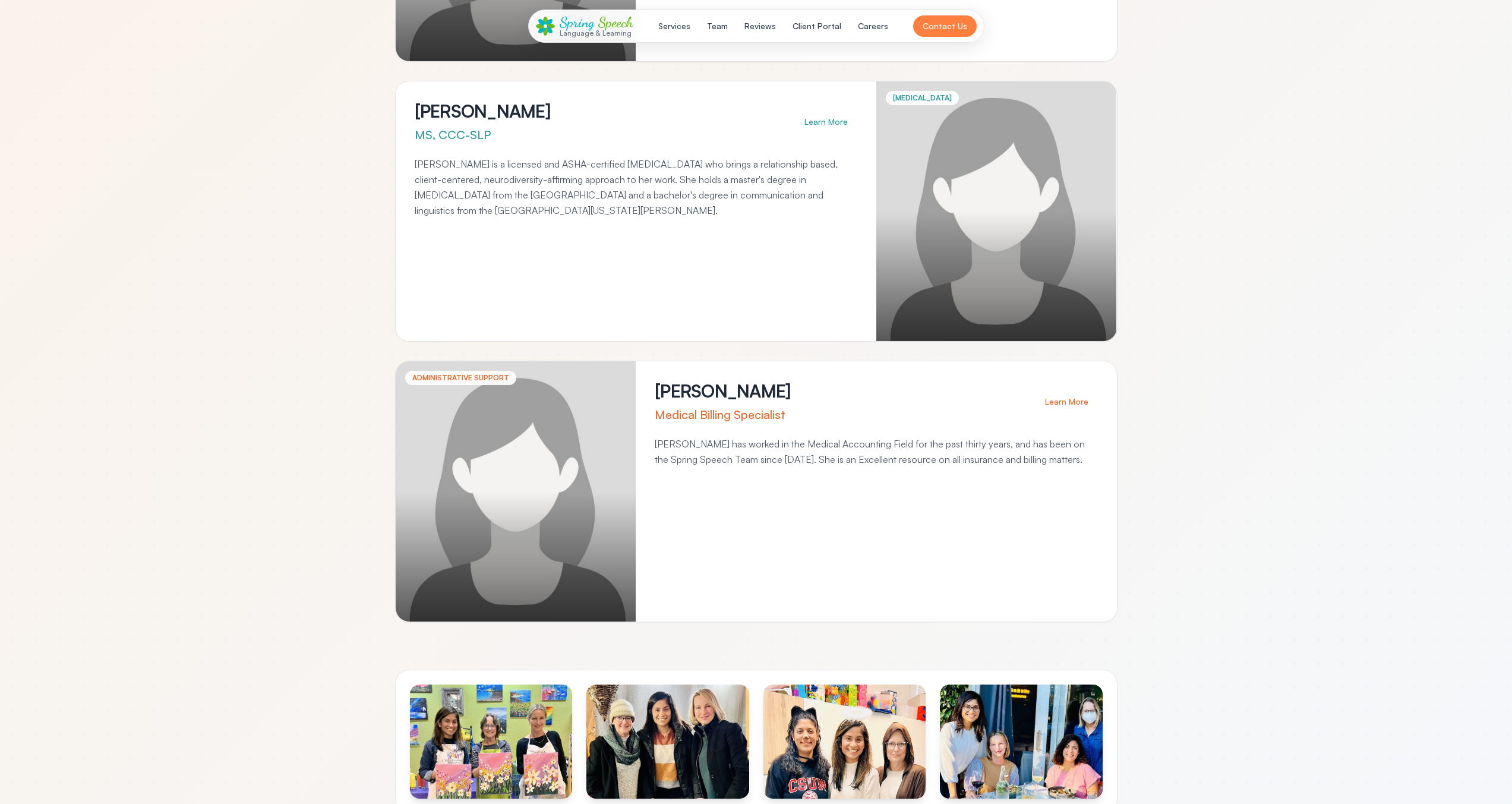
click at [608, 35] on div "Language & Learning" at bounding box center [596, 33] width 74 height 8
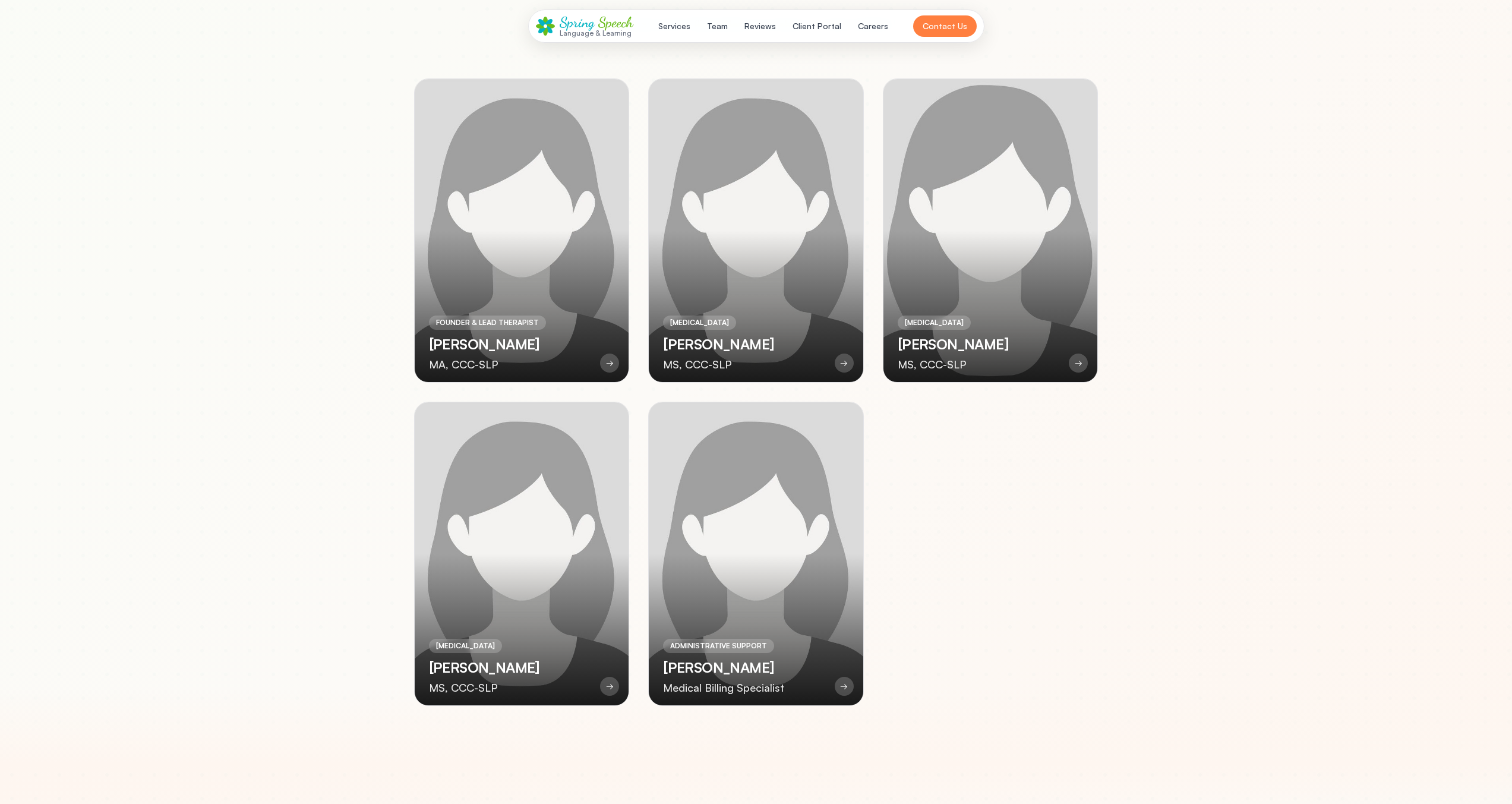
scroll to position [2477, 0]
click at [907, 297] on div at bounding box center [991, 230] width 214 height 303
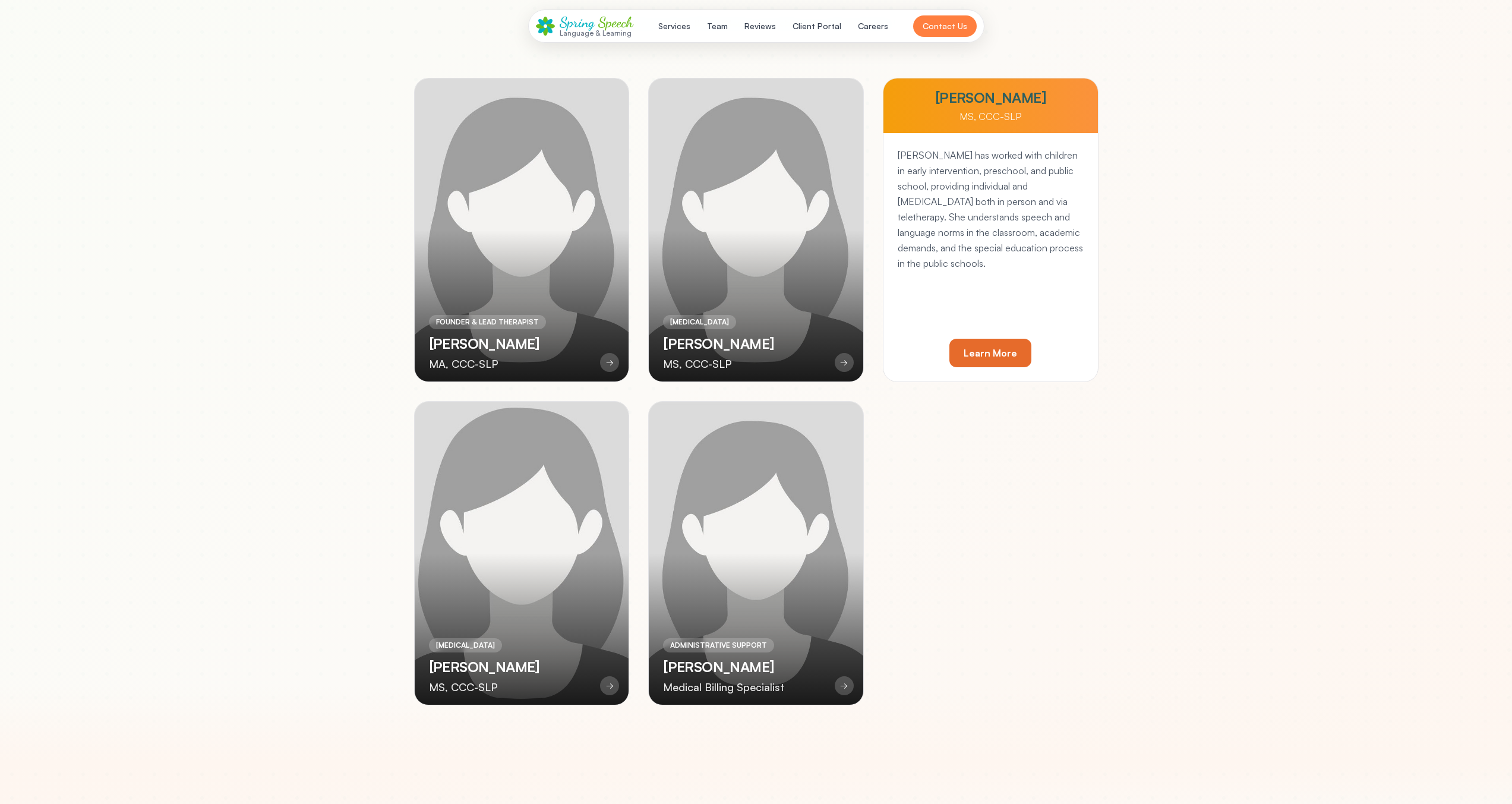
drag, startPoint x: 456, startPoint y: 486, endPoint x: 493, endPoint y: 482, distance: 37.2
click at [456, 486] on div at bounding box center [522, 553] width 214 height 303
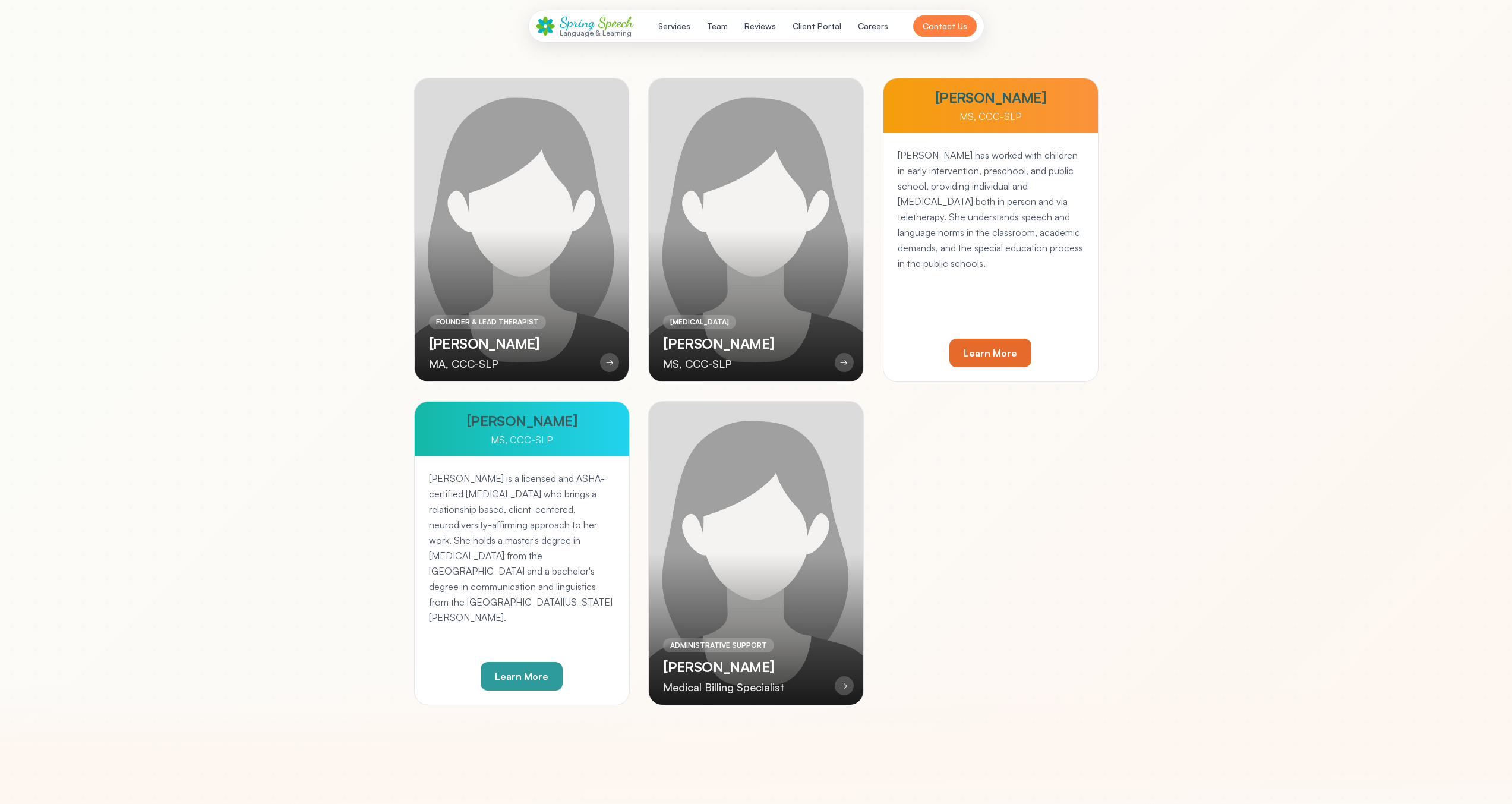
click at [599, 487] on p "[PERSON_NAME] is a licensed and ASHA-certified [MEDICAL_DATA] who brings a rela…" at bounding box center [521, 547] width 186 height 155
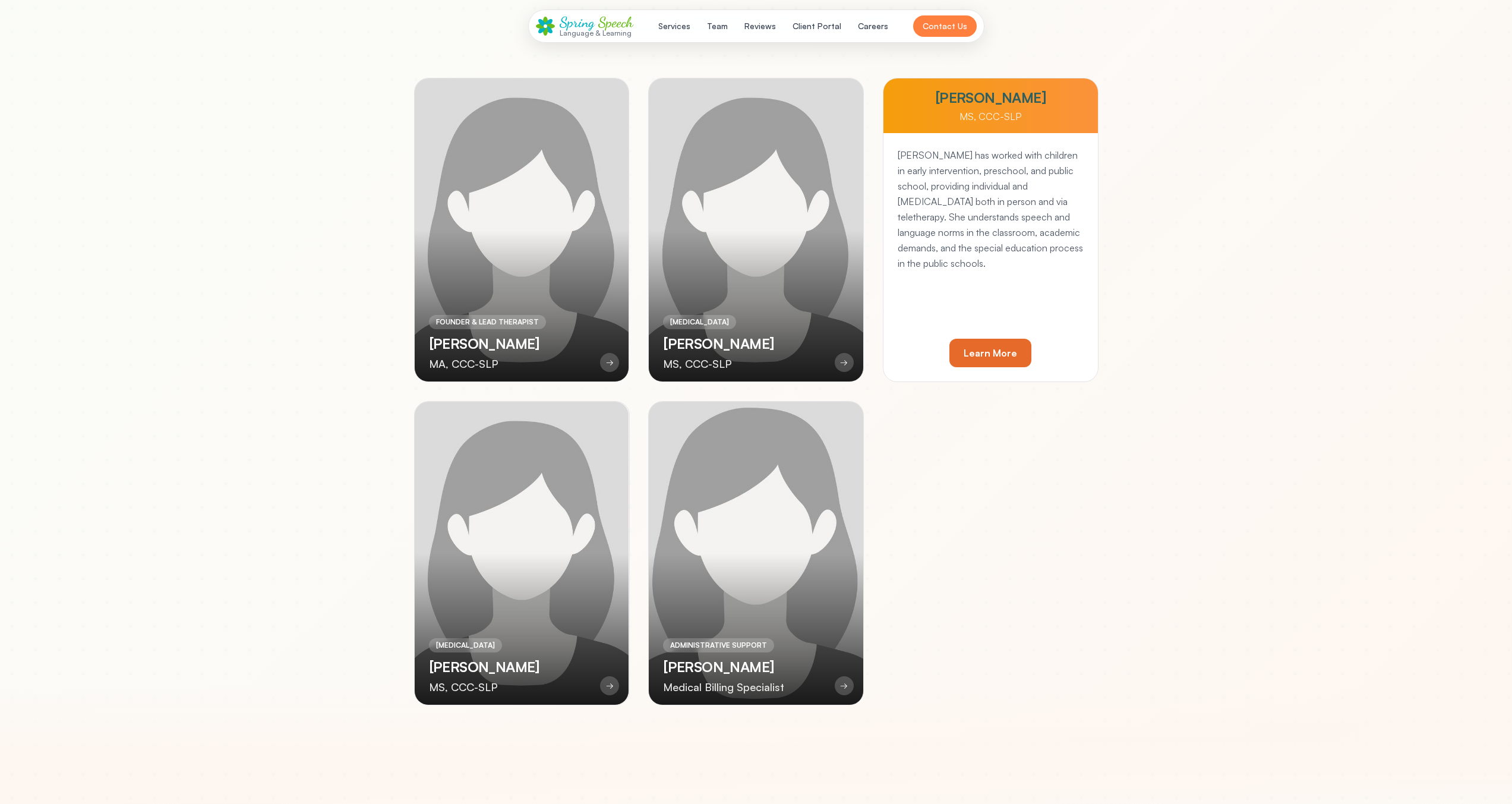
click at [676, 484] on div at bounding box center [756, 553] width 214 height 303
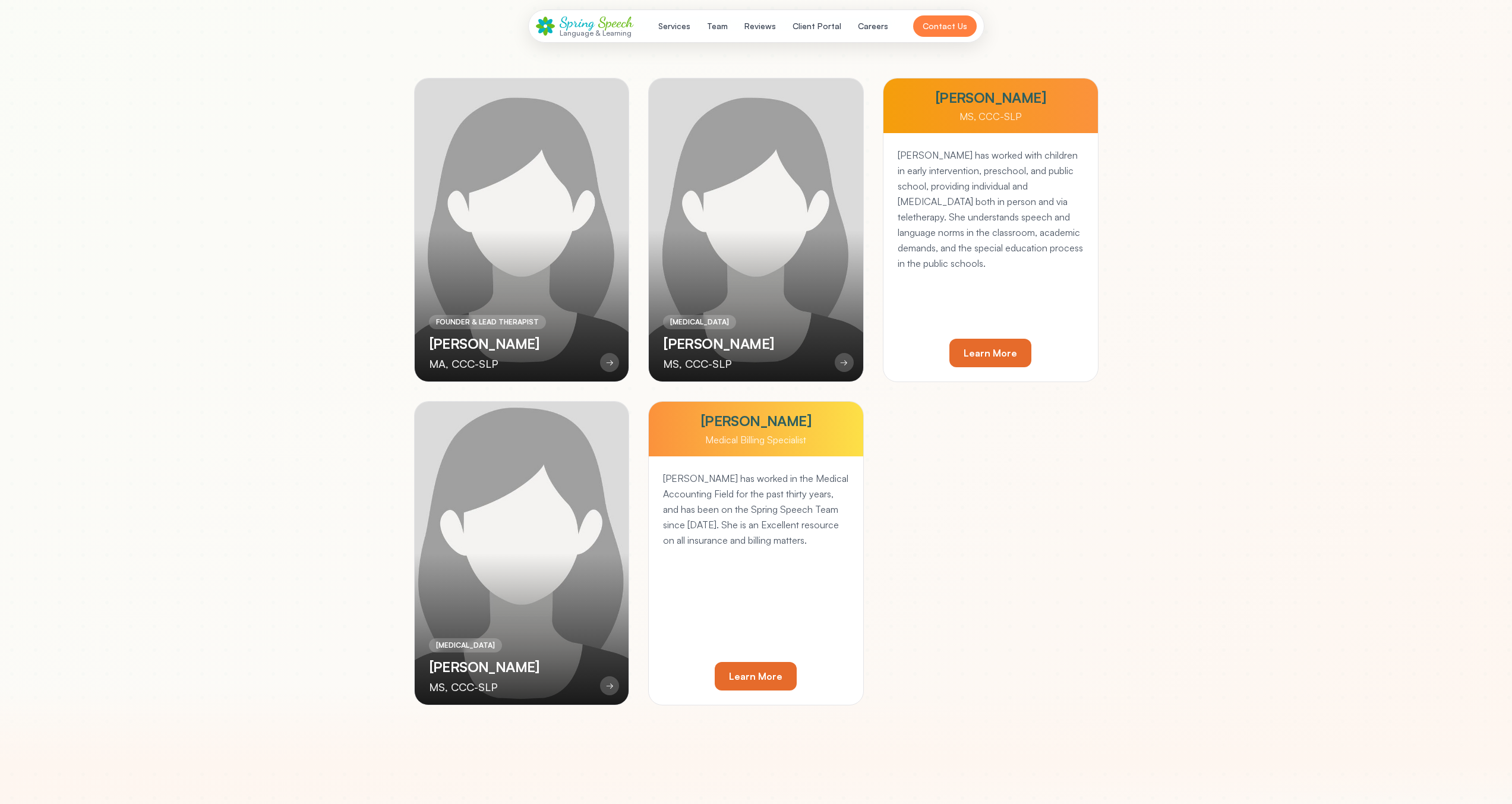
drag, startPoint x: 499, startPoint y: 469, endPoint x: 531, endPoint y: 430, distance: 50.4
click at [499, 468] on div "SPEECH-LANGUAGE PATHOLOGIST Madison Schmidt MS, CCC-SLP →" at bounding box center [521, 553] width 215 height 304
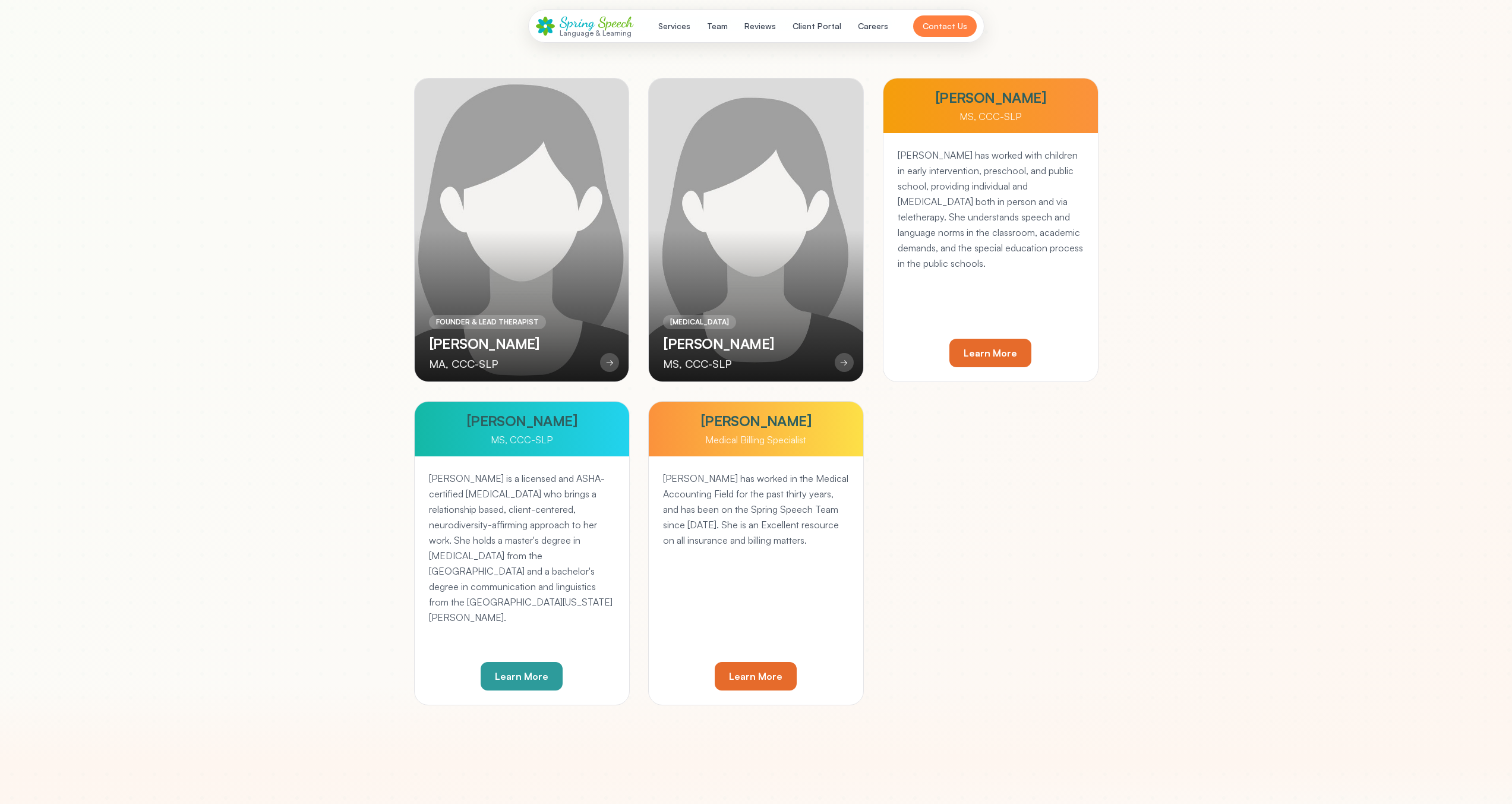
click at [542, 323] on div "FOUNDER & LEAD THERAPIST Salomi Daftary MA, CCC-SLP" at bounding box center [487, 342] width 117 height 58
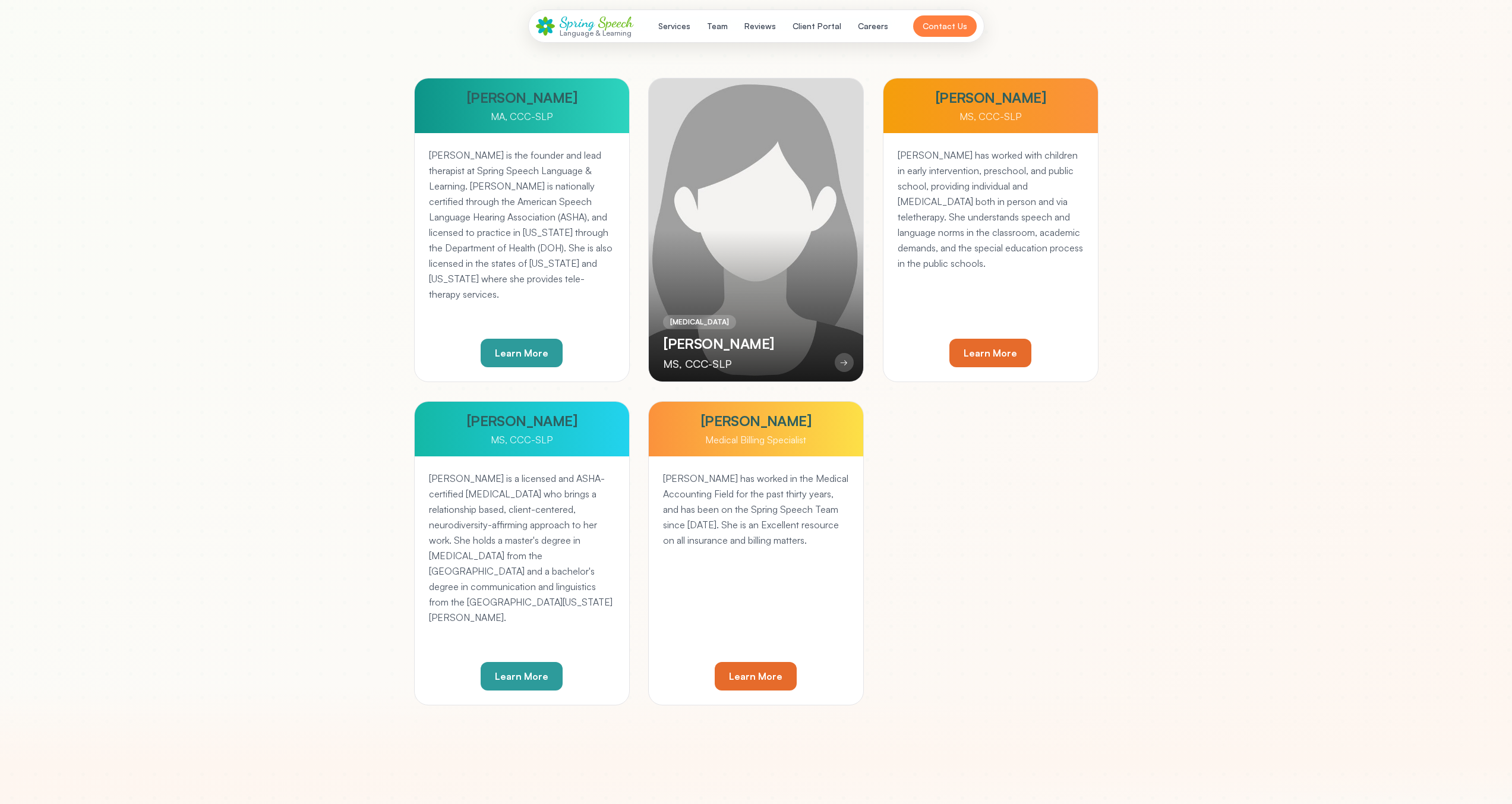
drag, startPoint x: 671, startPoint y: 291, endPoint x: 682, endPoint y: 291, distance: 11.0
click at [674, 291] on div at bounding box center [756, 230] width 214 height 303
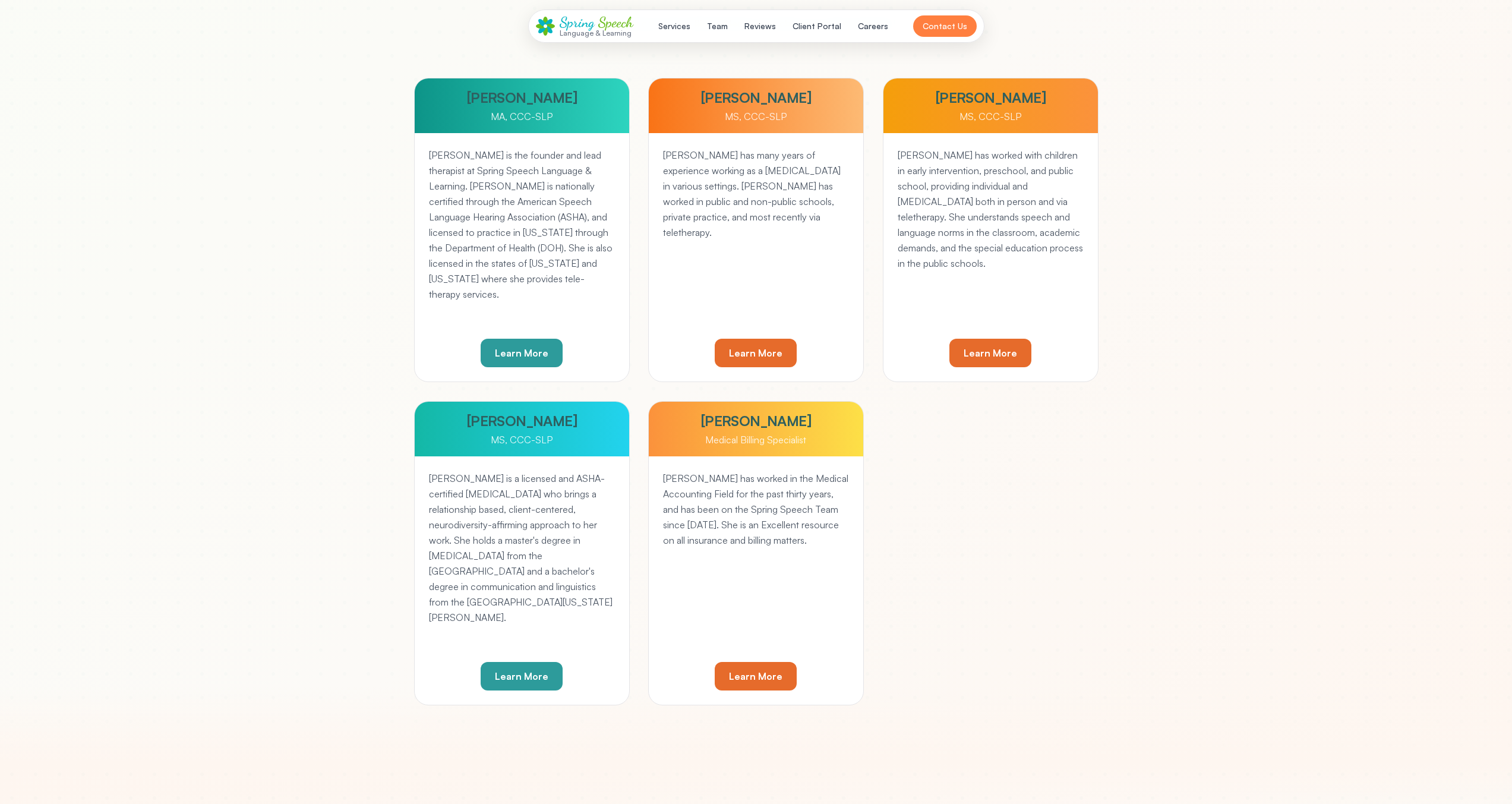
drag, startPoint x: 898, startPoint y: 292, endPoint x: 746, endPoint y: 289, distance: 152.0
click at [898, 292] on div "Mirhiya has worked with children in early intervention, preschool, and public s…" at bounding box center [991, 257] width 214 height 248
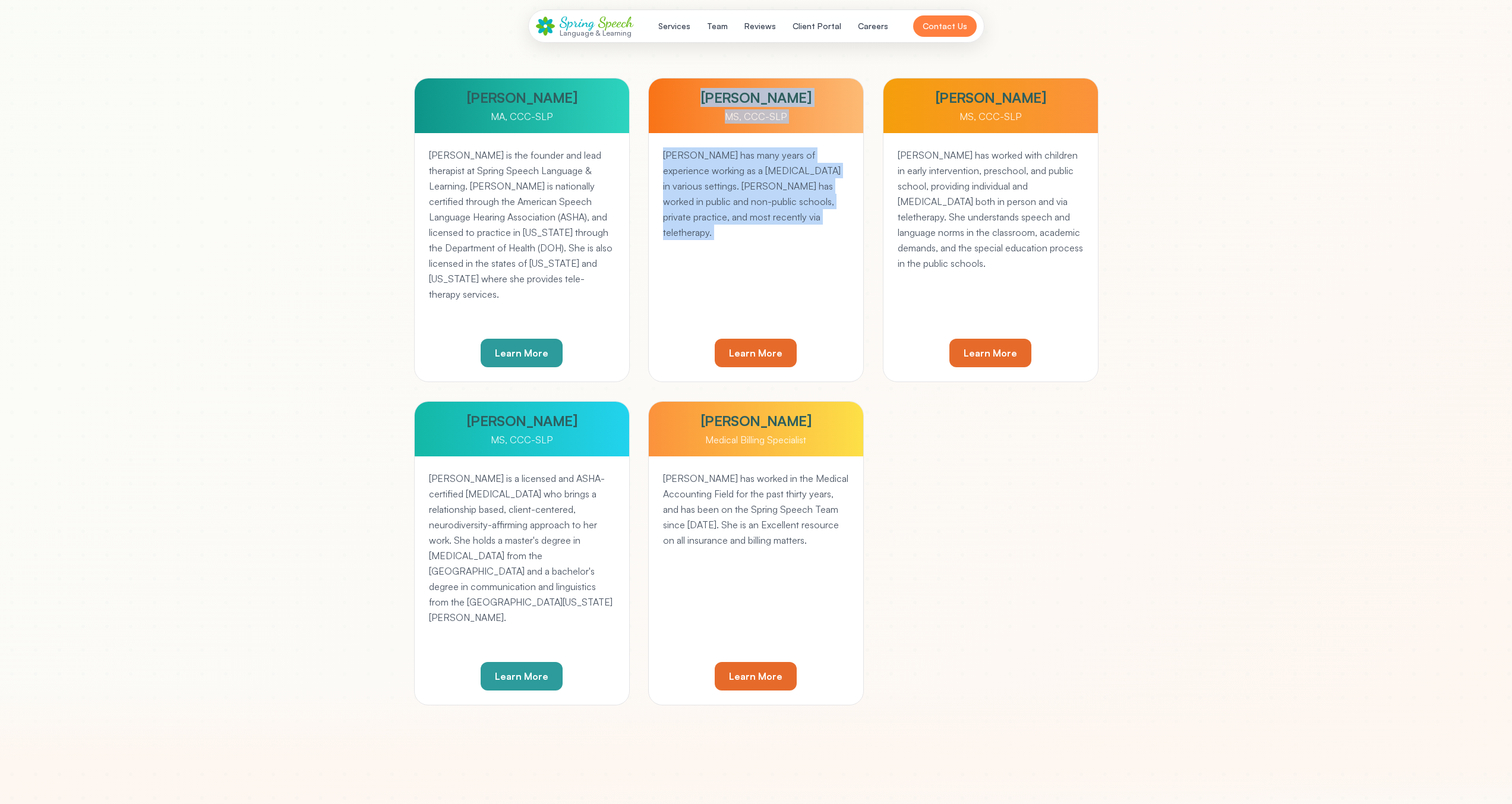
drag, startPoint x: 746, startPoint y: 289, endPoint x: 738, endPoint y: 287, distance: 8.2
click at [740, 287] on div "SPEECH-LANGUAGE PATHOLOGIST Pam Leffler MS, CCC-SLP → Pam Leffler MS, CCC-SLP P…" at bounding box center [756, 229] width 215 height 304
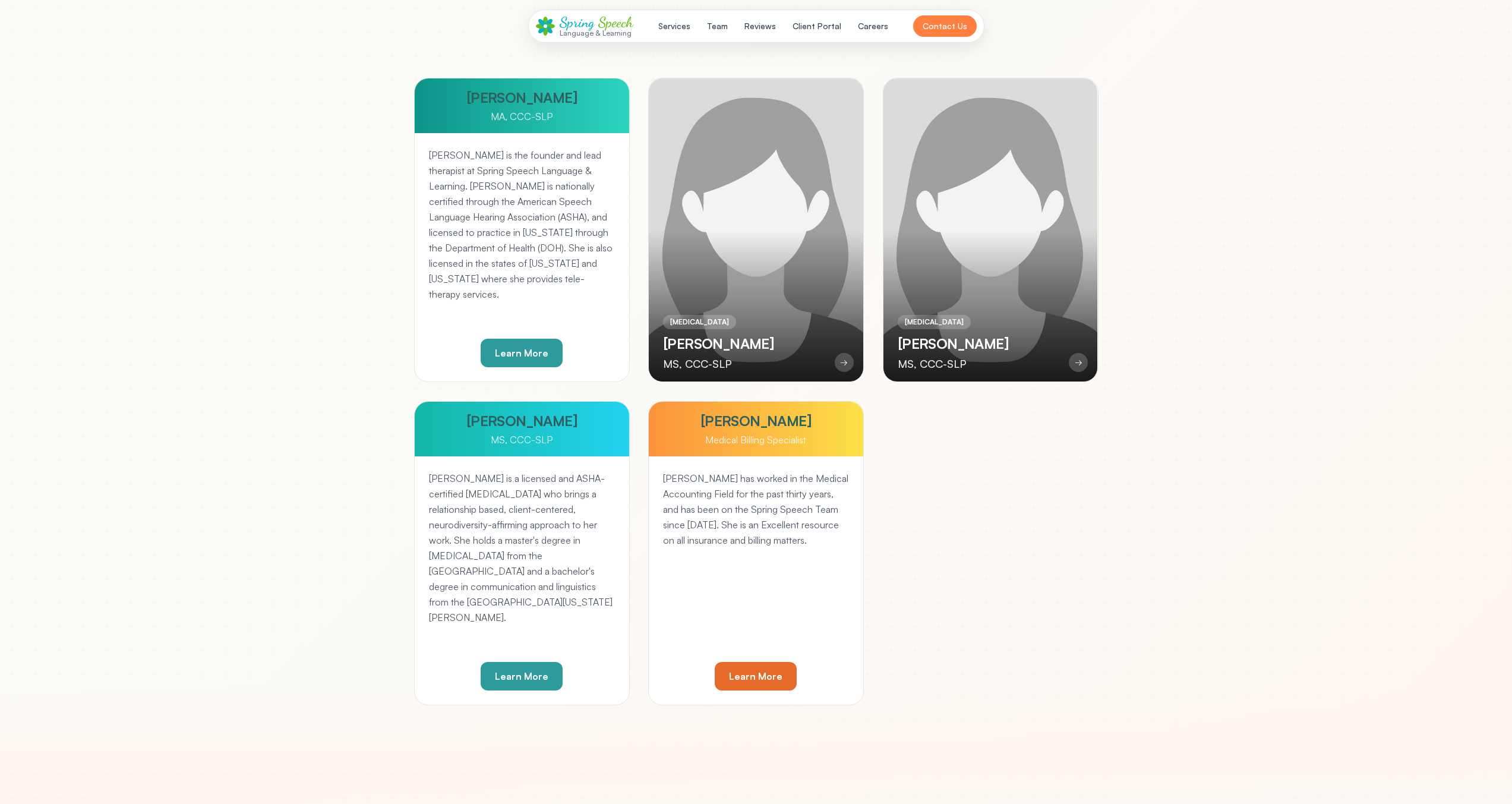
click at [615, 291] on p "[PERSON_NAME] is the founder and lead therapist at Spring Speech Language & Lea…" at bounding box center [521, 224] width 186 height 155
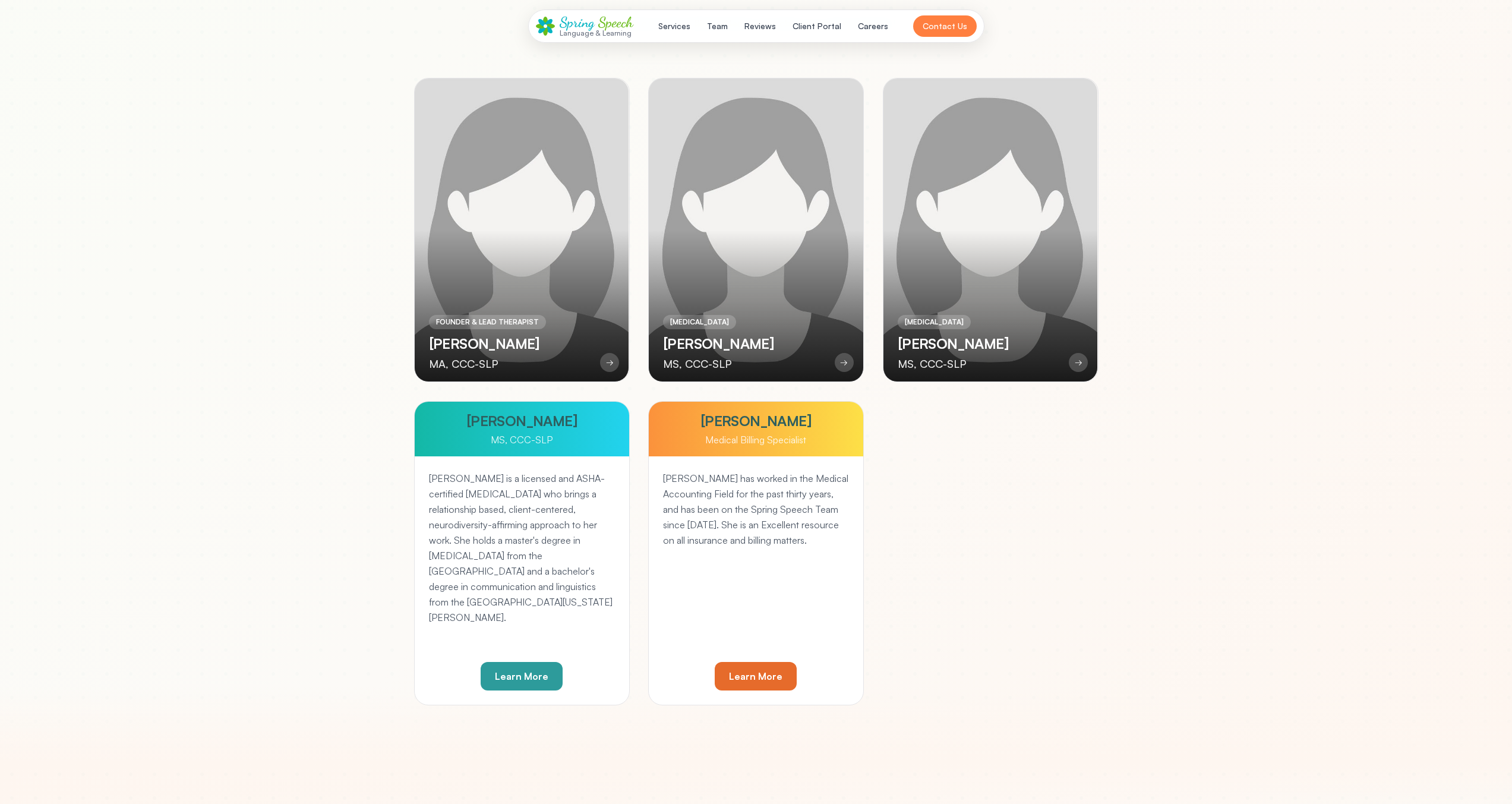
click at [608, 402] on div "Madison Schmidt MS, CCC-SLP" at bounding box center [522, 429] width 214 height 55
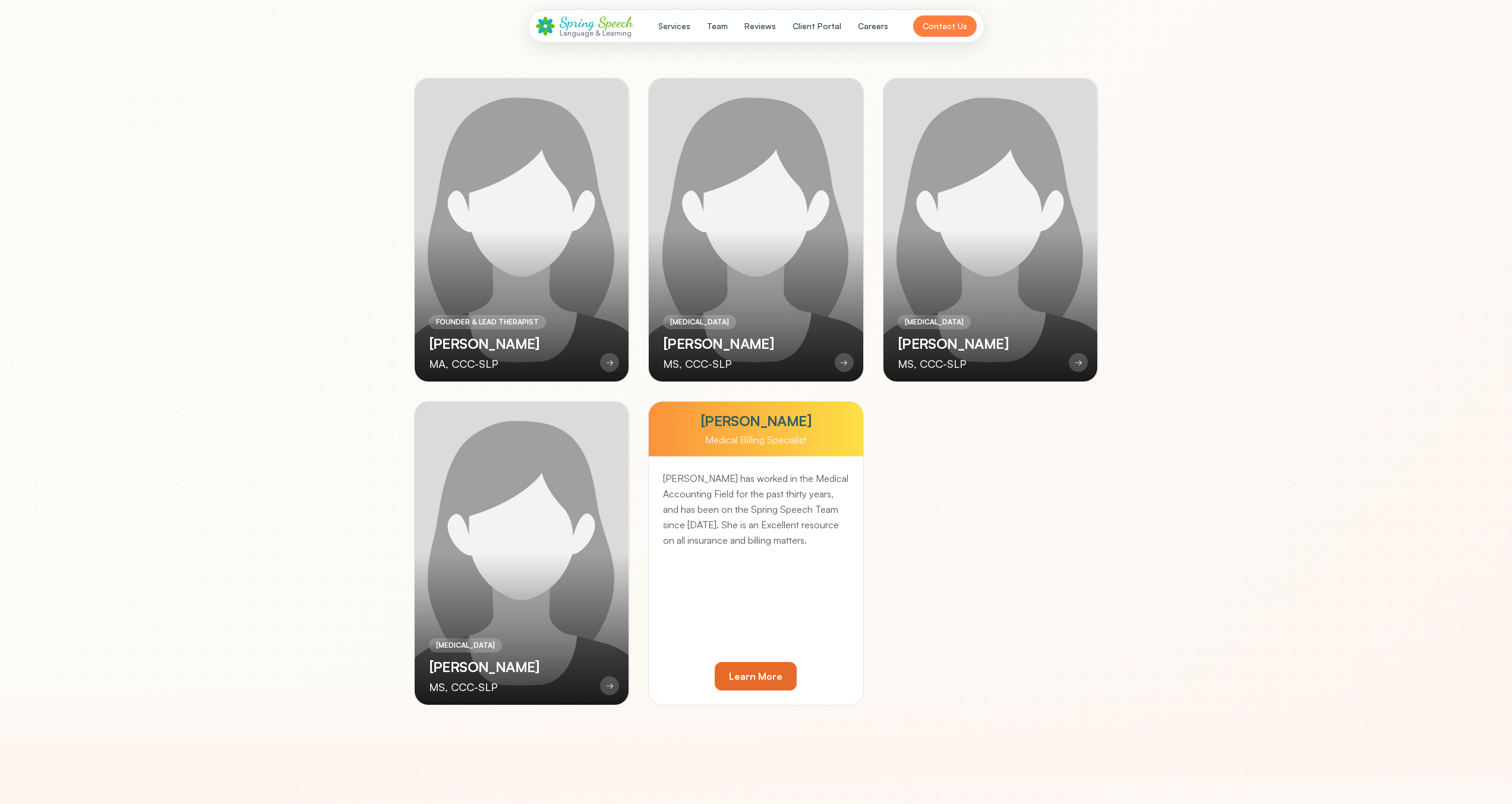
click at [769, 433] on div "Medical Billing Specialist" at bounding box center [756, 440] width 196 height 14
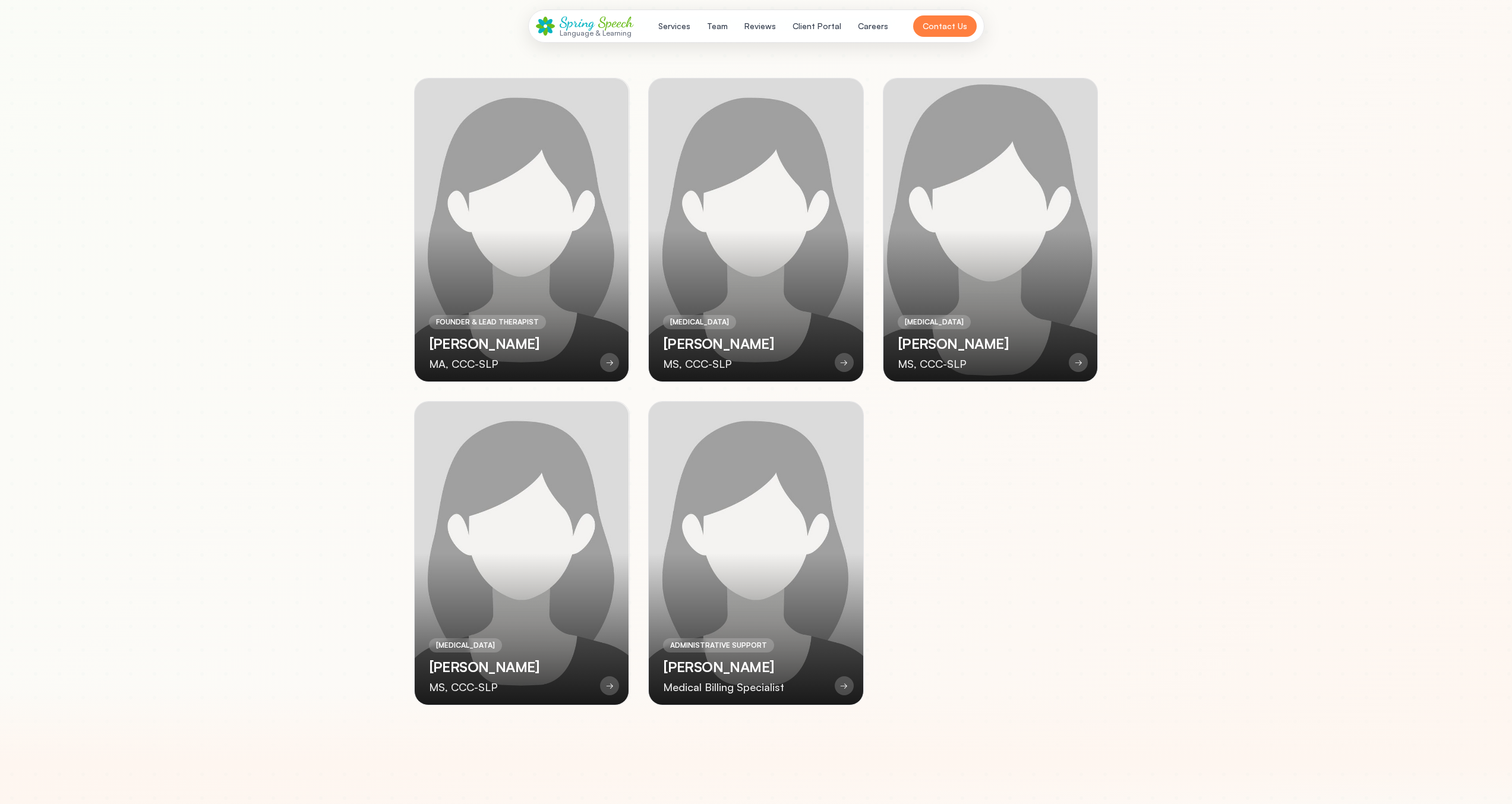
click at [947, 222] on div at bounding box center [991, 230] width 214 height 303
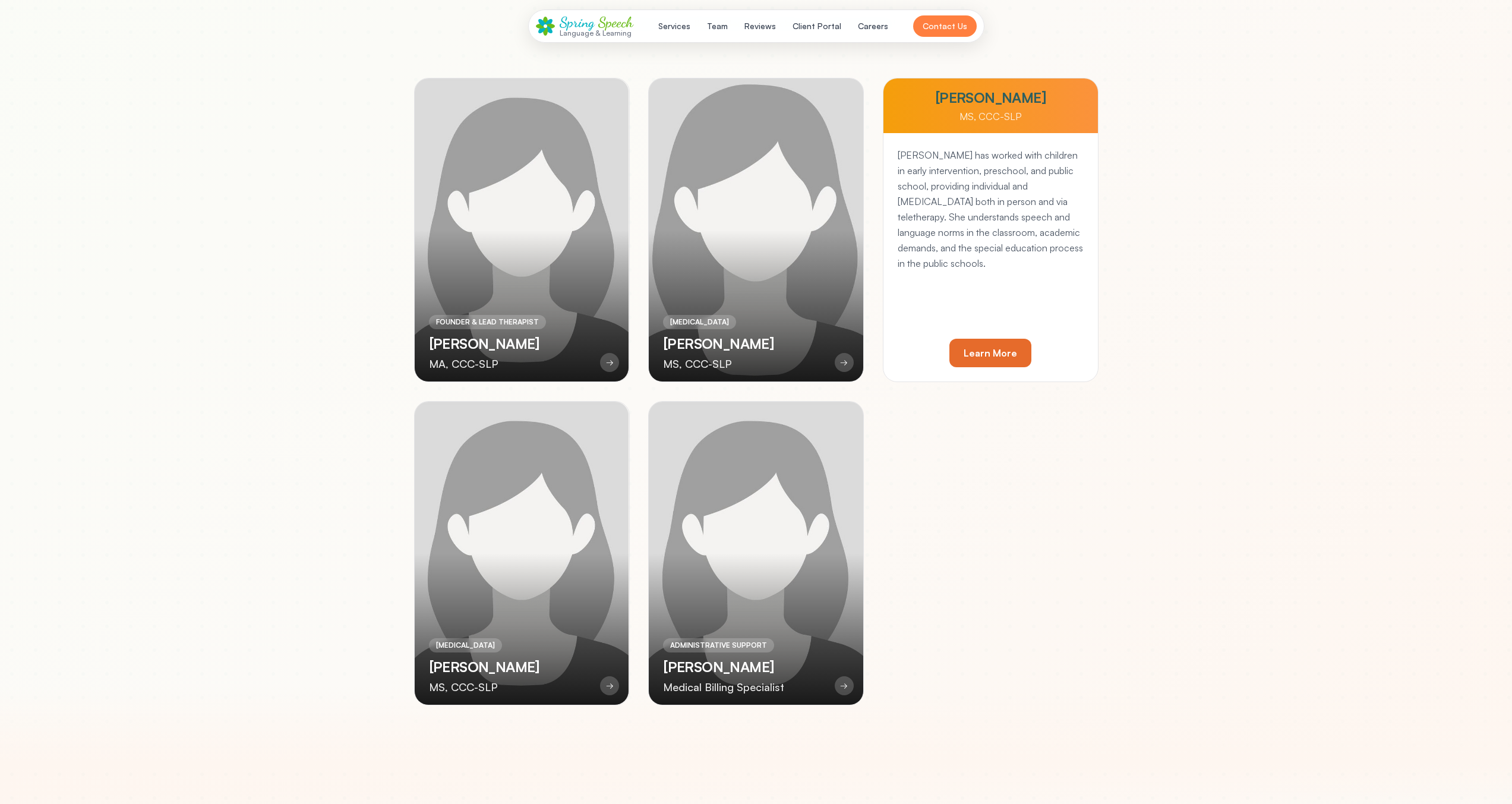
click at [715, 224] on div at bounding box center [756, 230] width 214 height 303
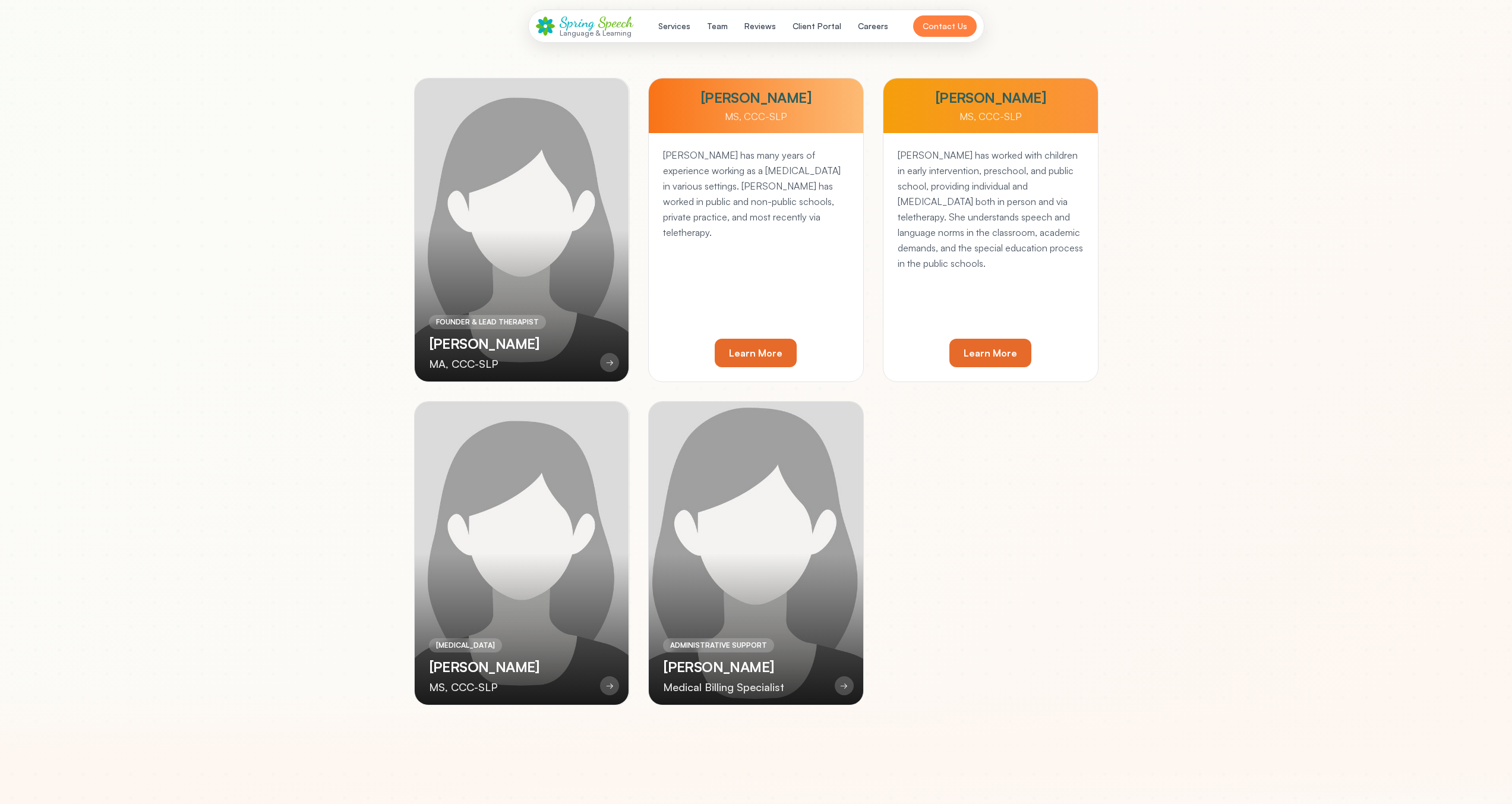
drag, startPoint x: 518, startPoint y: 544, endPoint x: 738, endPoint y: 531, distance: 220.4
click at [518, 544] on div at bounding box center [522, 553] width 214 height 303
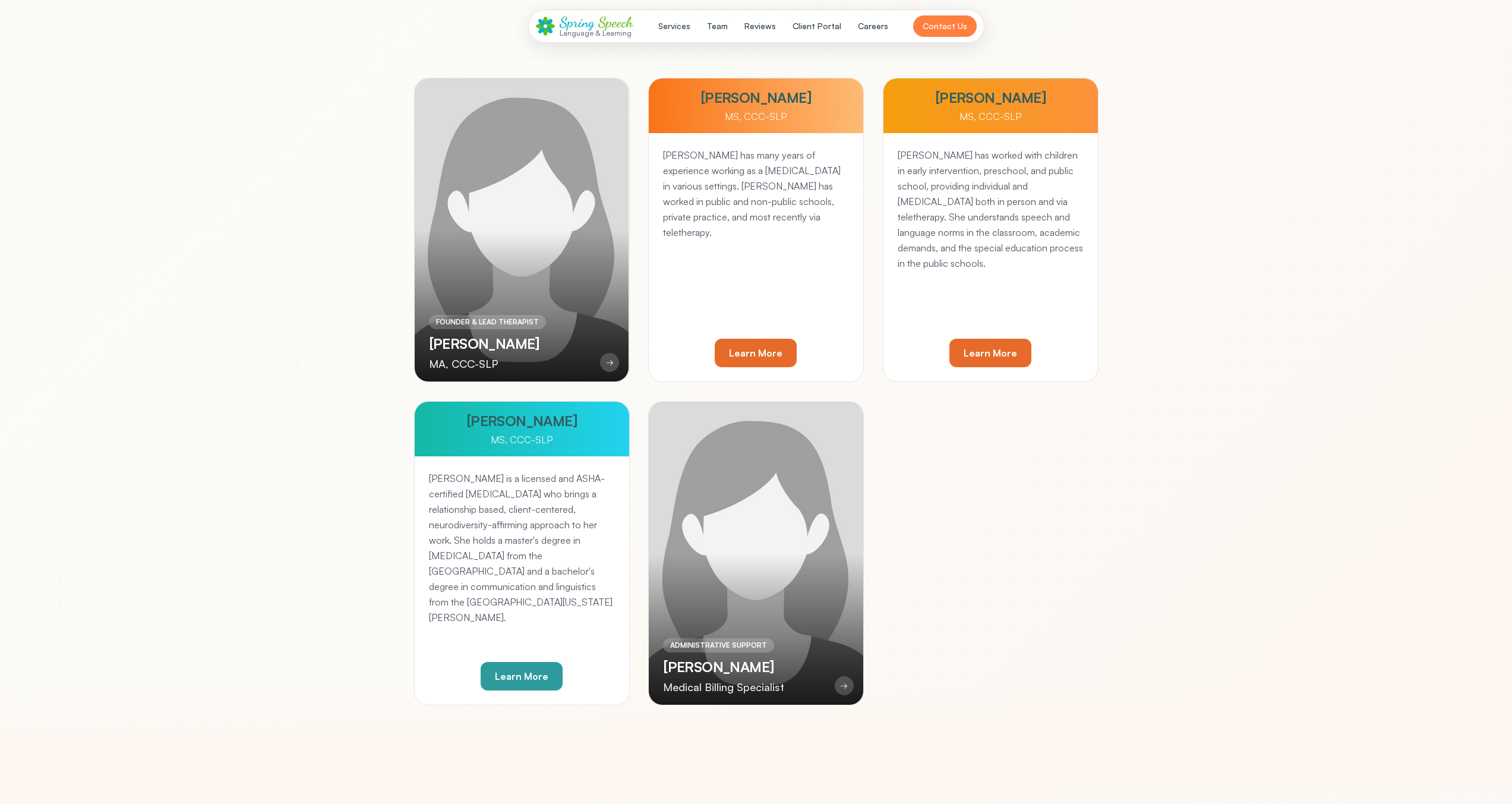
click at [856, 337] on div "Pam has many years of experience working as a Speech Language Pathologist in va…" at bounding box center [756, 257] width 214 height 248
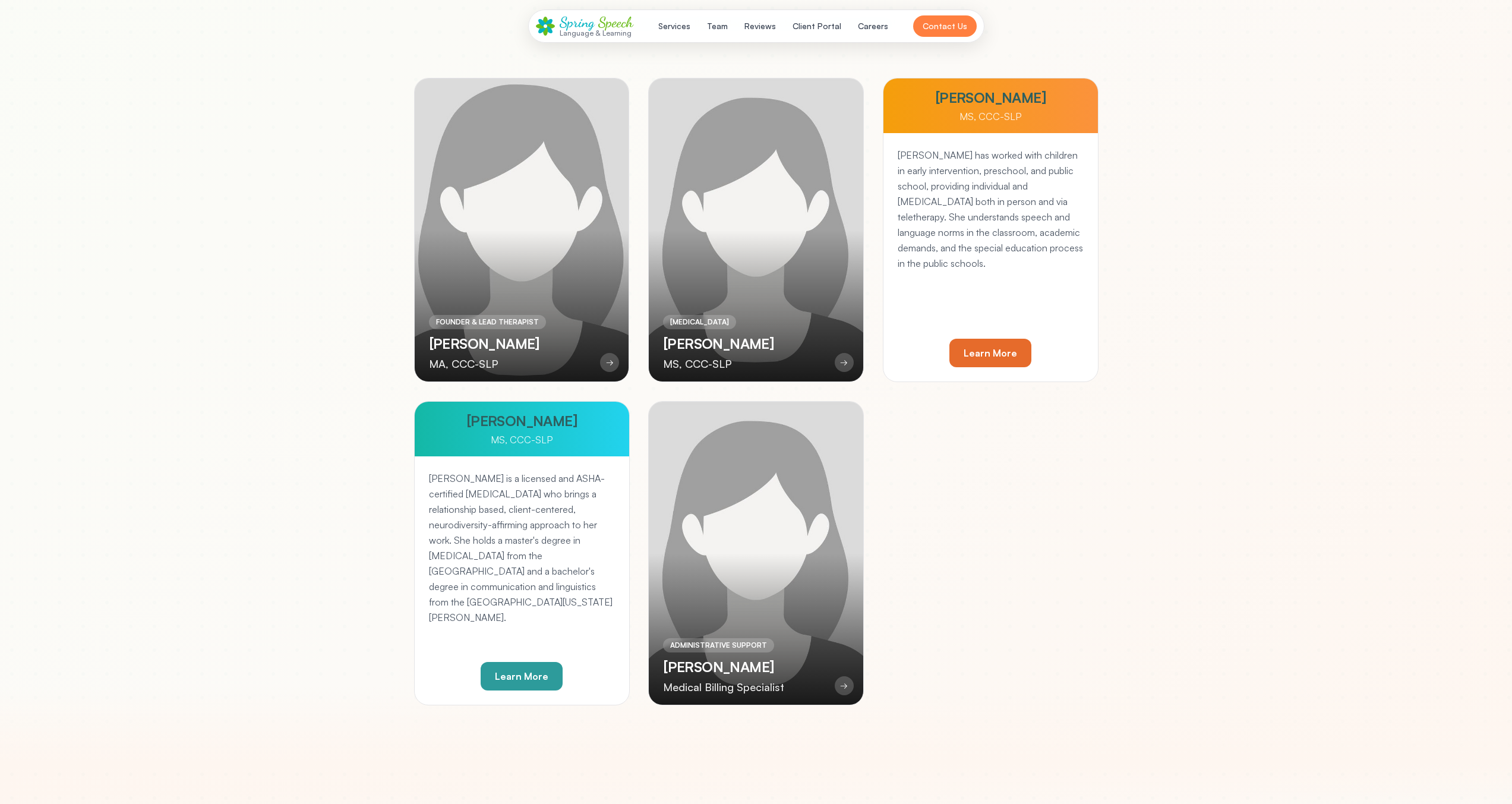
click at [470, 300] on div at bounding box center [522, 230] width 214 height 303
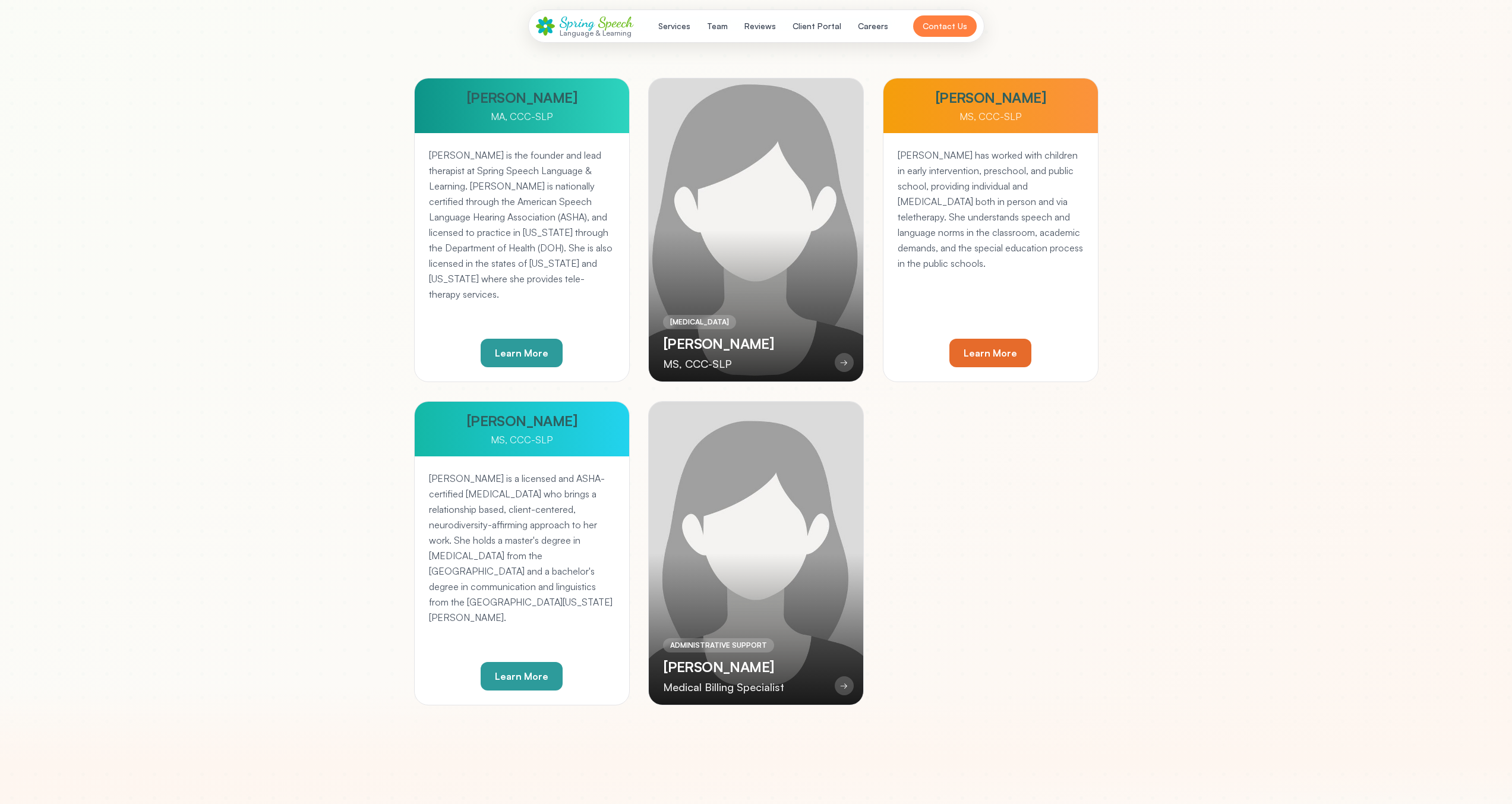
click at [804, 355] on div at bounding box center [756, 230] width 214 height 303
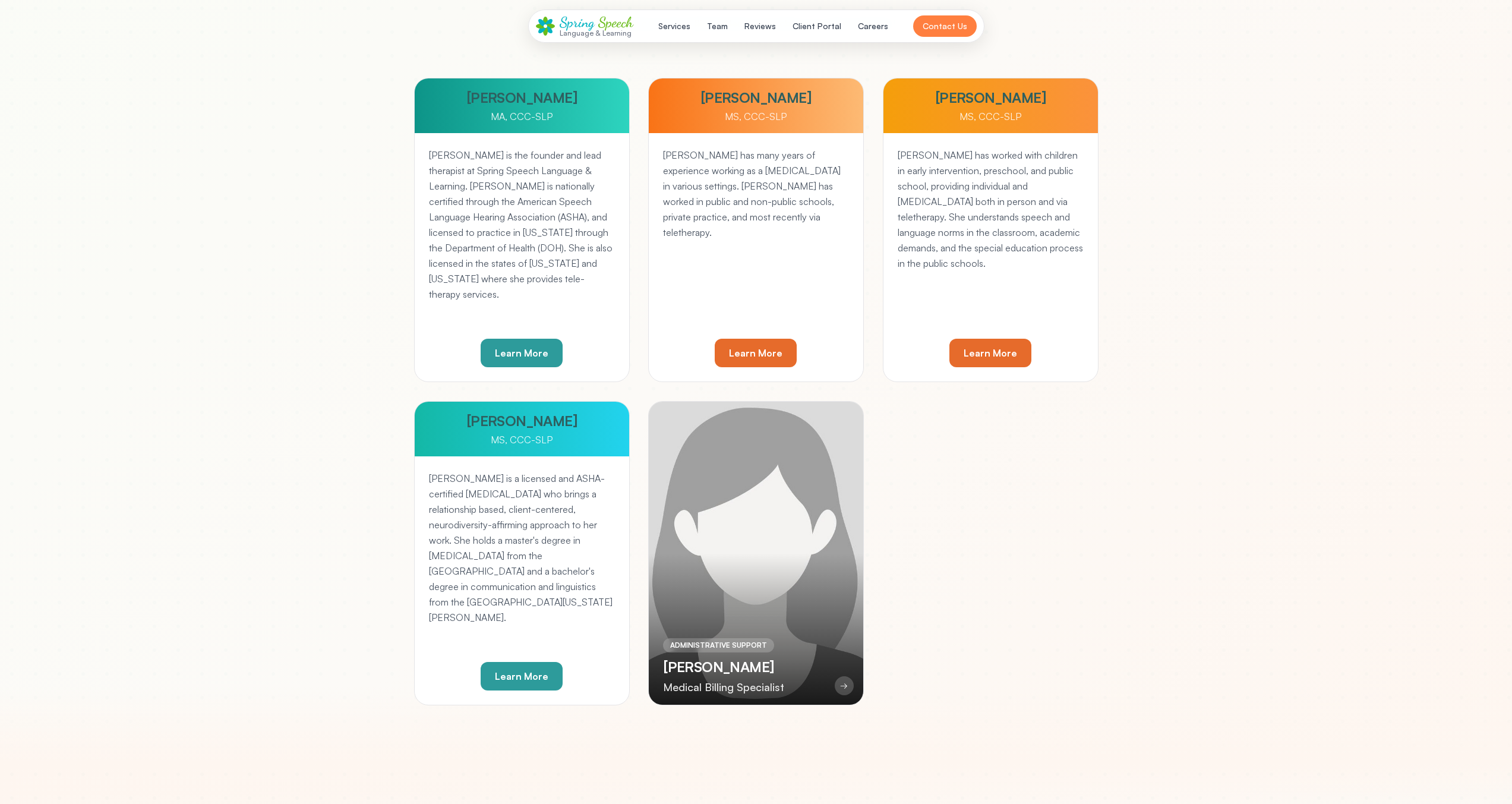
click at [790, 524] on div at bounding box center [756, 553] width 214 height 303
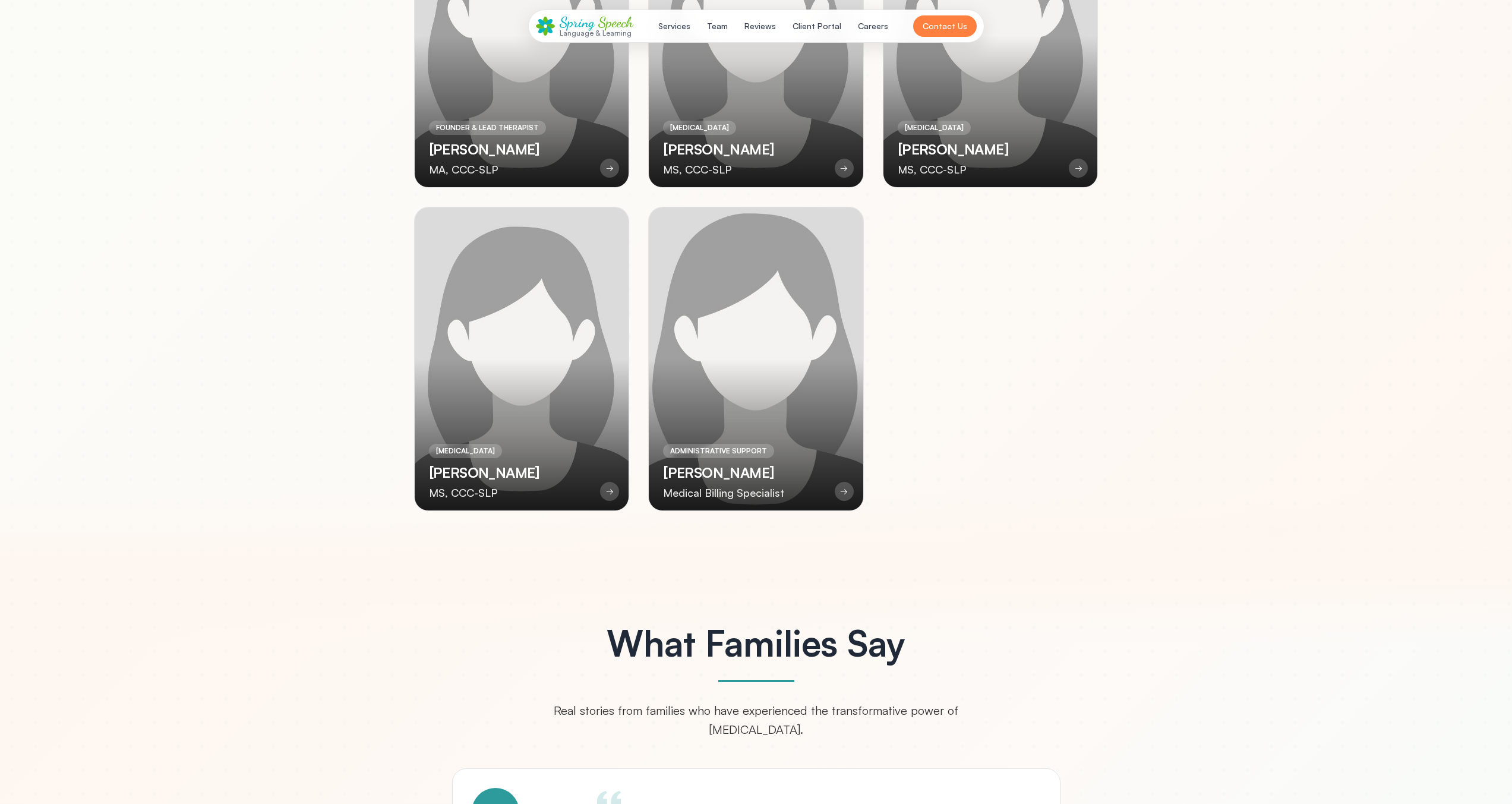
click at [768, 244] on div at bounding box center [756, 359] width 214 height 303
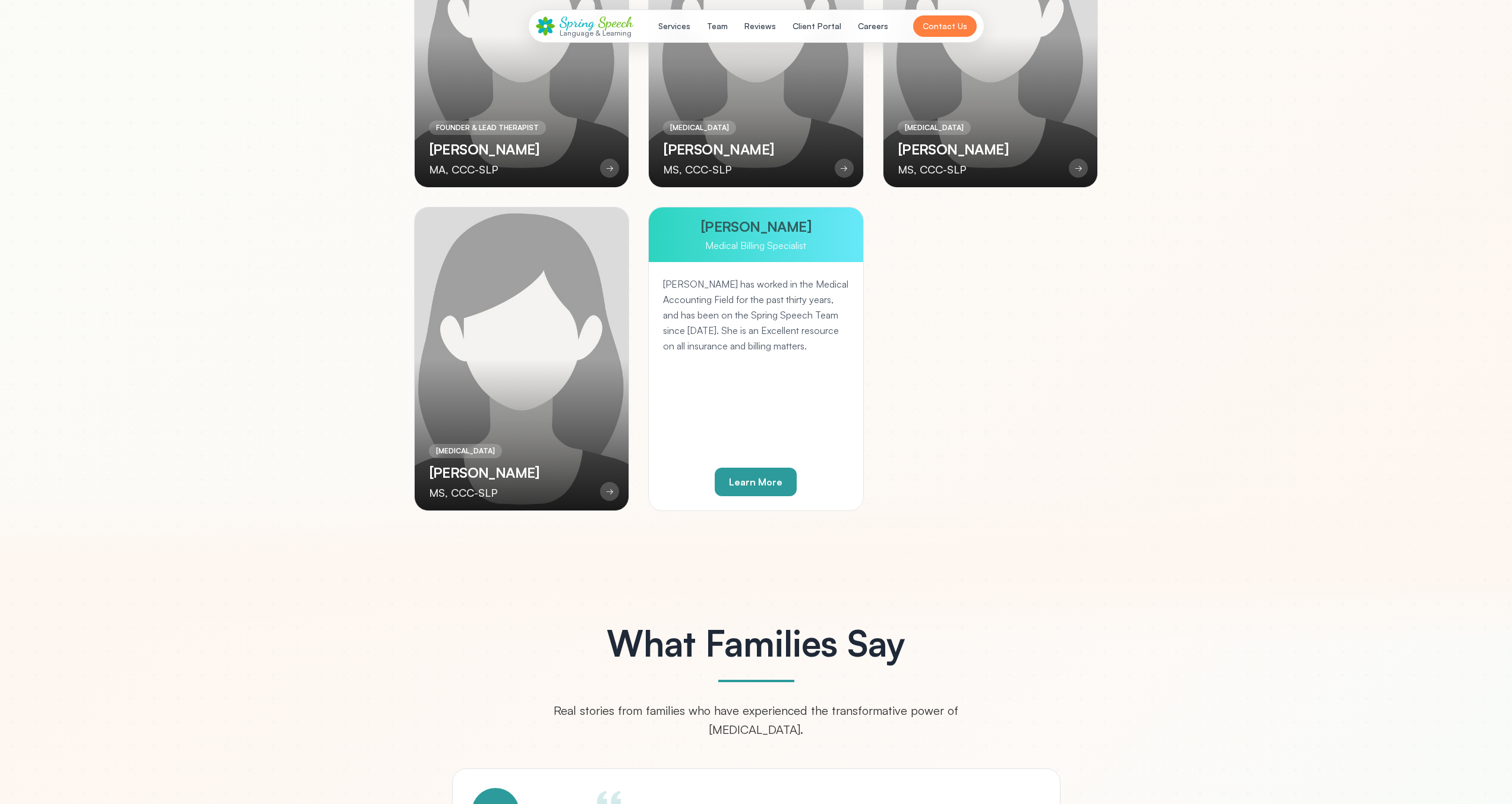
click at [561, 256] on div at bounding box center [522, 359] width 214 height 303
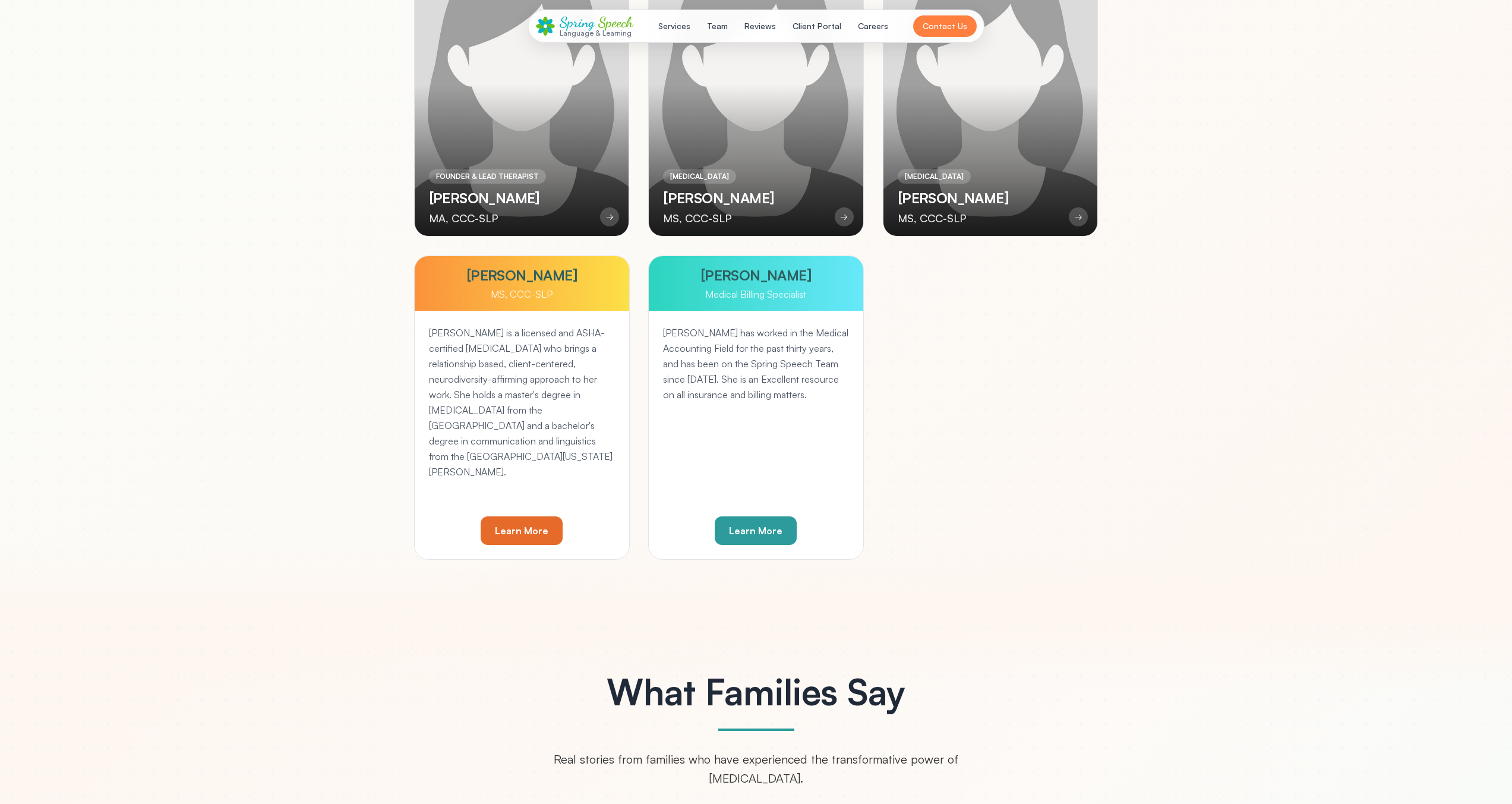
scroll to position [2560, 0]
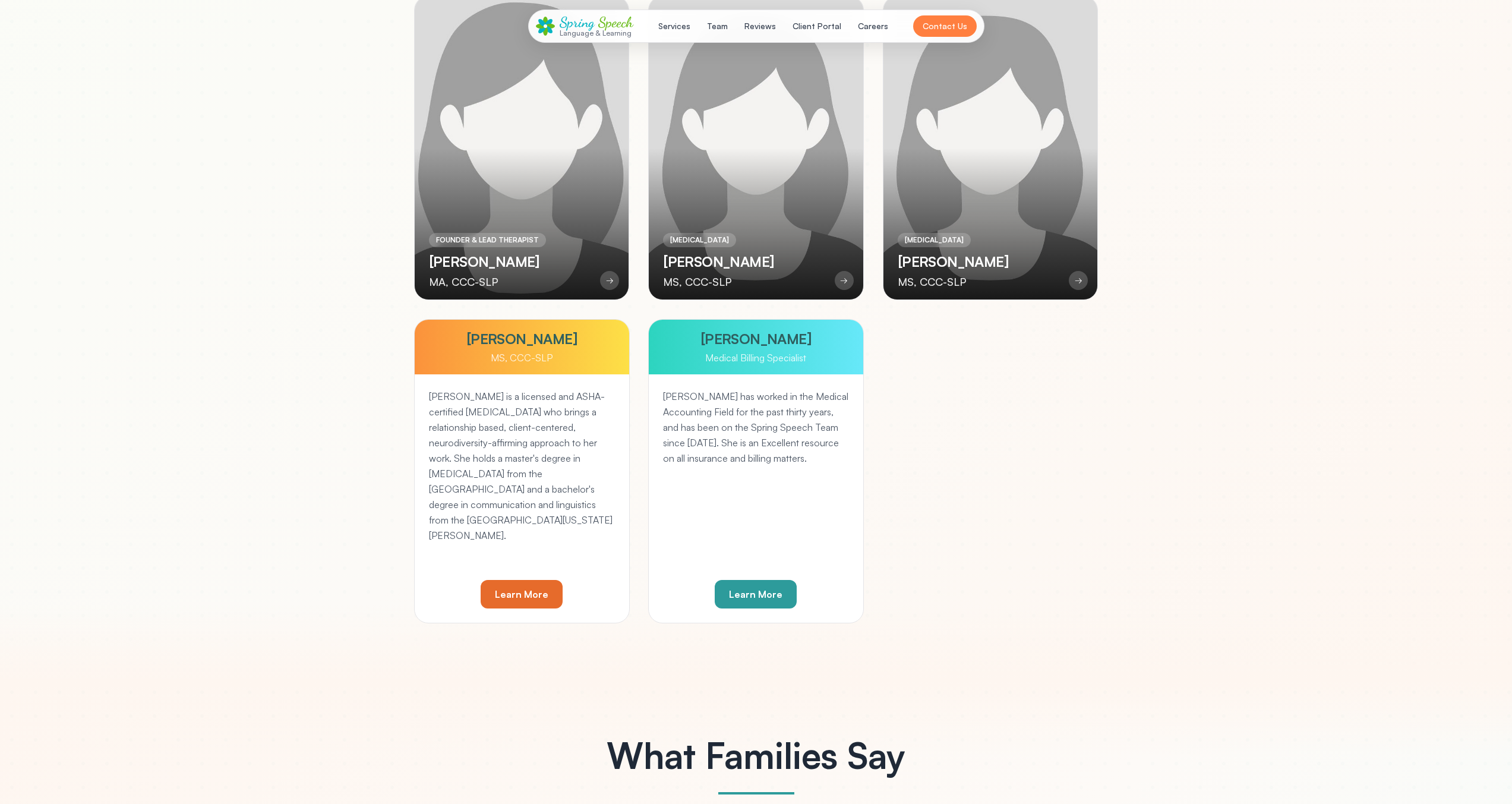
click at [561, 214] on div at bounding box center [522, 148] width 214 height 303
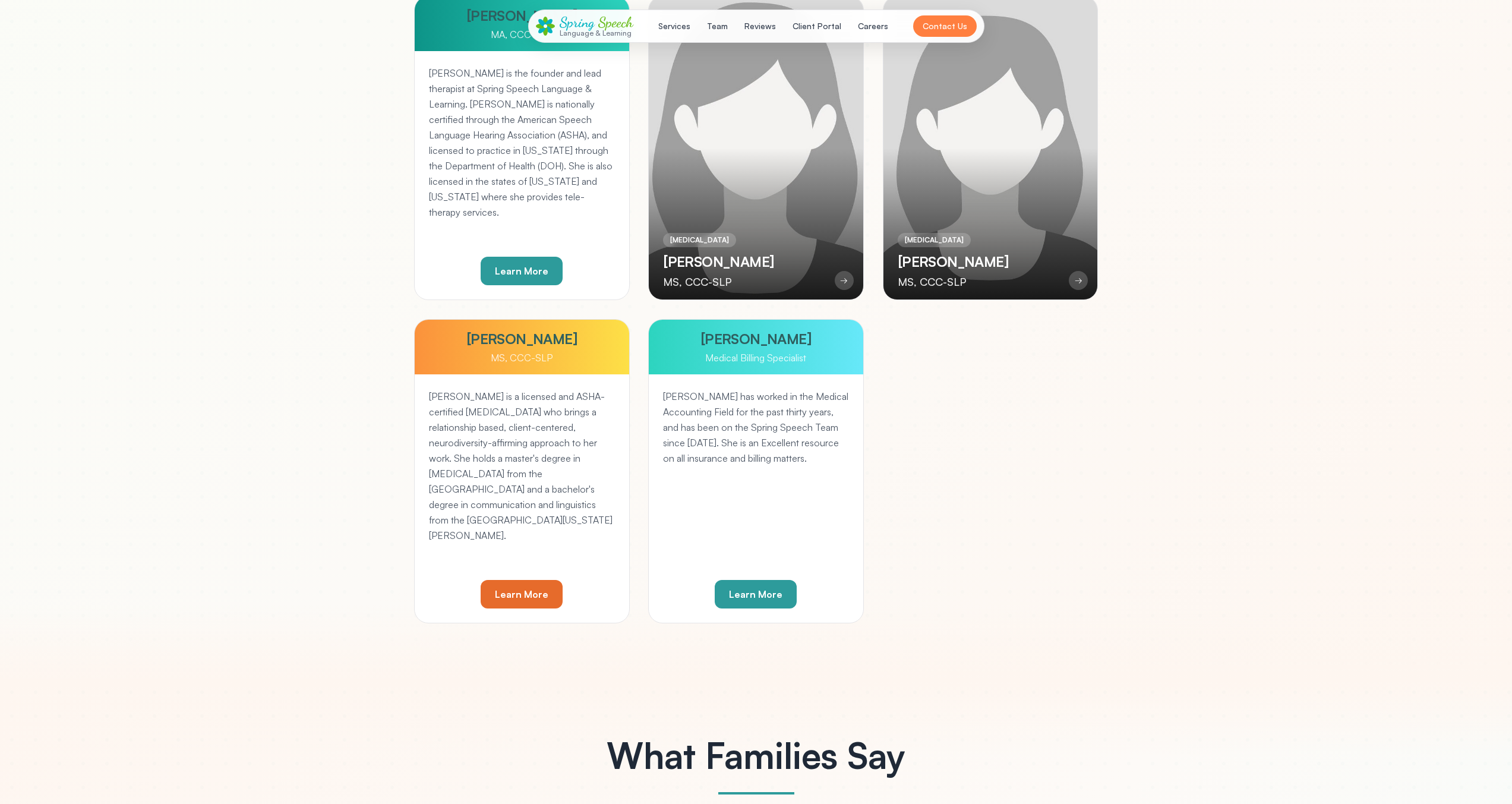
click at [806, 214] on div at bounding box center [756, 148] width 214 height 303
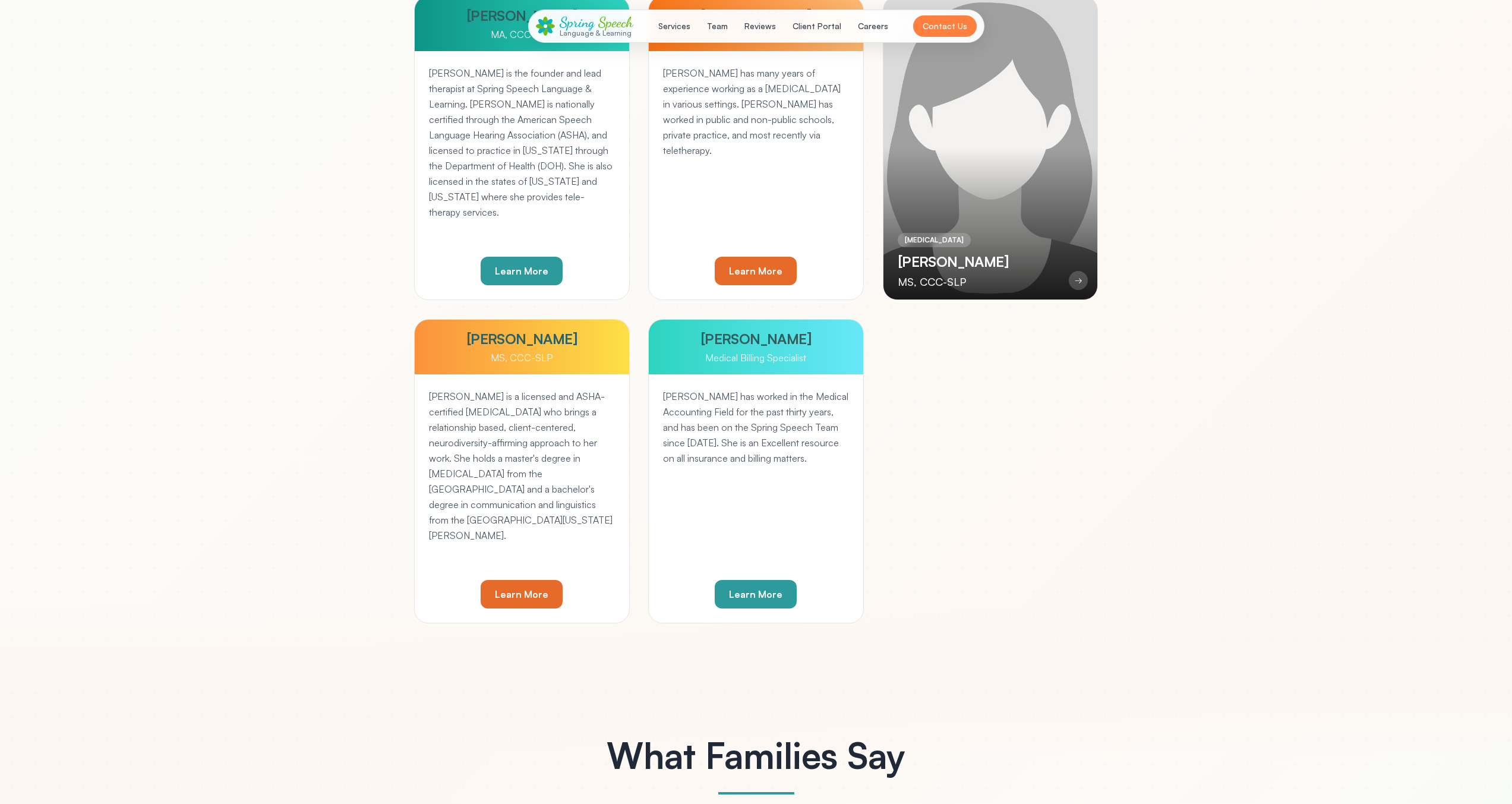
click at [917, 221] on div at bounding box center [991, 148] width 214 height 303
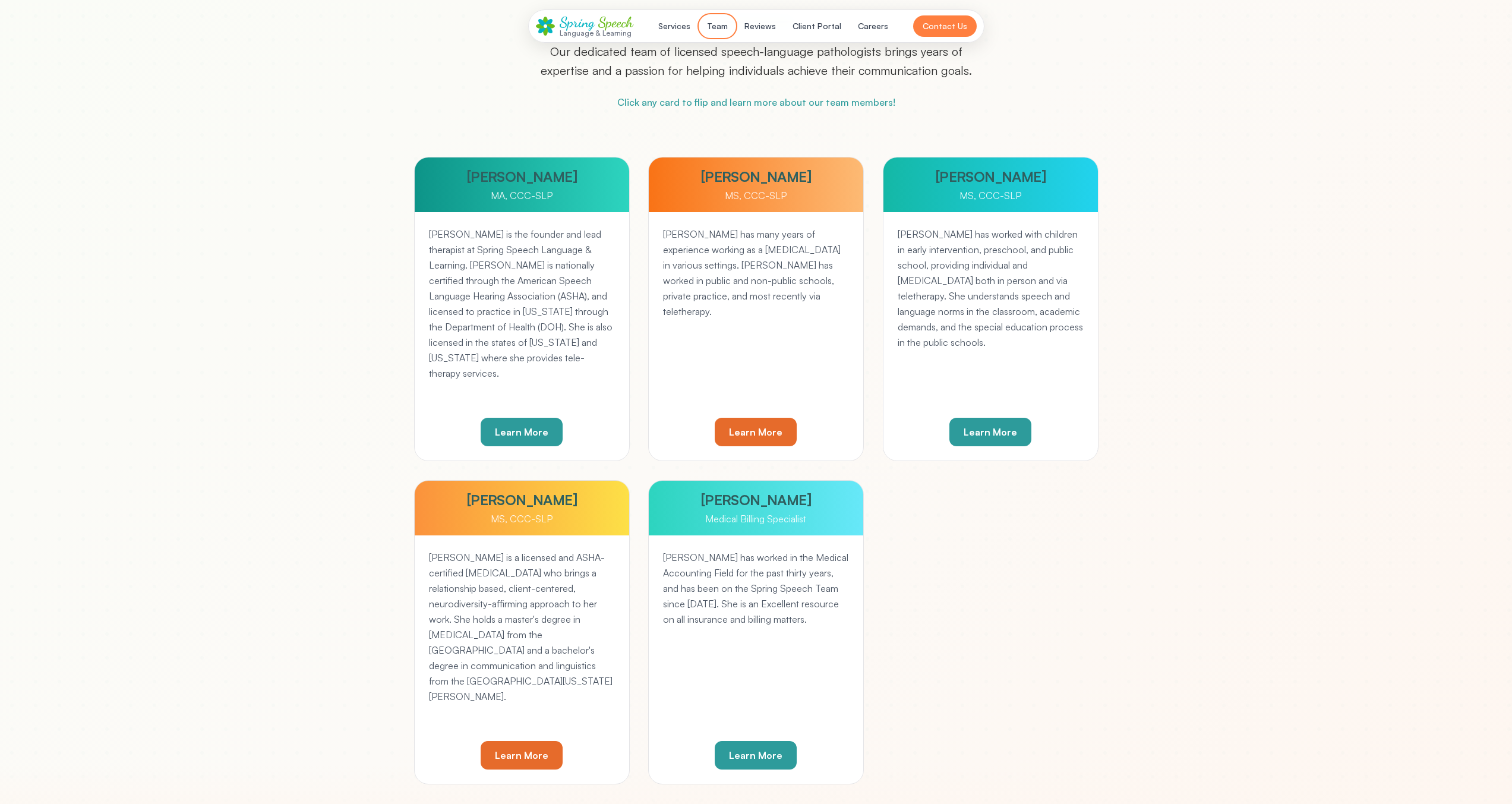
click at [730, 21] on button "Team" at bounding box center [717, 27] width 35 height 22
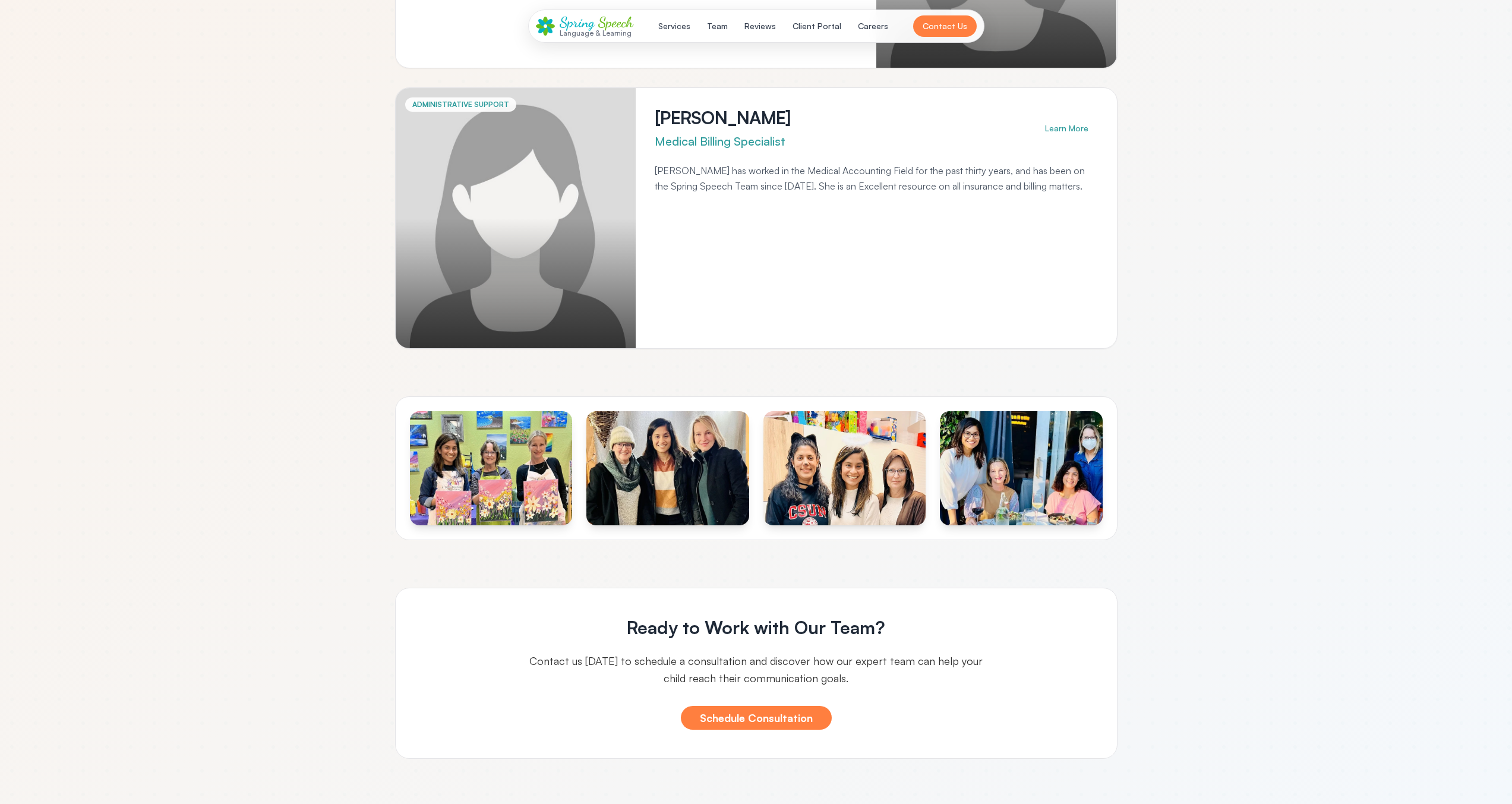
scroll to position [1311, 0]
click at [556, 26] on div "Spring Speech Language & Learning" at bounding box center [584, 26] width 97 height 23
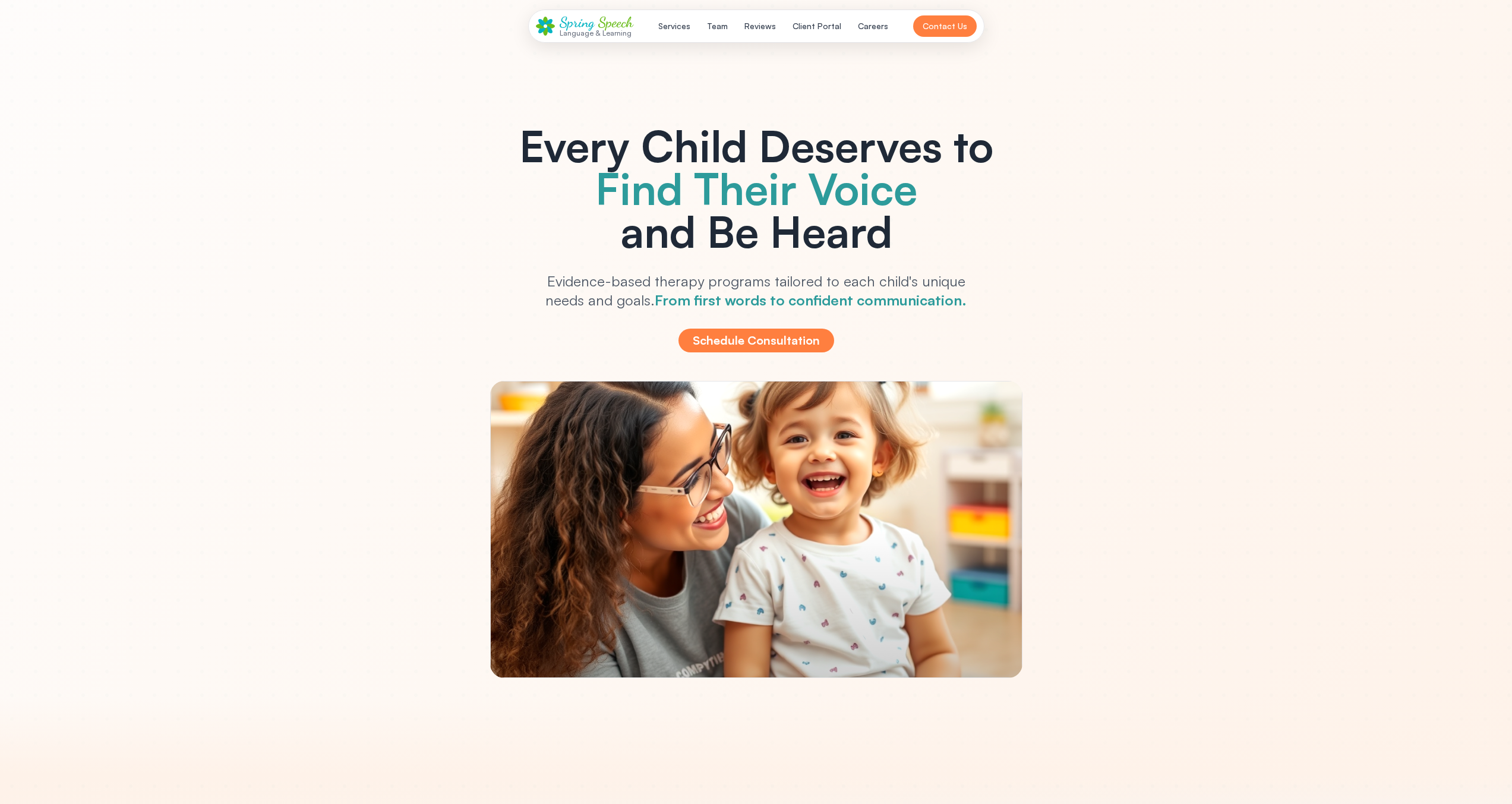
scroll to position [0, 0]
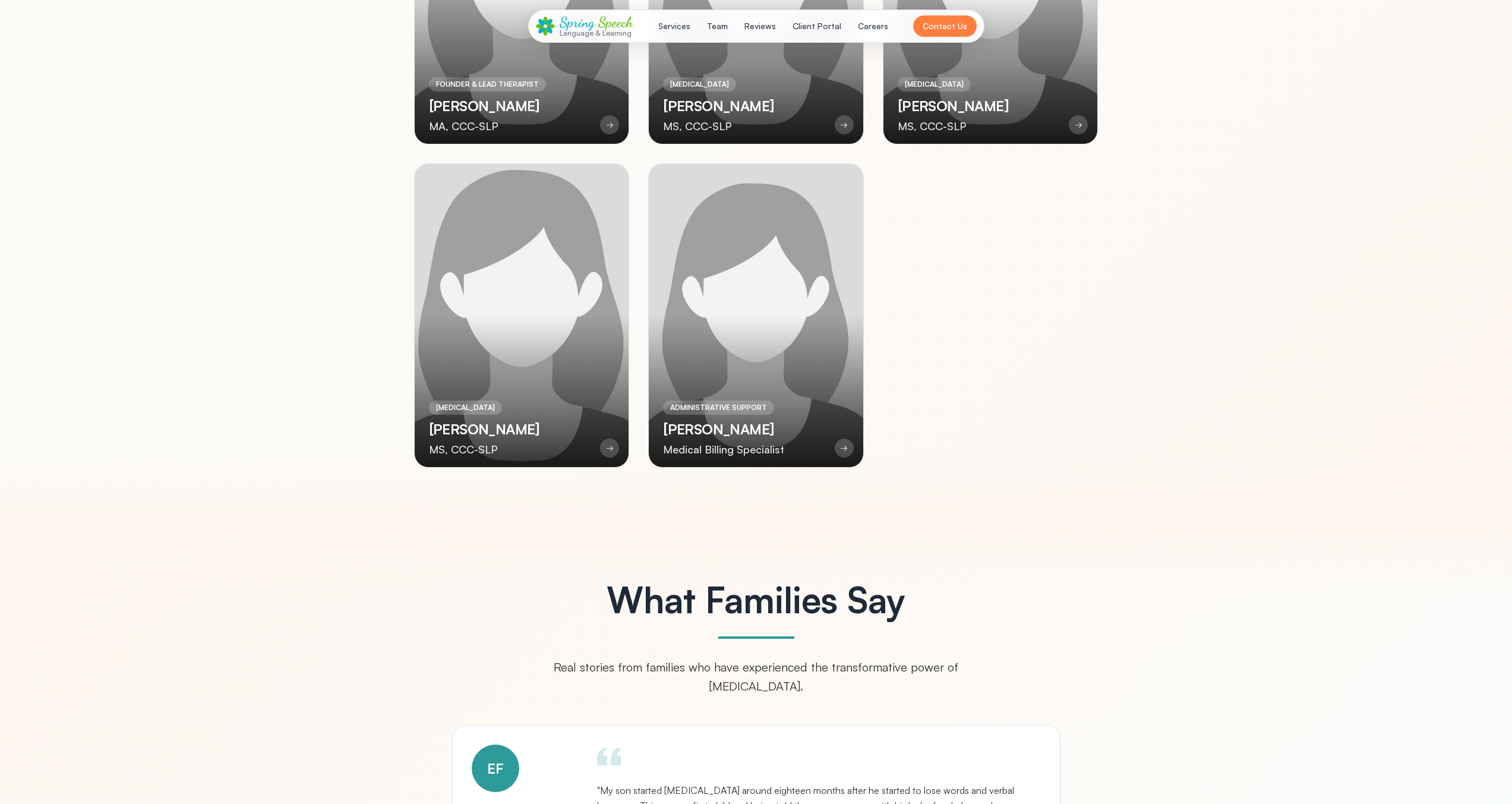
drag, startPoint x: 777, startPoint y: 306, endPoint x: 552, endPoint y: 293, distance: 225.4
click at [776, 305] on div at bounding box center [756, 316] width 214 height 303
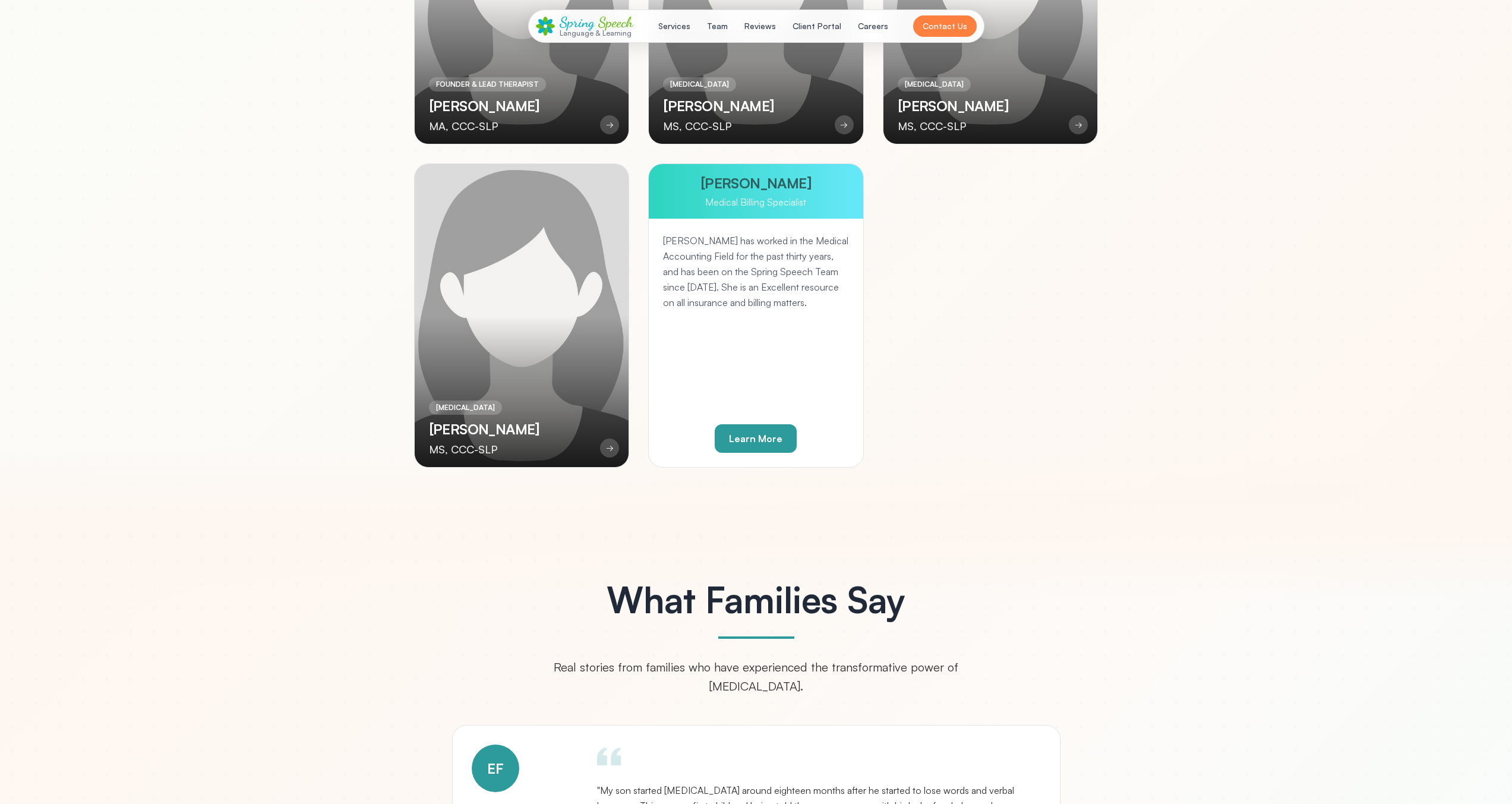
drag, startPoint x: 529, startPoint y: 292, endPoint x: 546, endPoint y: 291, distance: 17.0
click at [528, 291] on div at bounding box center [522, 316] width 214 height 303
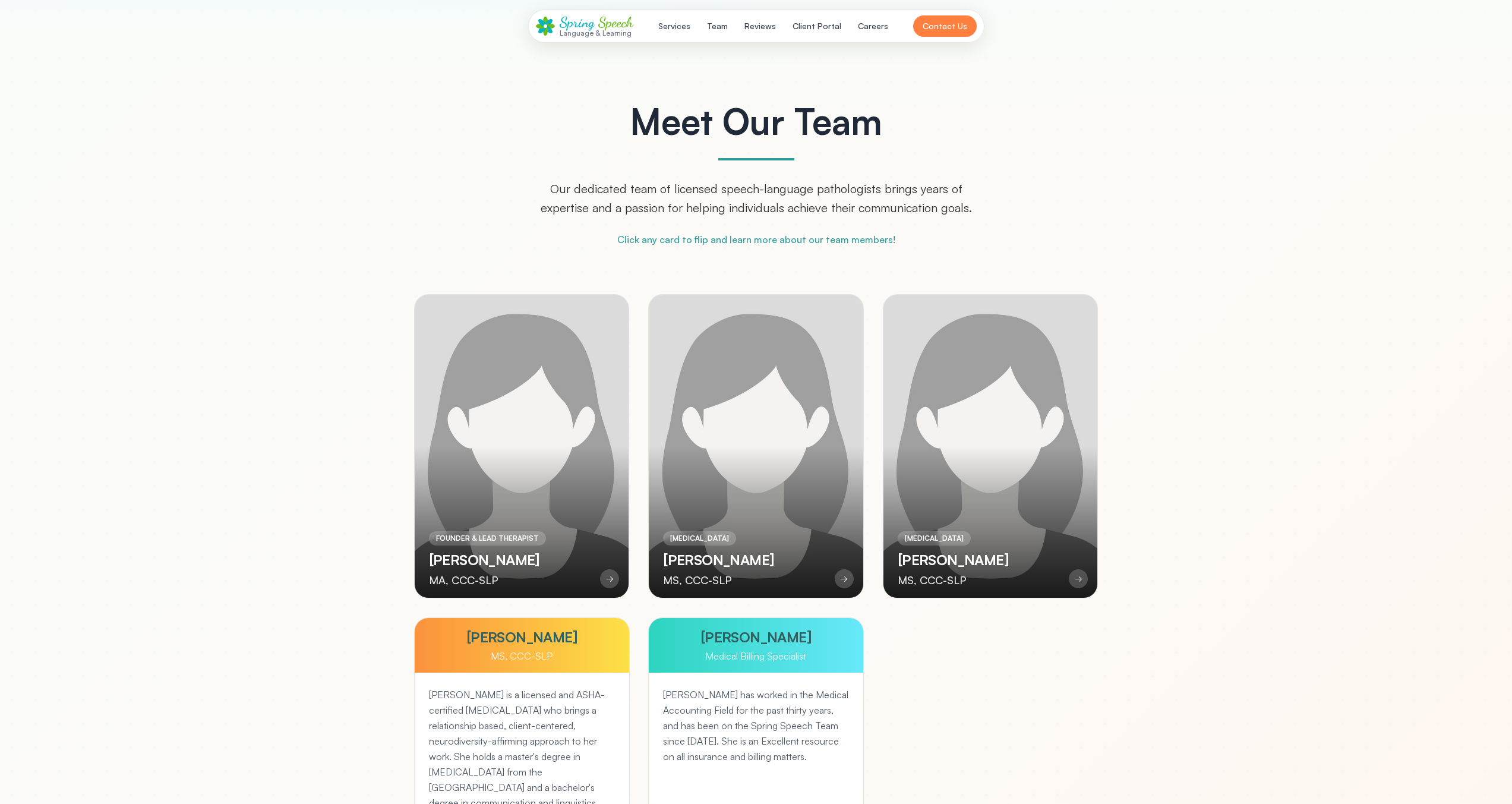
scroll to position [2185, 0]
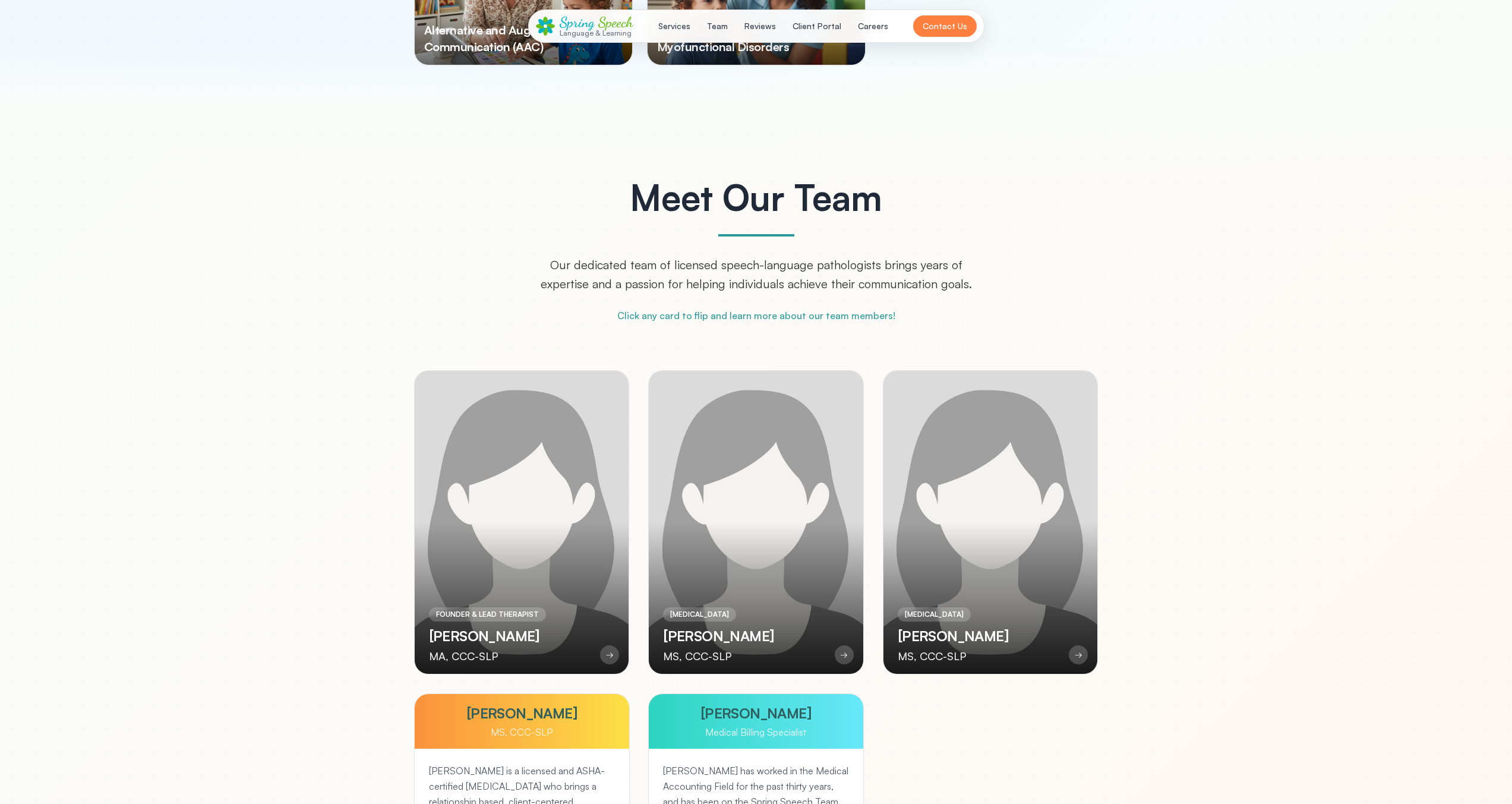
click at [982, 275] on div "Meet Our Team Our dedicated team of licensed speech-language pathologists bring…" at bounding box center [756, 251] width 722 height 144
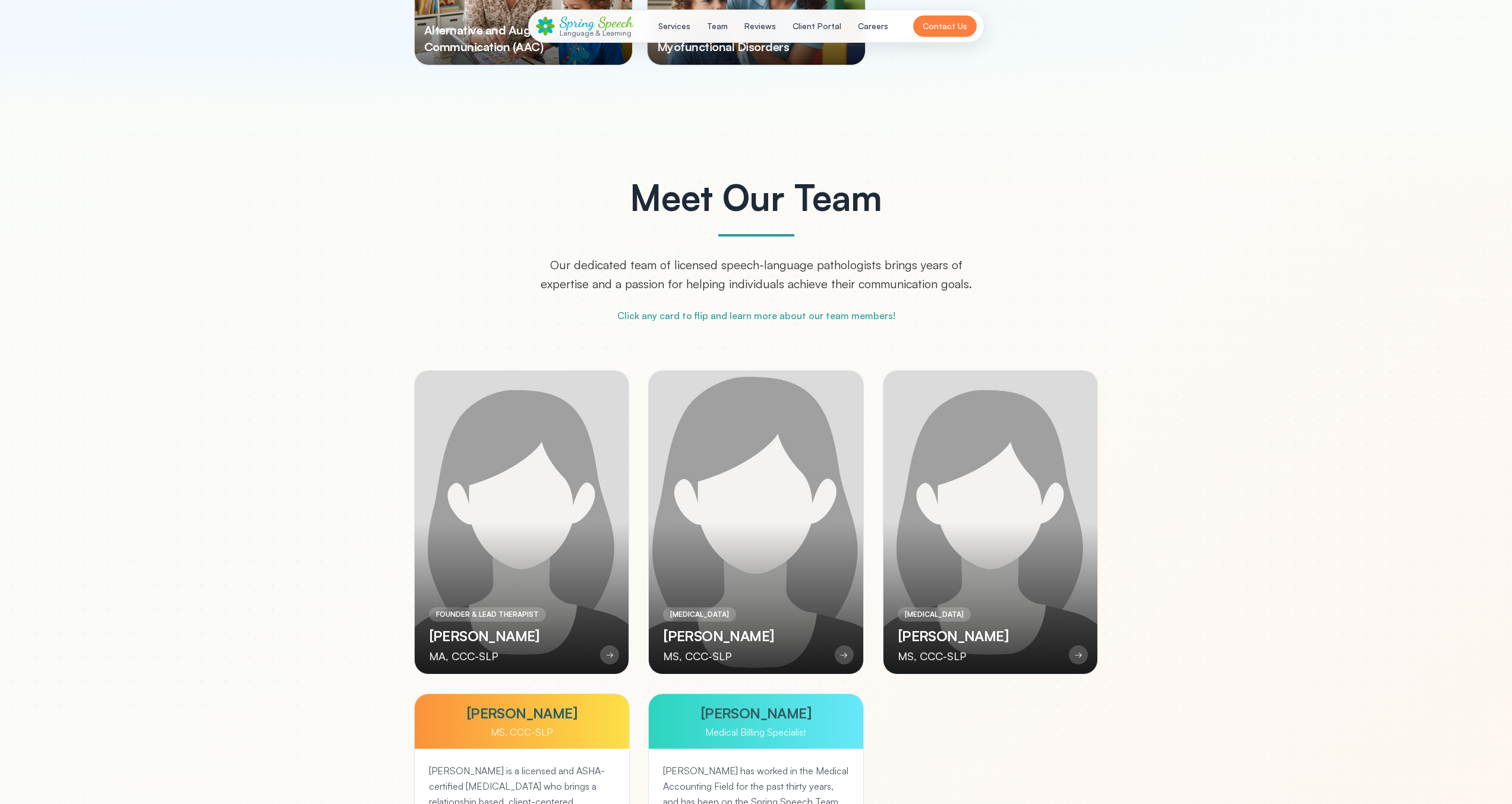
drag, startPoint x: 967, startPoint y: 347, endPoint x: 726, endPoint y: 374, distance: 242.5
click at [967, 348] on div "Meet Our Team Our dedicated team of licensed speech-language pathologists bring…" at bounding box center [756, 588] width 760 height 819
drag, startPoint x: 699, startPoint y: 384, endPoint x: 664, endPoint y: 389, distance: 35.4
click at [695, 386] on div at bounding box center [756, 523] width 214 height 303
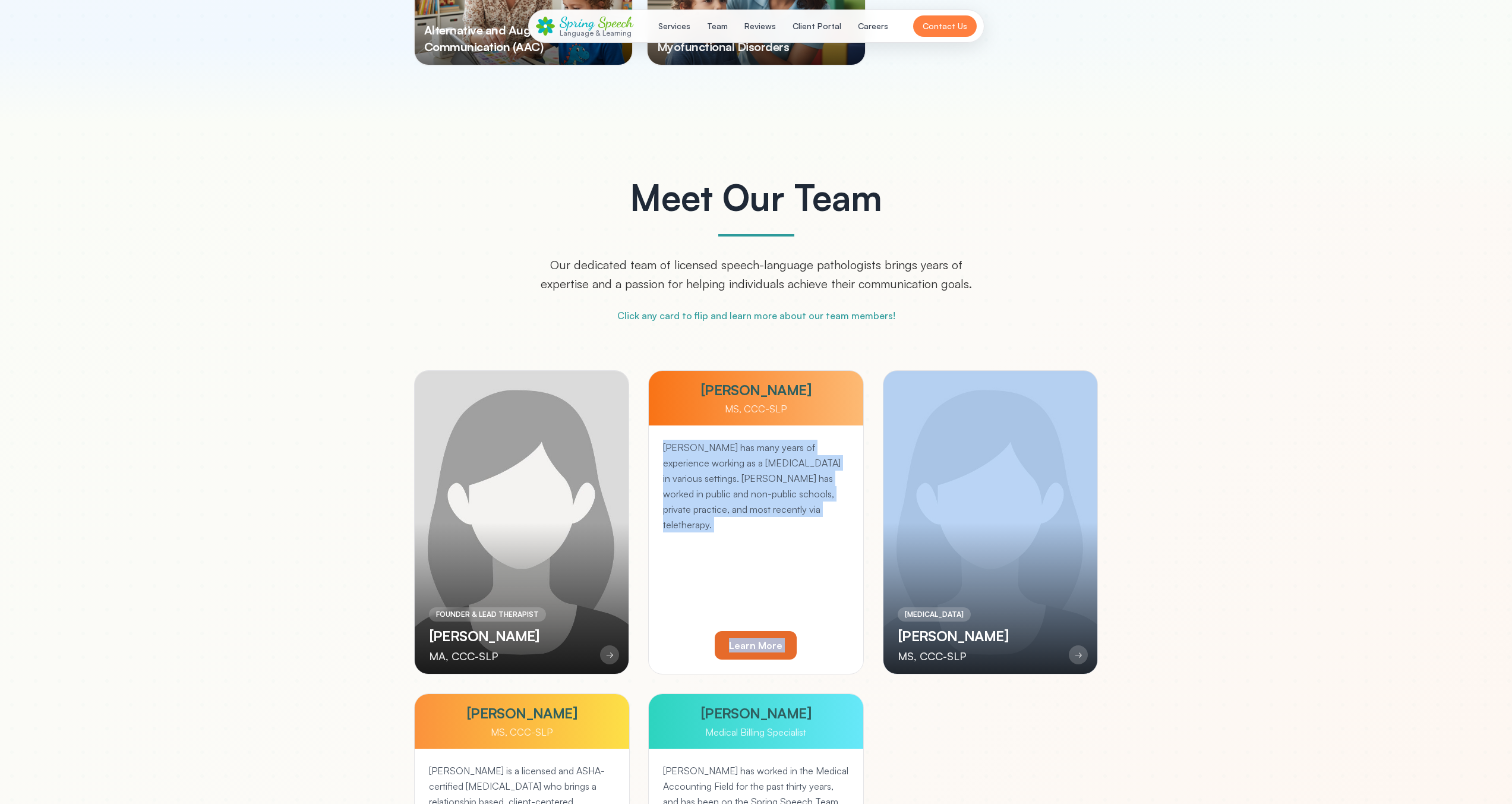
drag, startPoint x: 867, startPoint y: 418, endPoint x: 878, endPoint y: 418, distance: 11.0
click at [878, 418] on div "FOUNDER & LEAD THERAPIST Salomi Daftary MA, CCC-SLP → Salomi Daftary MA, CCC-SL…" at bounding box center [756, 684] width 685 height 628
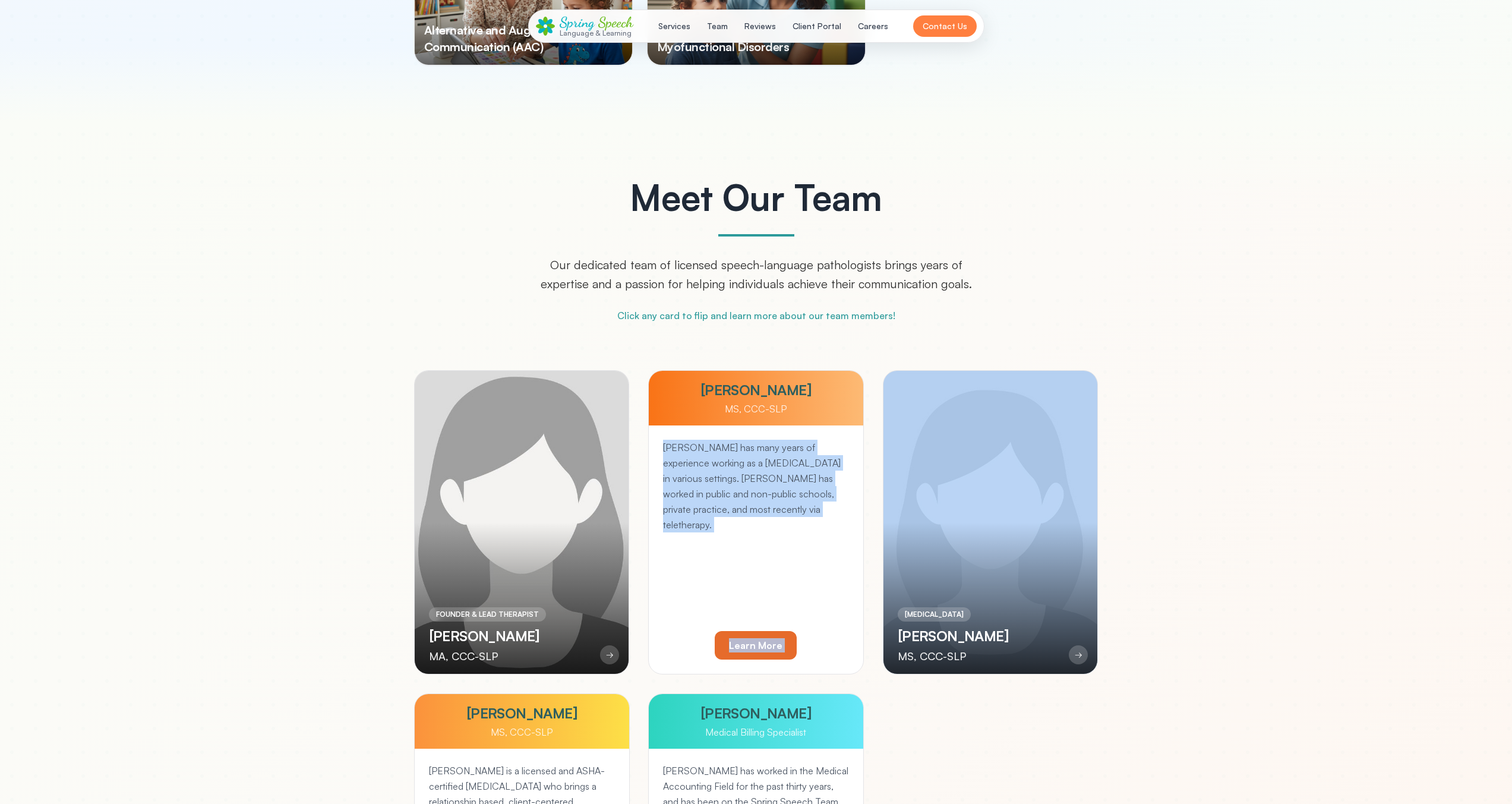
click at [465, 404] on div at bounding box center [522, 523] width 214 height 303
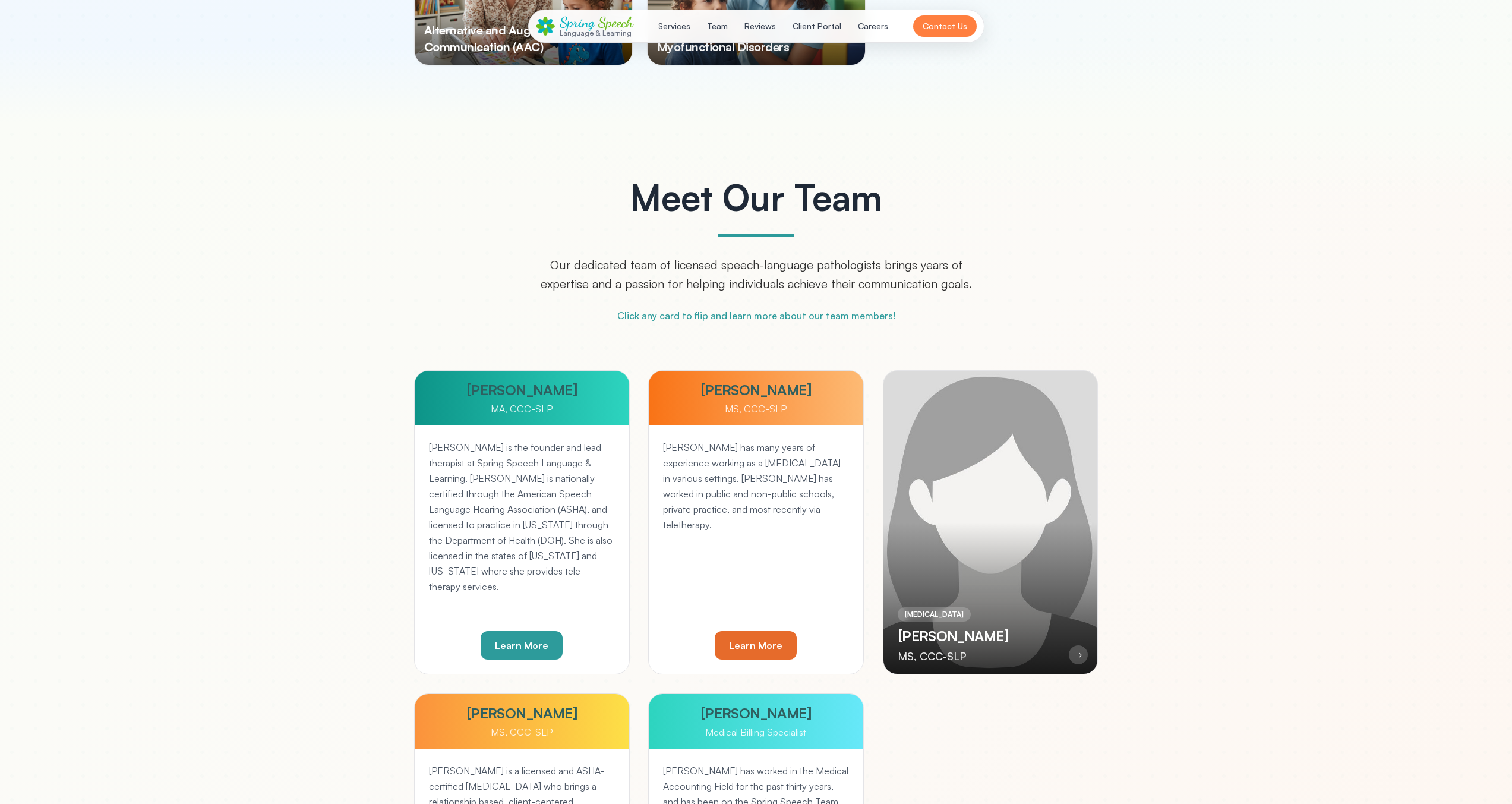
click at [1051, 452] on div at bounding box center [991, 523] width 214 height 303
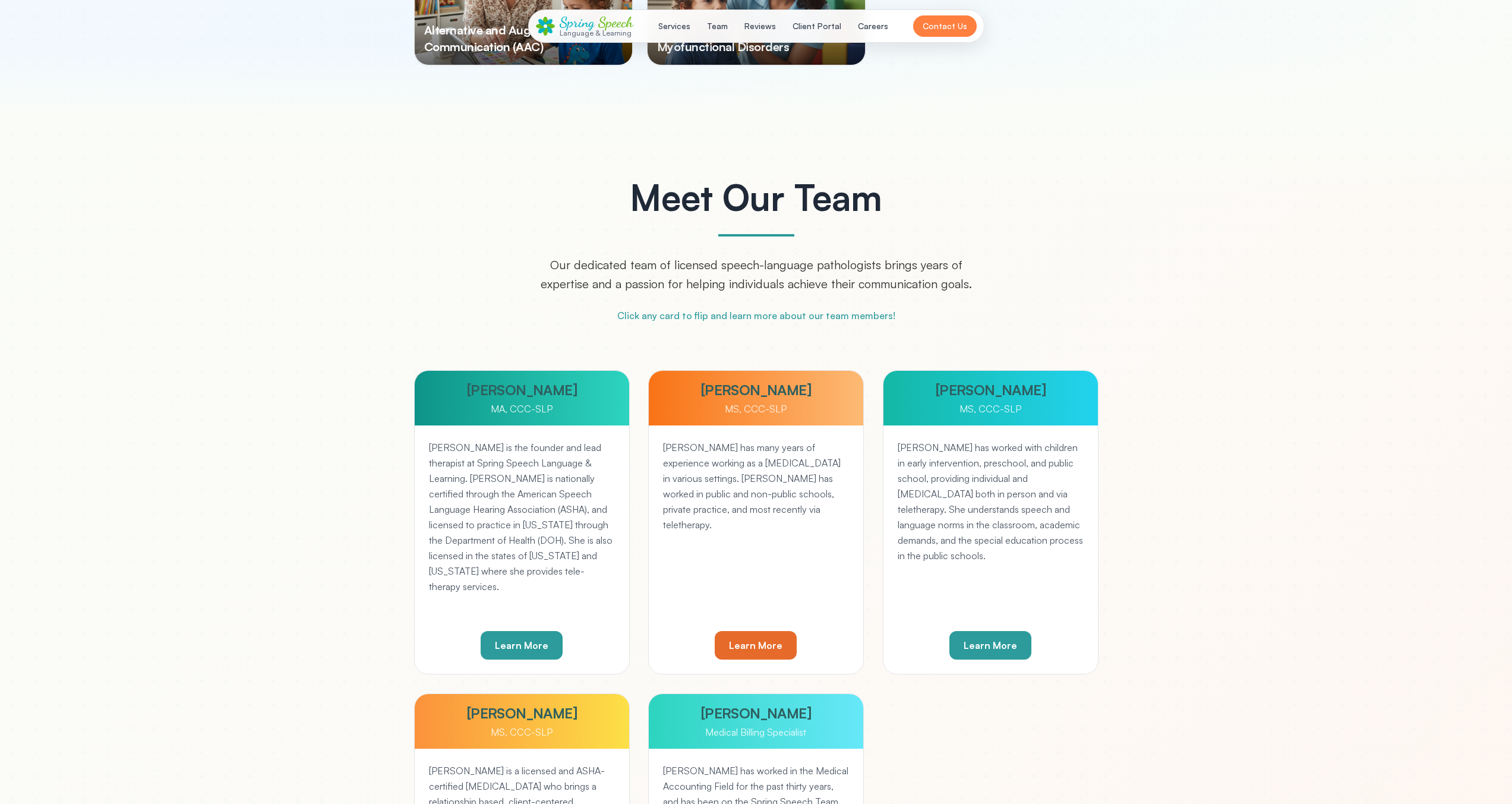
click at [1105, 441] on div "Meet Our Team Our dedicated team of licensed speech-language pathologists bring…" at bounding box center [756, 588] width 760 height 819
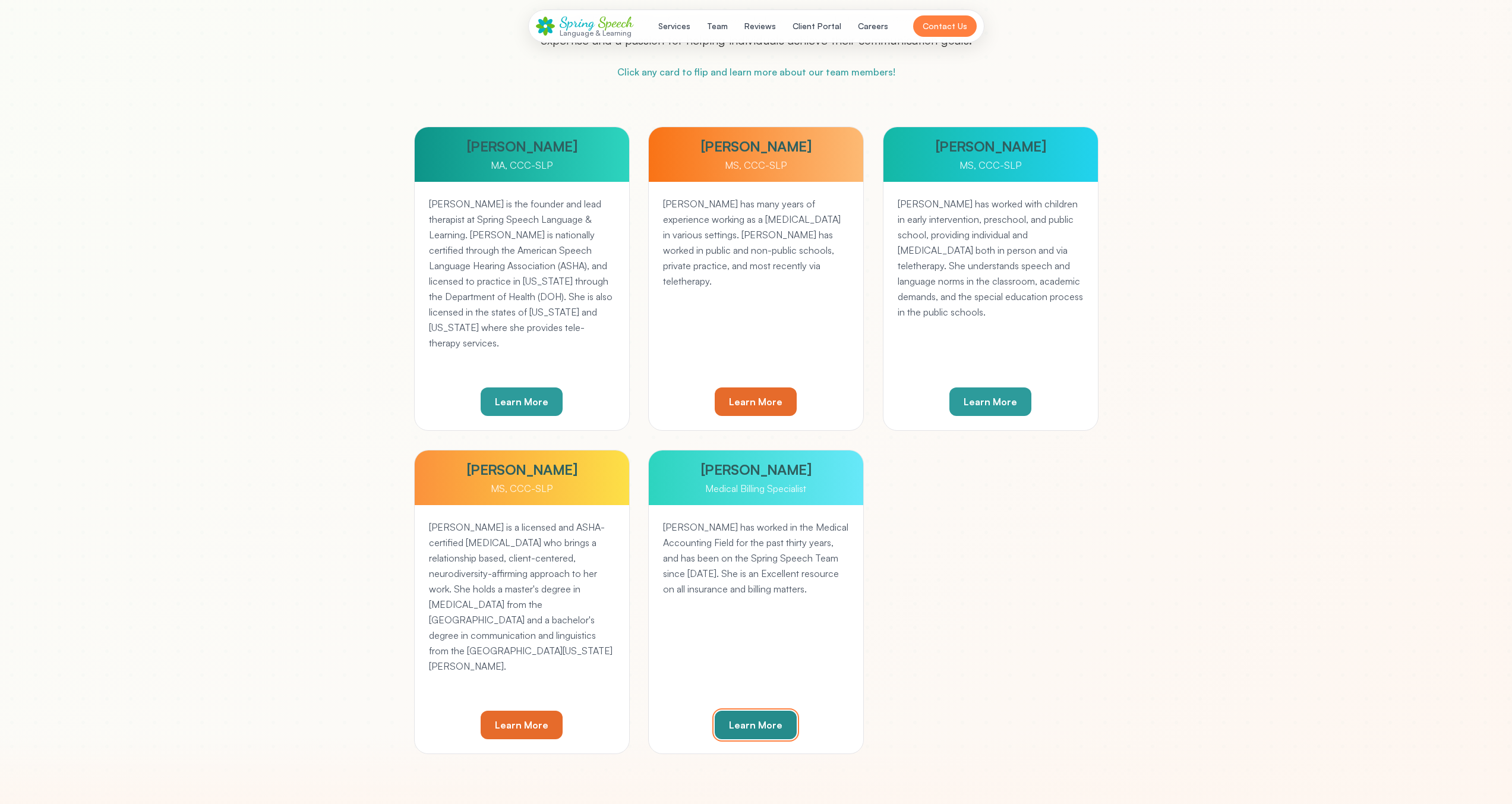
click at [756, 724] on button "Learn More" at bounding box center [756, 724] width 82 height 29
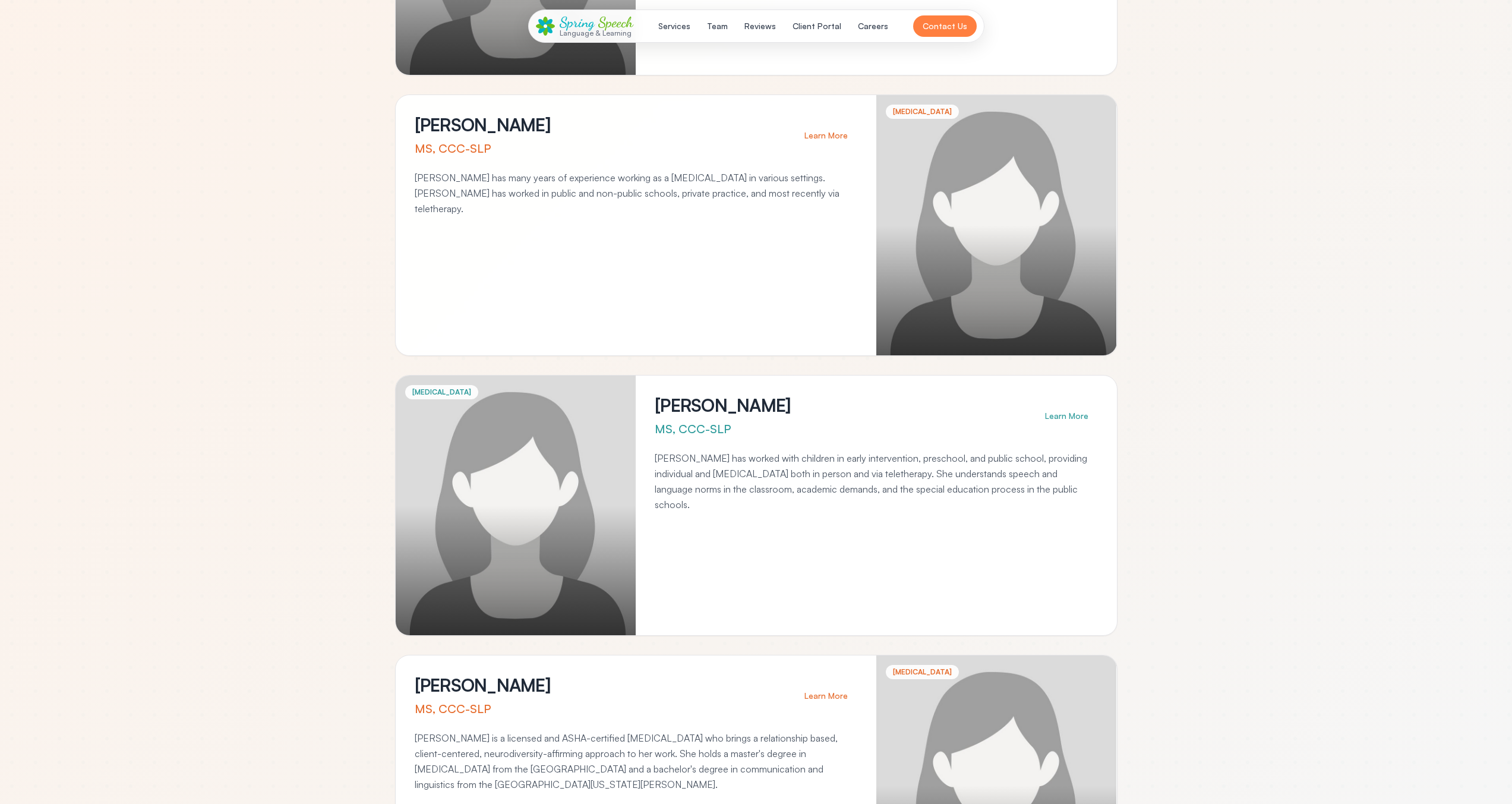
scroll to position [0, 0]
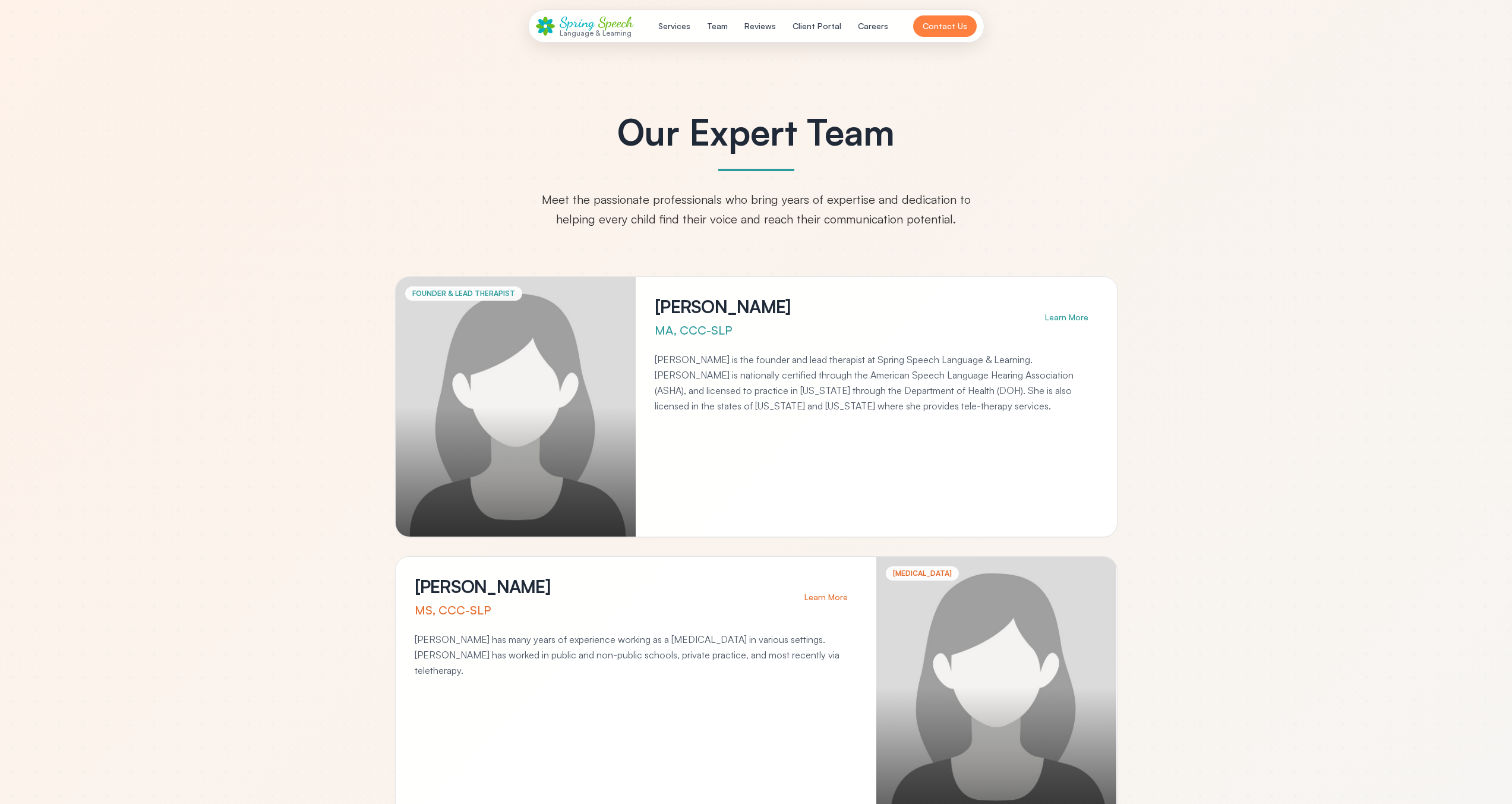
click at [570, 28] on span "Spring" at bounding box center [577, 23] width 35 height 18
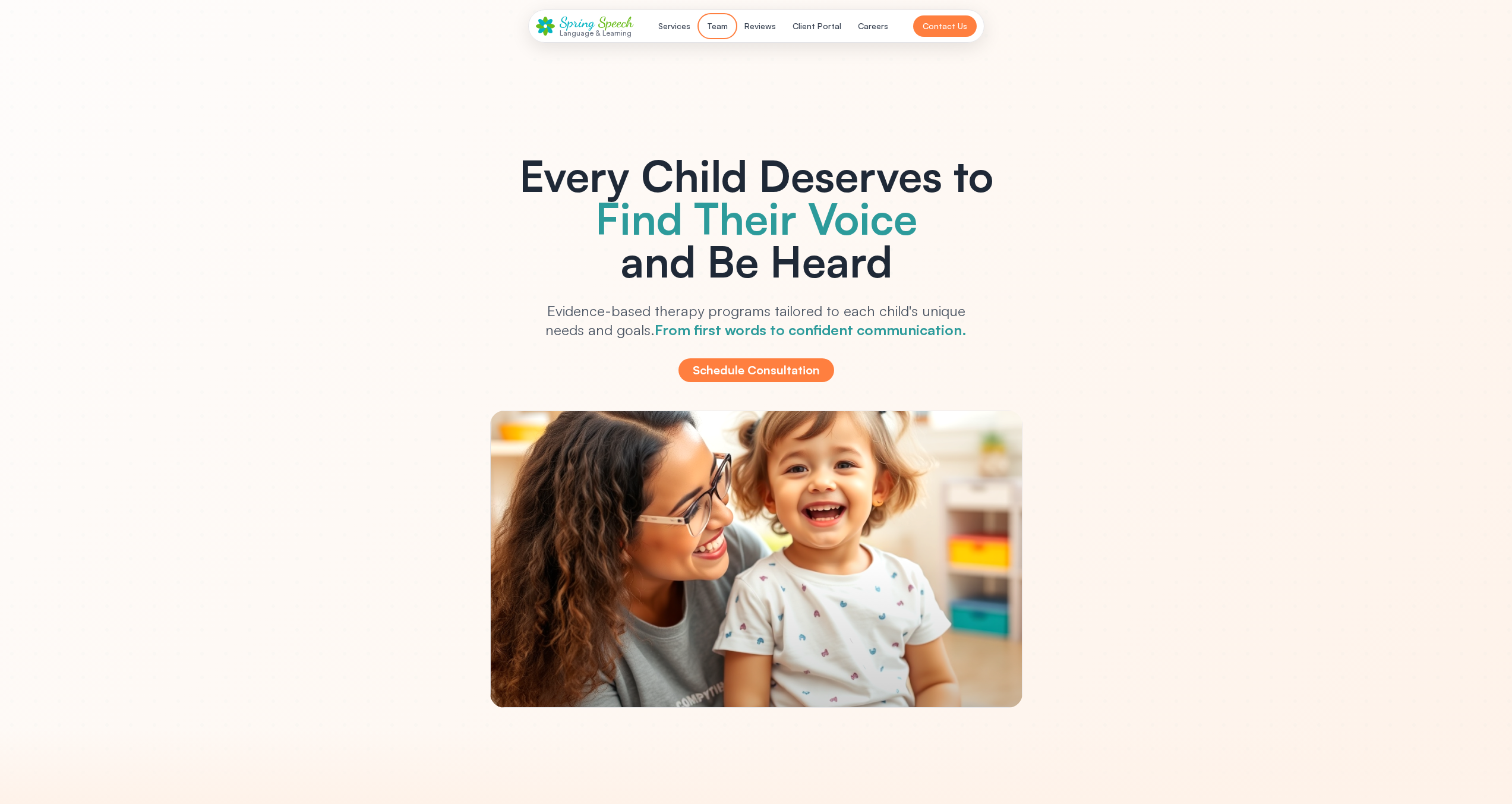
click at [724, 25] on button "Team" at bounding box center [717, 27] width 35 height 22
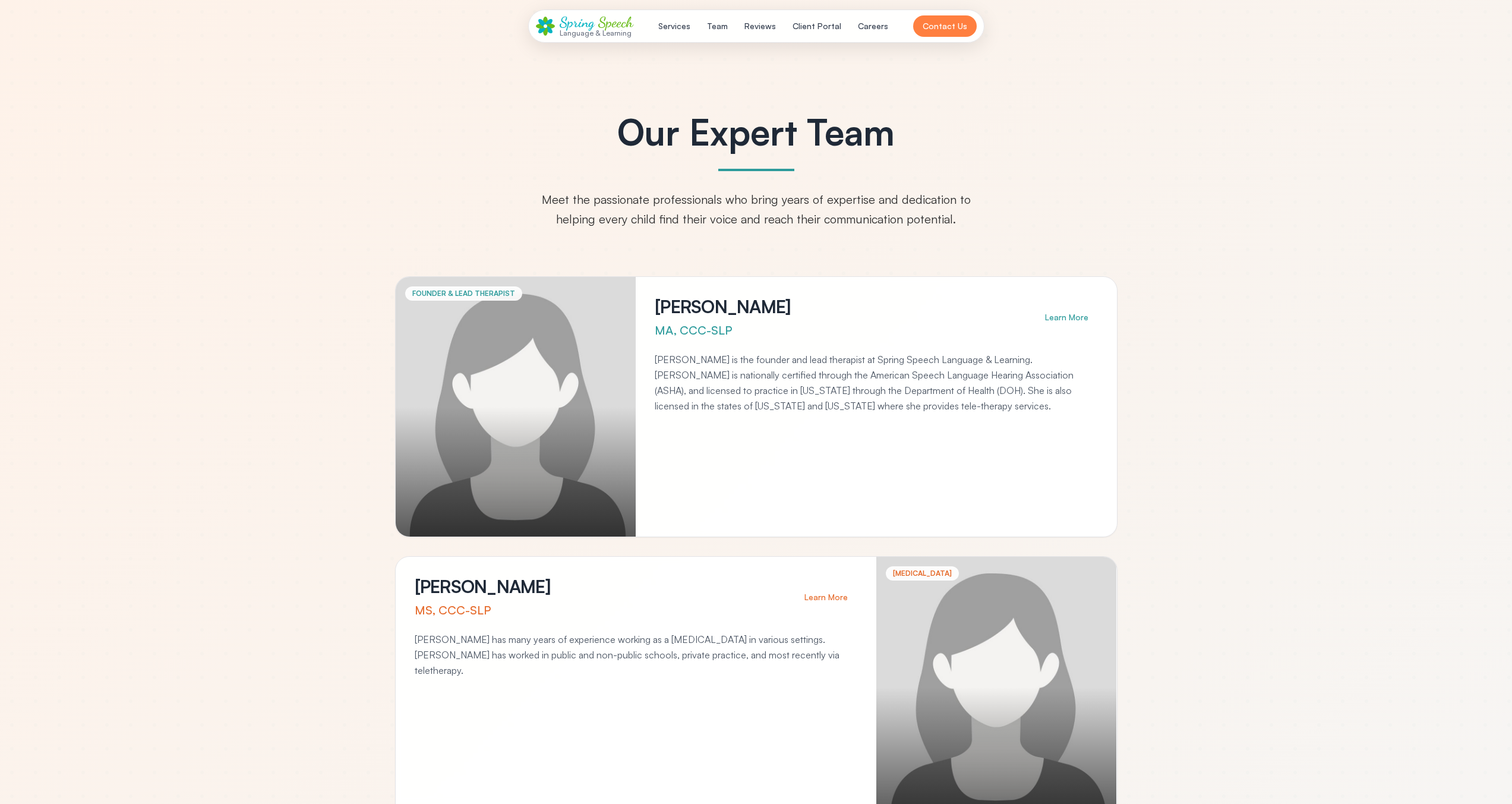
click at [578, 44] on header "Spring Speech Language & Learning Services Team Reviews Client Portal Careers C…" at bounding box center [756, 26] width 1512 height 52
click at [579, 33] on div "Language & Learning" at bounding box center [596, 33] width 74 height 8
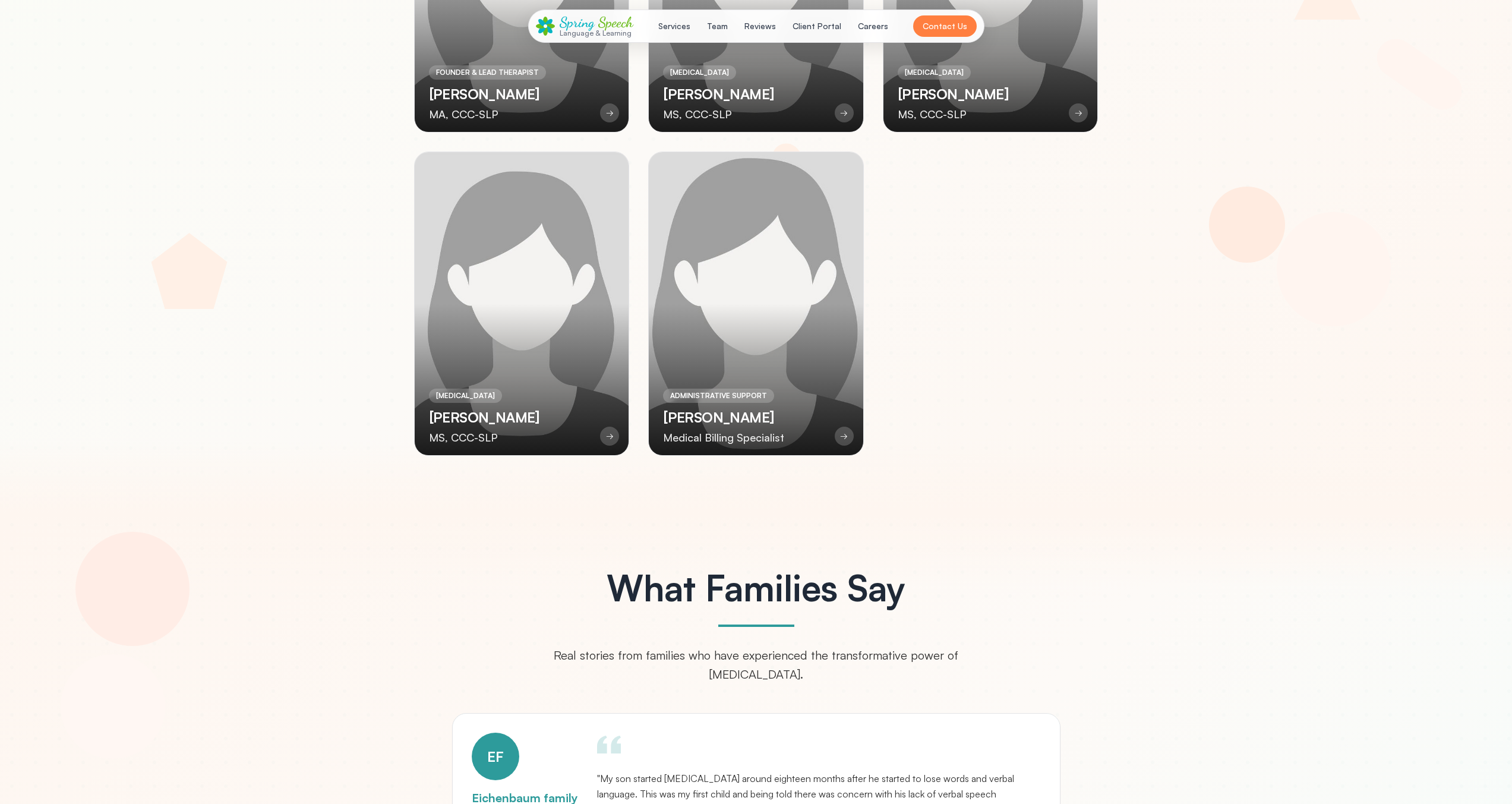
click at [766, 364] on div at bounding box center [756, 304] width 214 height 303
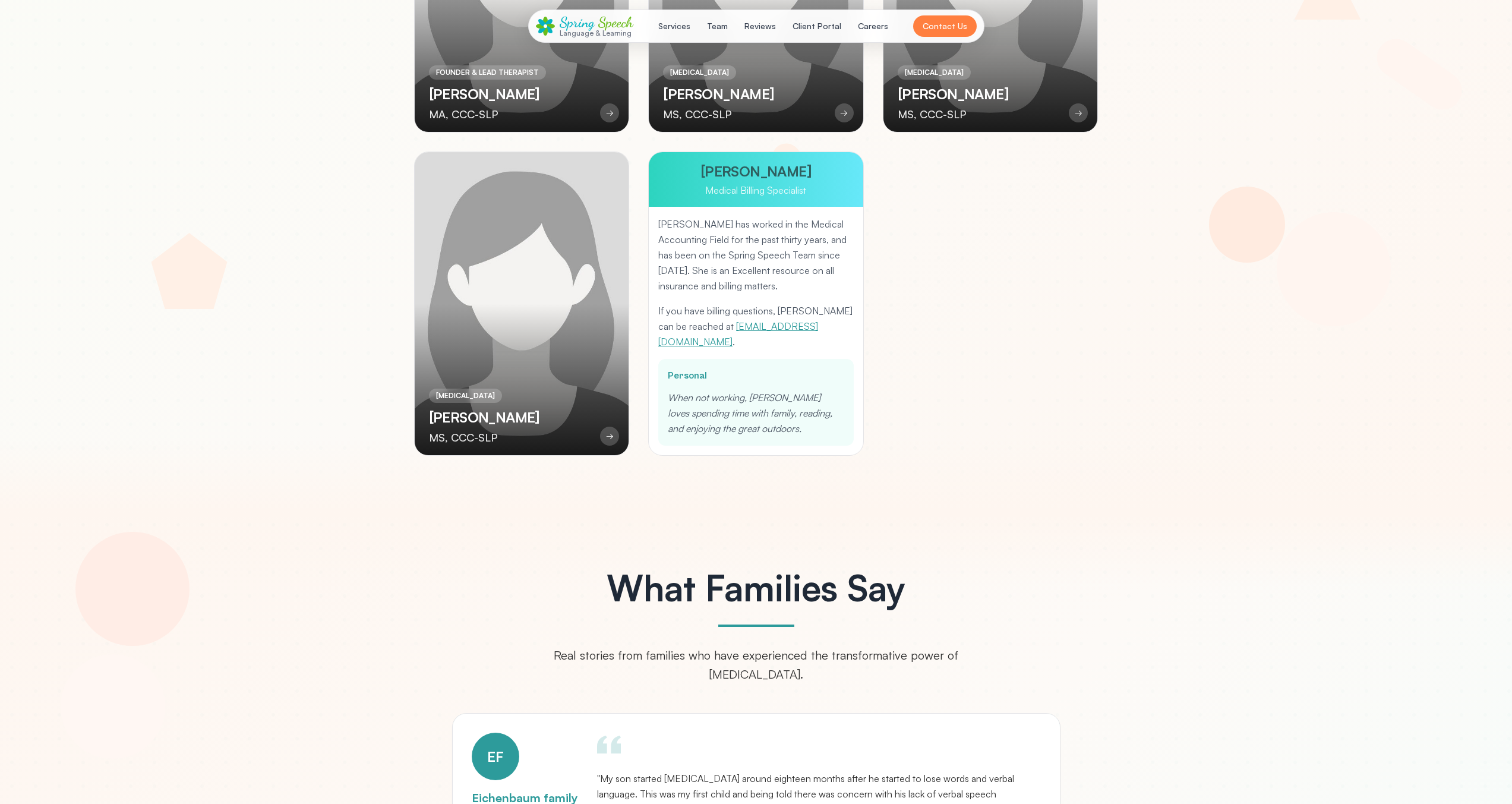
drag, startPoint x: 541, startPoint y: 319, endPoint x: 676, endPoint y: 314, distance: 135.1
click at [541, 318] on div at bounding box center [522, 304] width 214 height 303
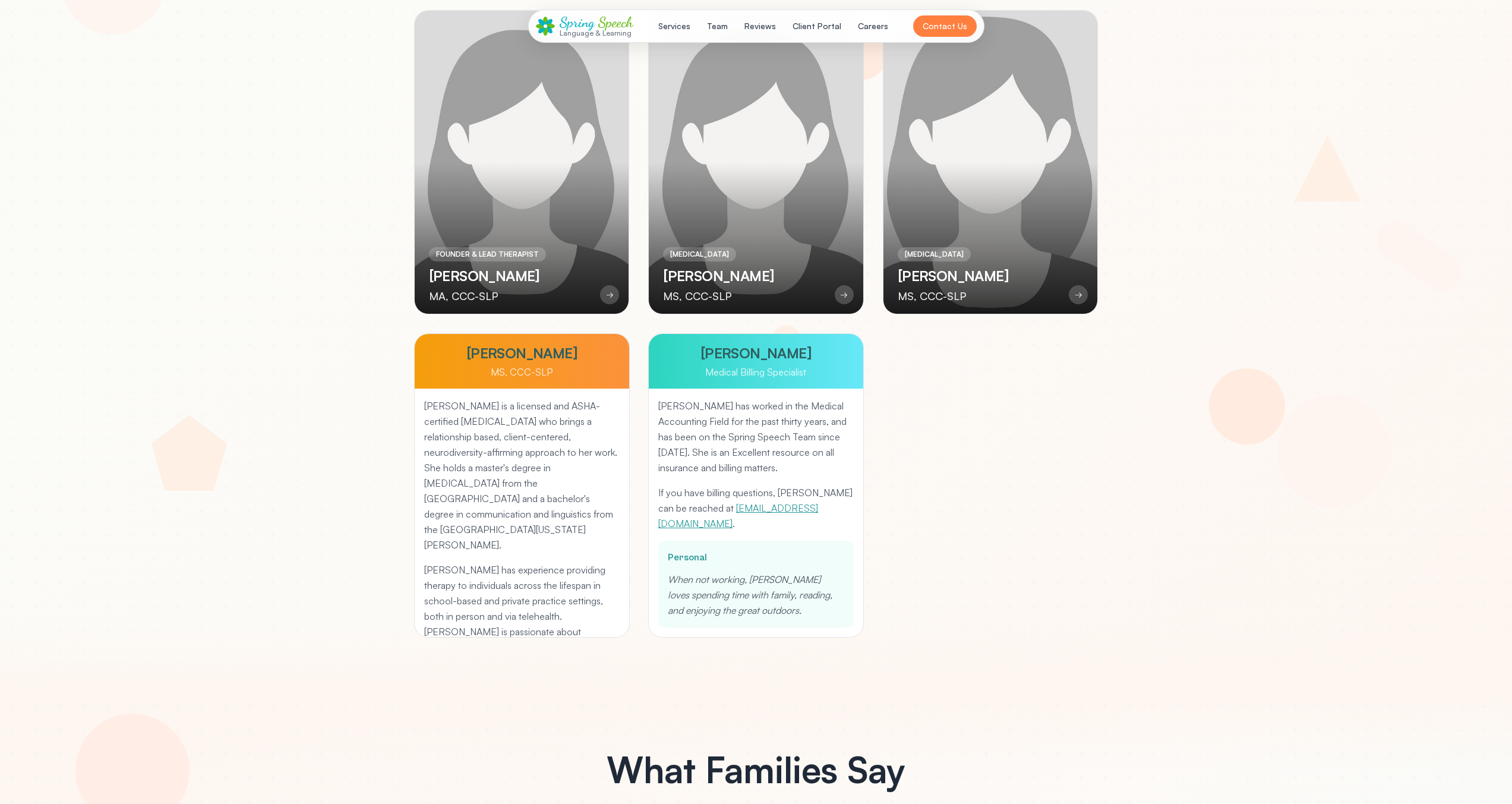
drag, startPoint x: 940, startPoint y: 258, endPoint x: 928, endPoint y: 259, distance: 12.0
click at [940, 258] on div "[MEDICAL_DATA]" at bounding box center [935, 254] width 73 height 14
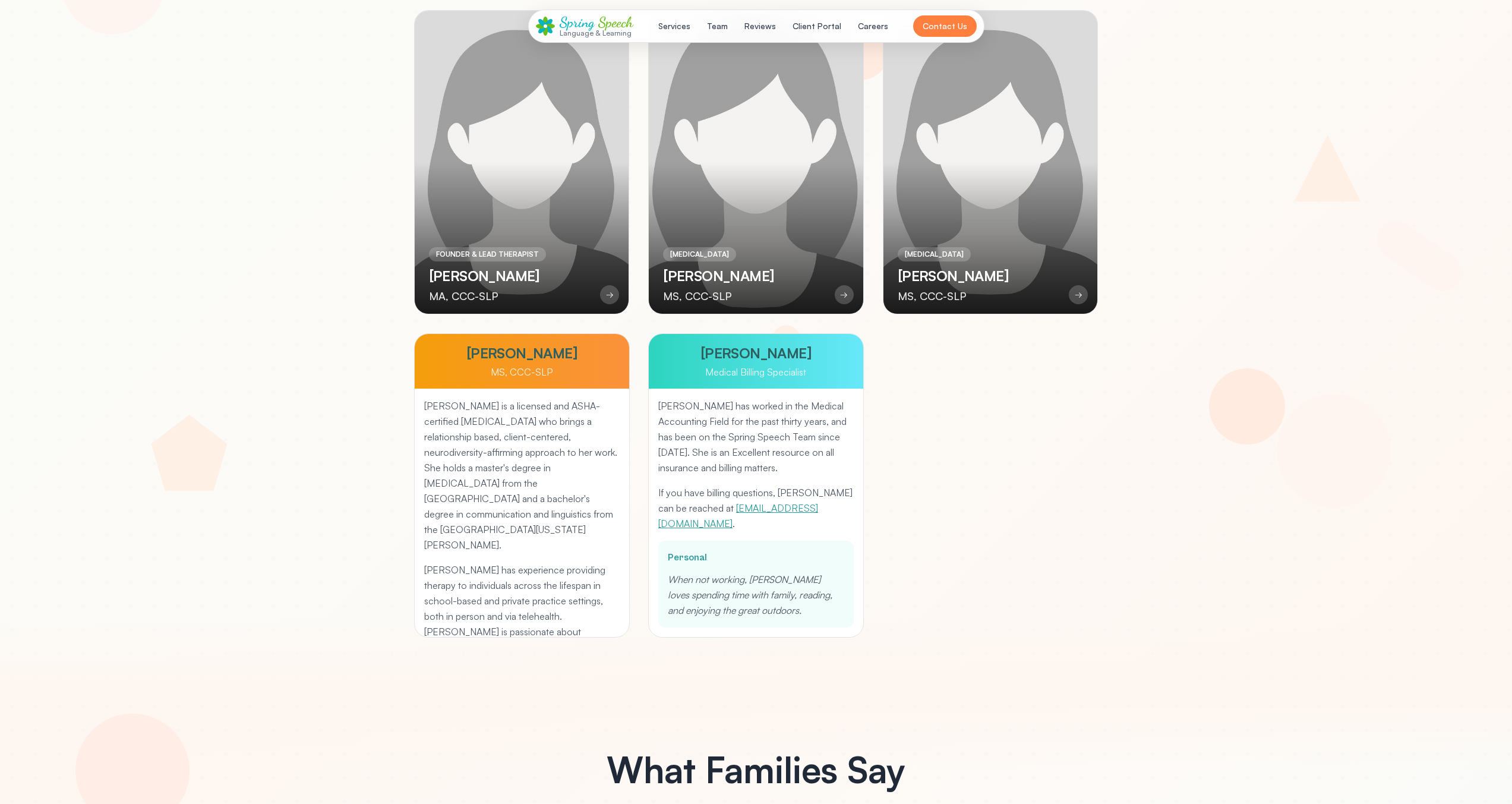
drag, startPoint x: 686, startPoint y: 221, endPoint x: 680, endPoint y: 219, distance: 6.3
click at [684, 220] on div at bounding box center [756, 162] width 214 height 303
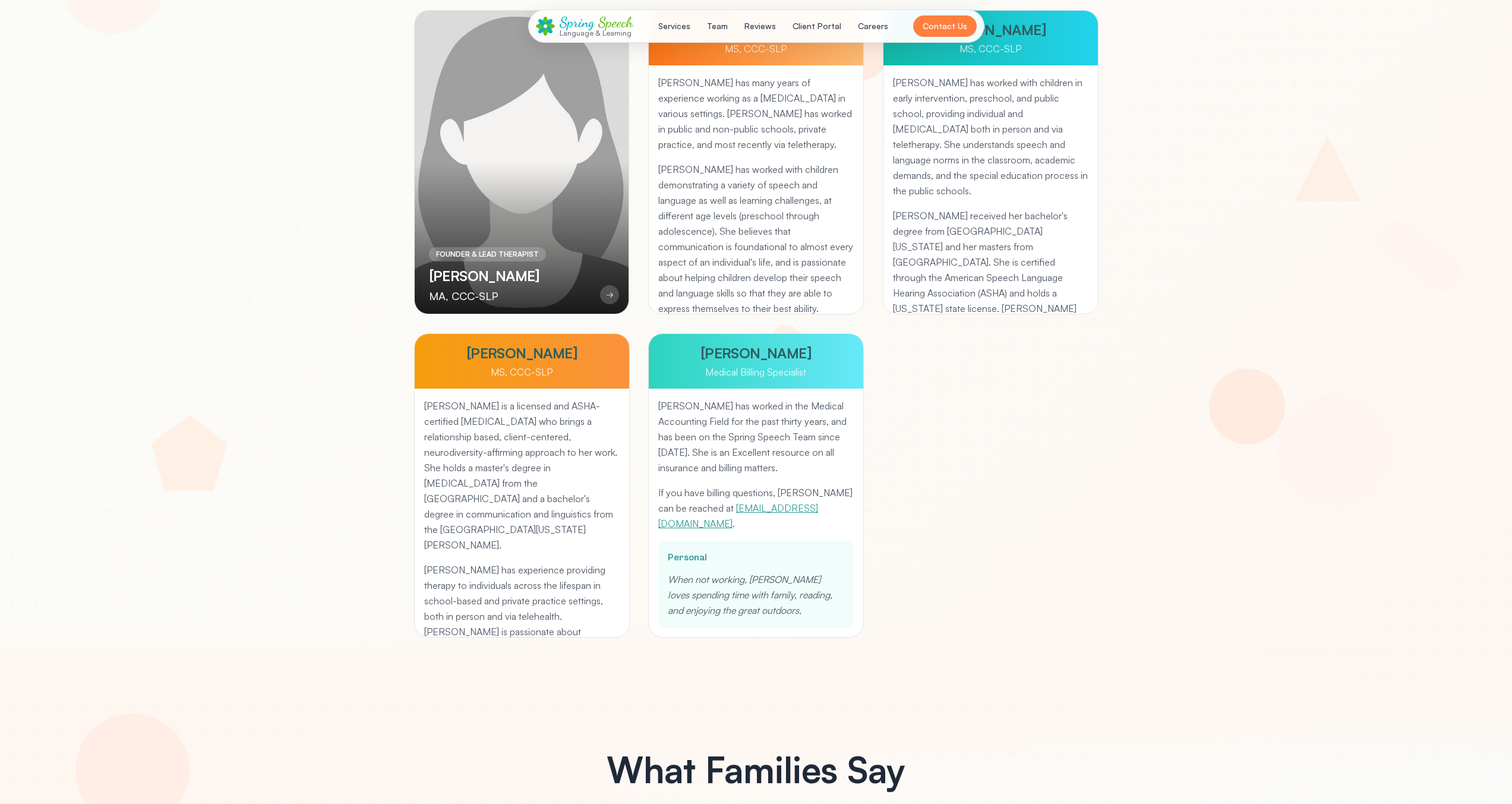
click at [587, 220] on div at bounding box center [522, 162] width 214 height 303
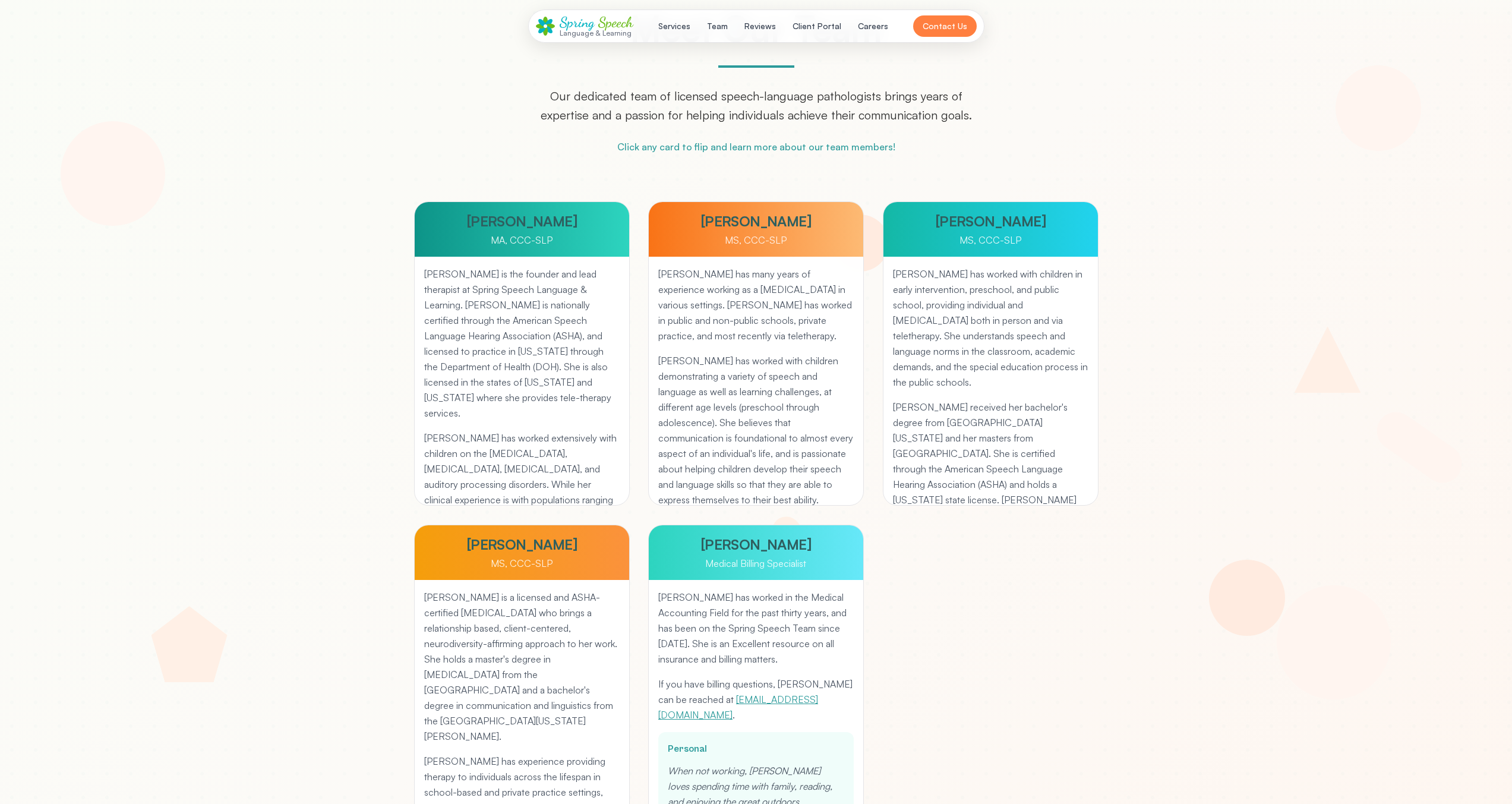
scroll to position [2925, 0]
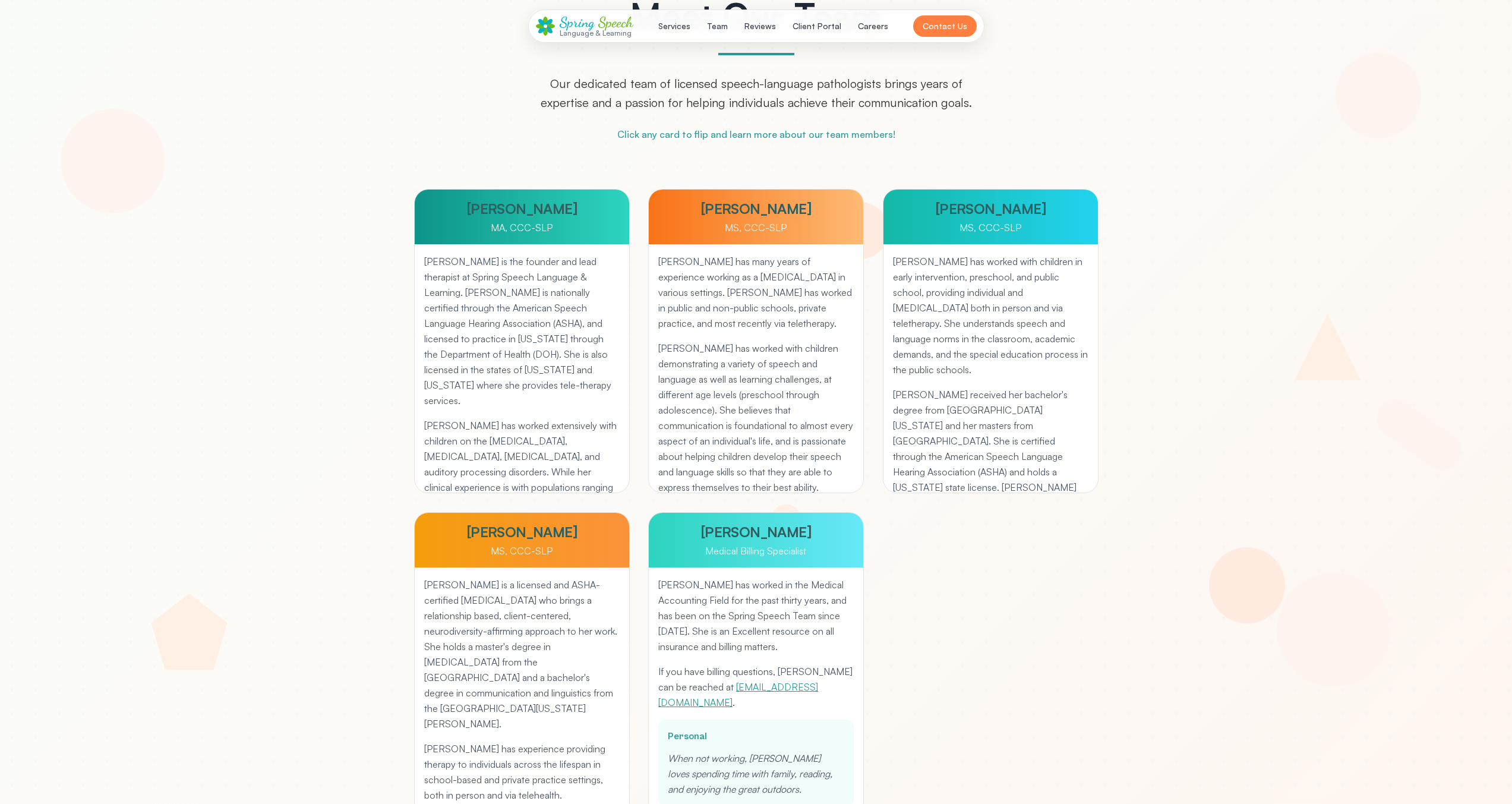
drag, startPoint x: 440, startPoint y: 547, endPoint x: 798, endPoint y: 444, distance: 372.5
click at [441, 544] on div "MS, CCC-SLP" at bounding box center [521, 551] width 196 height 14
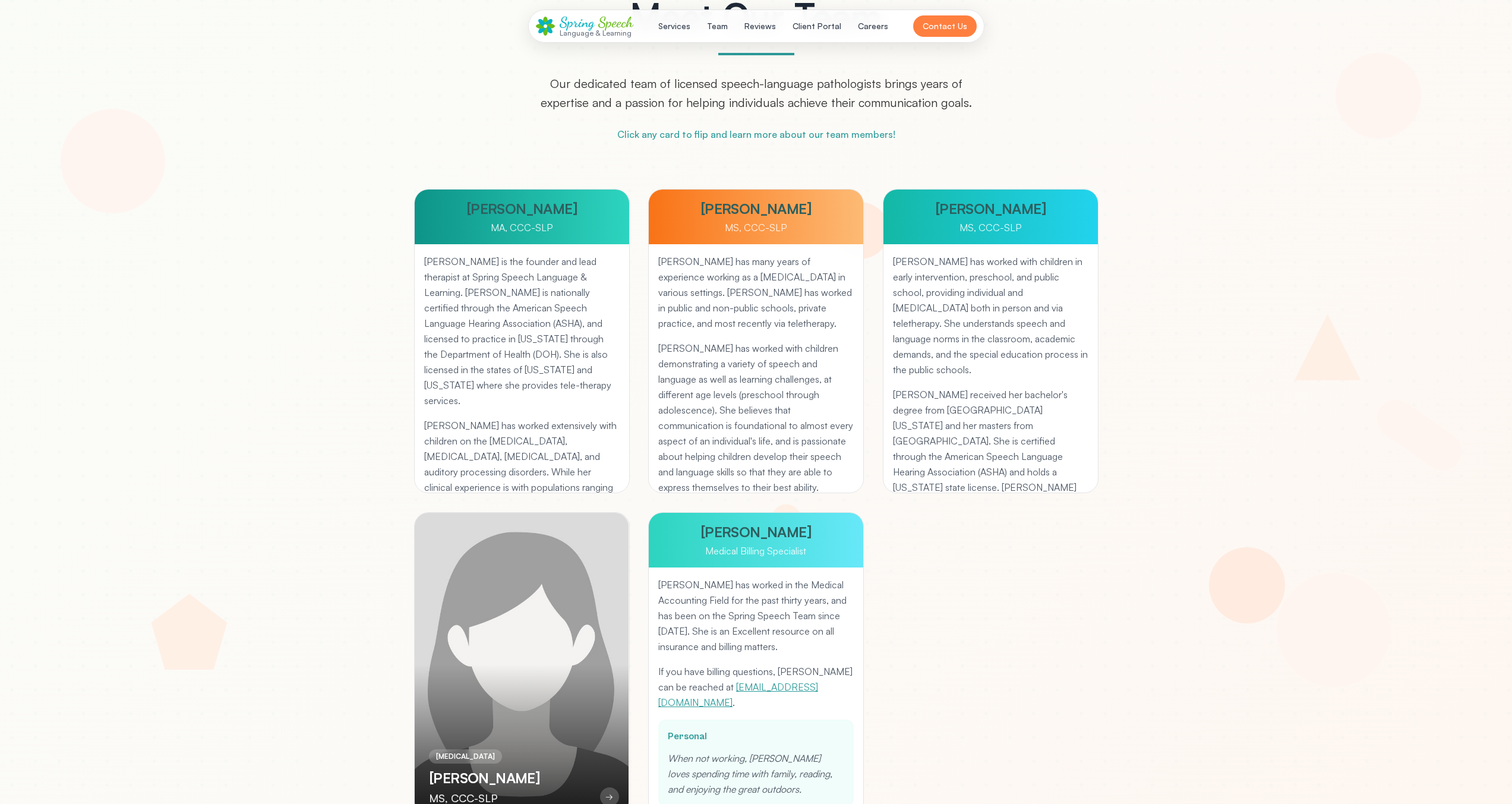
drag, startPoint x: 953, startPoint y: 379, endPoint x: 694, endPoint y: 405, distance: 260.3
click at [950, 379] on div "Mirhiya has worked with children in early intervention, preschool, and public s…" at bounding box center [991, 368] width 214 height 248
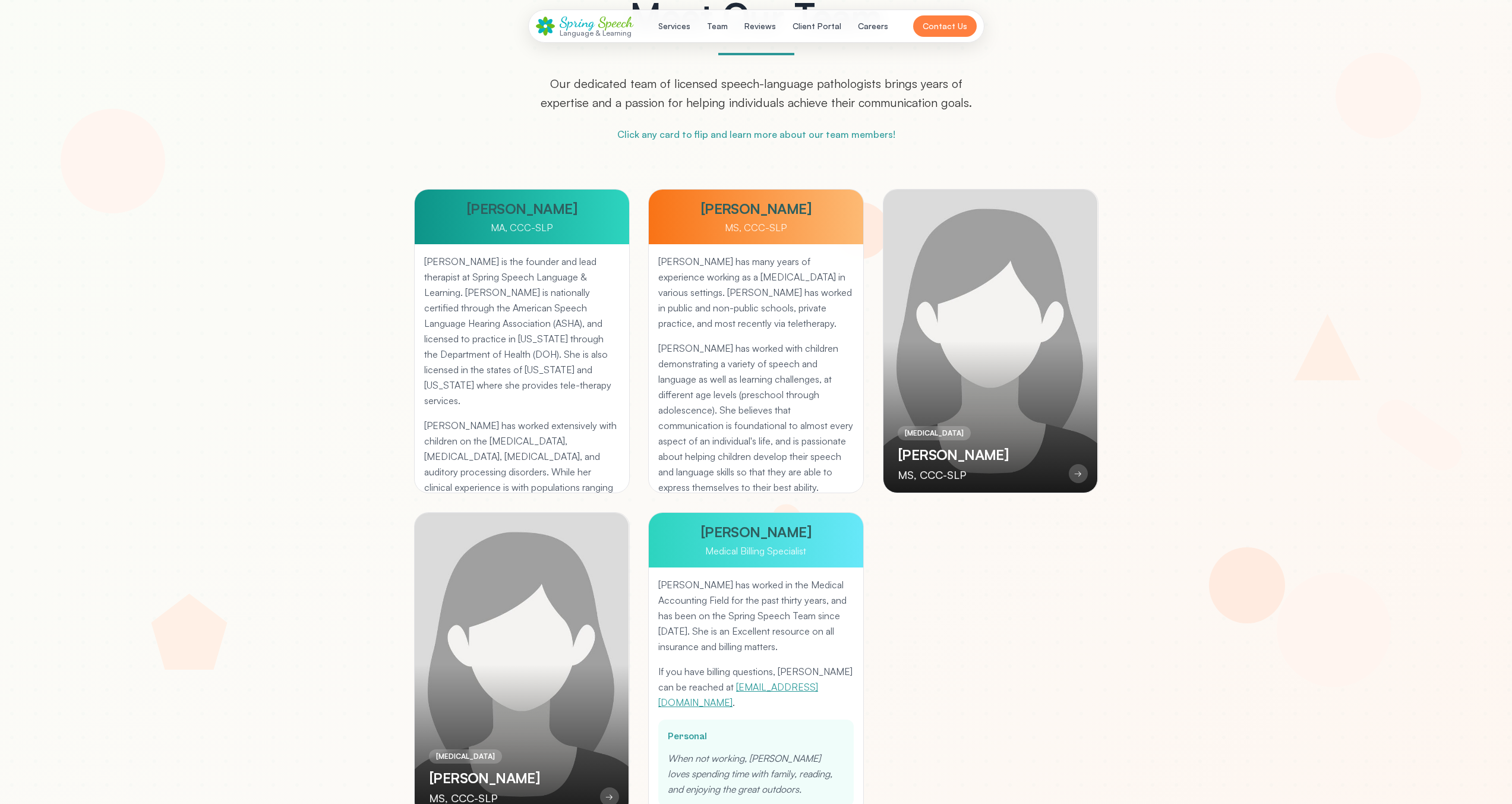
drag, startPoint x: 665, startPoint y: 411, endPoint x: 490, endPoint y: 409, distance: 175.0
click at [661, 412] on p "[PERSON_NAME] has worked with children demonstrating a variety of speech and la…" at bounding box center [756, 449] width 196 height 216
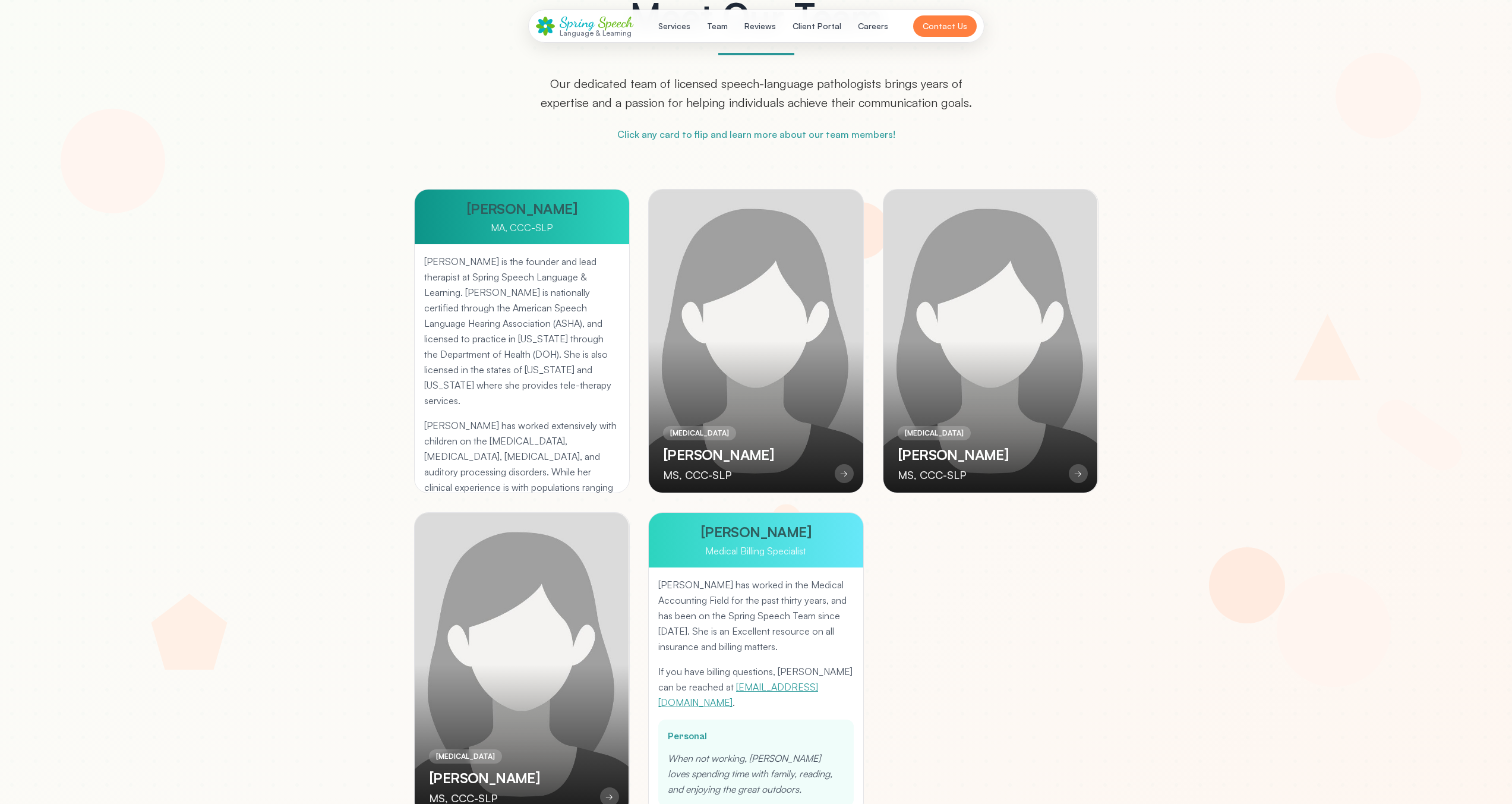
click at [490, 409] on div "Salomi Daftary is the founder and lead therapist at Spring Speech Language & Le…" at bounding box center [522, 368] width 214 height 248
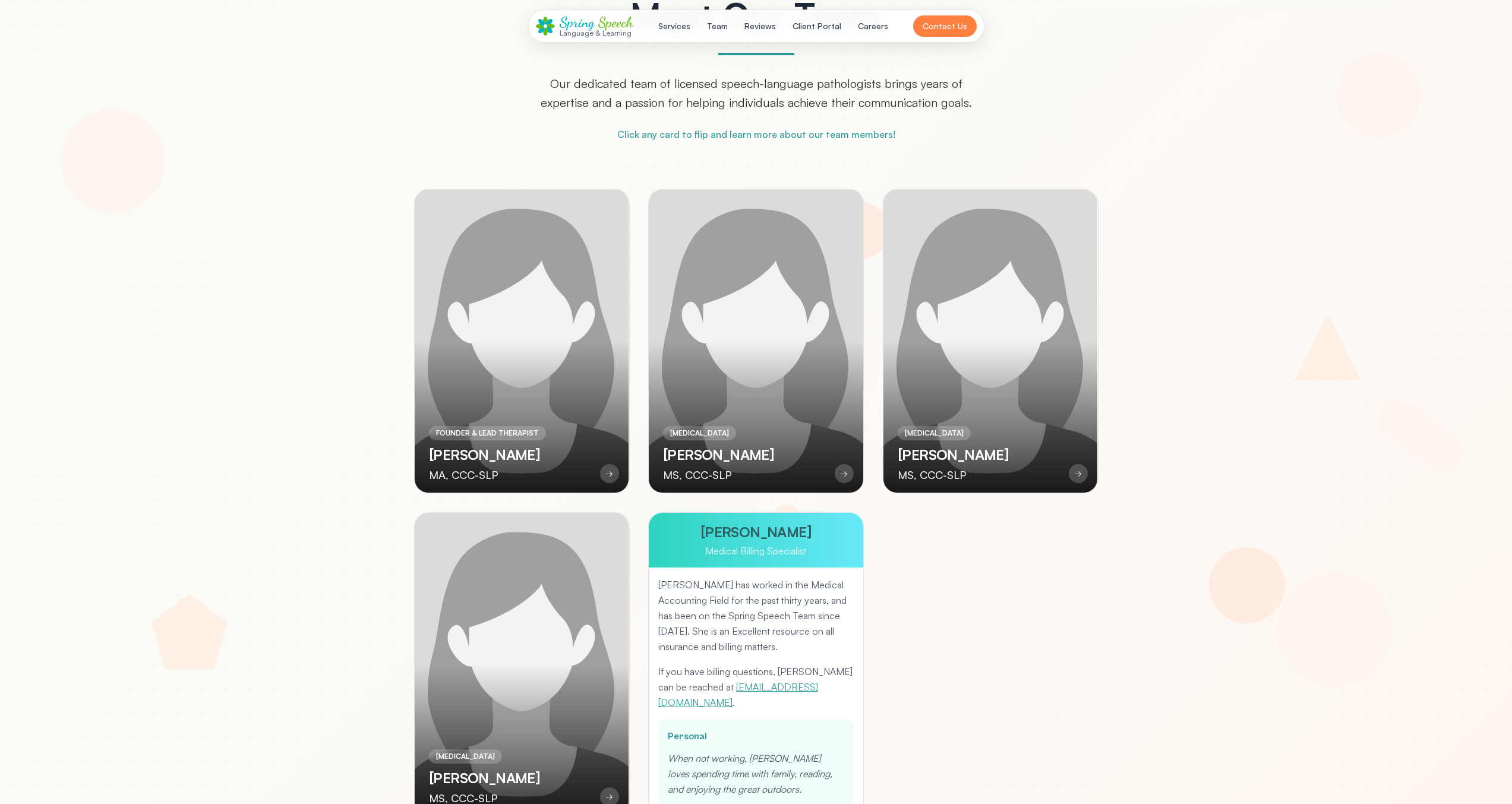
click at [754, 565] on div "Theresa Blair Medical Billing Specialist" at bounding box center [756, 540] width 214 height 55
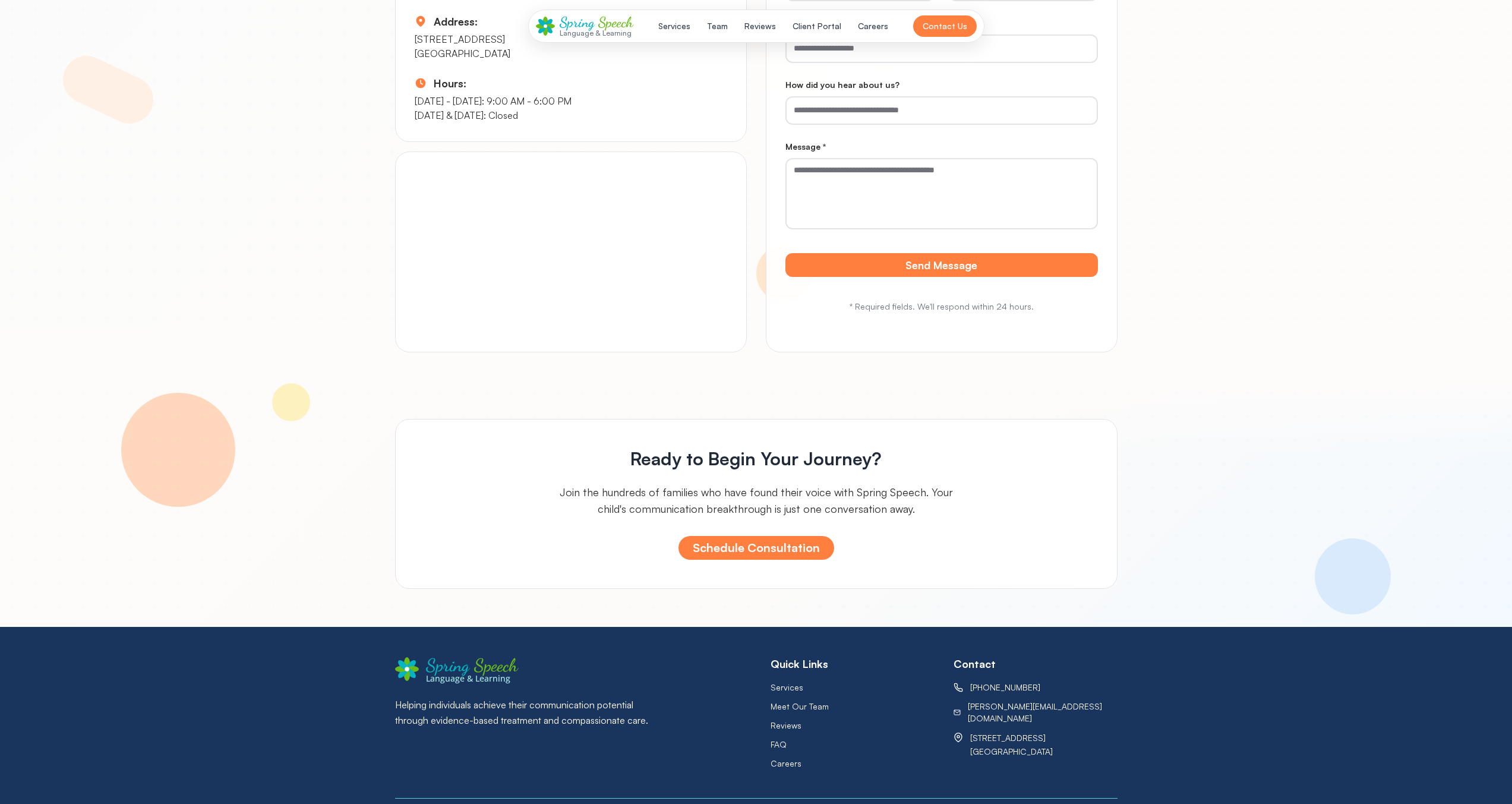
scroll to position [5899, 0]
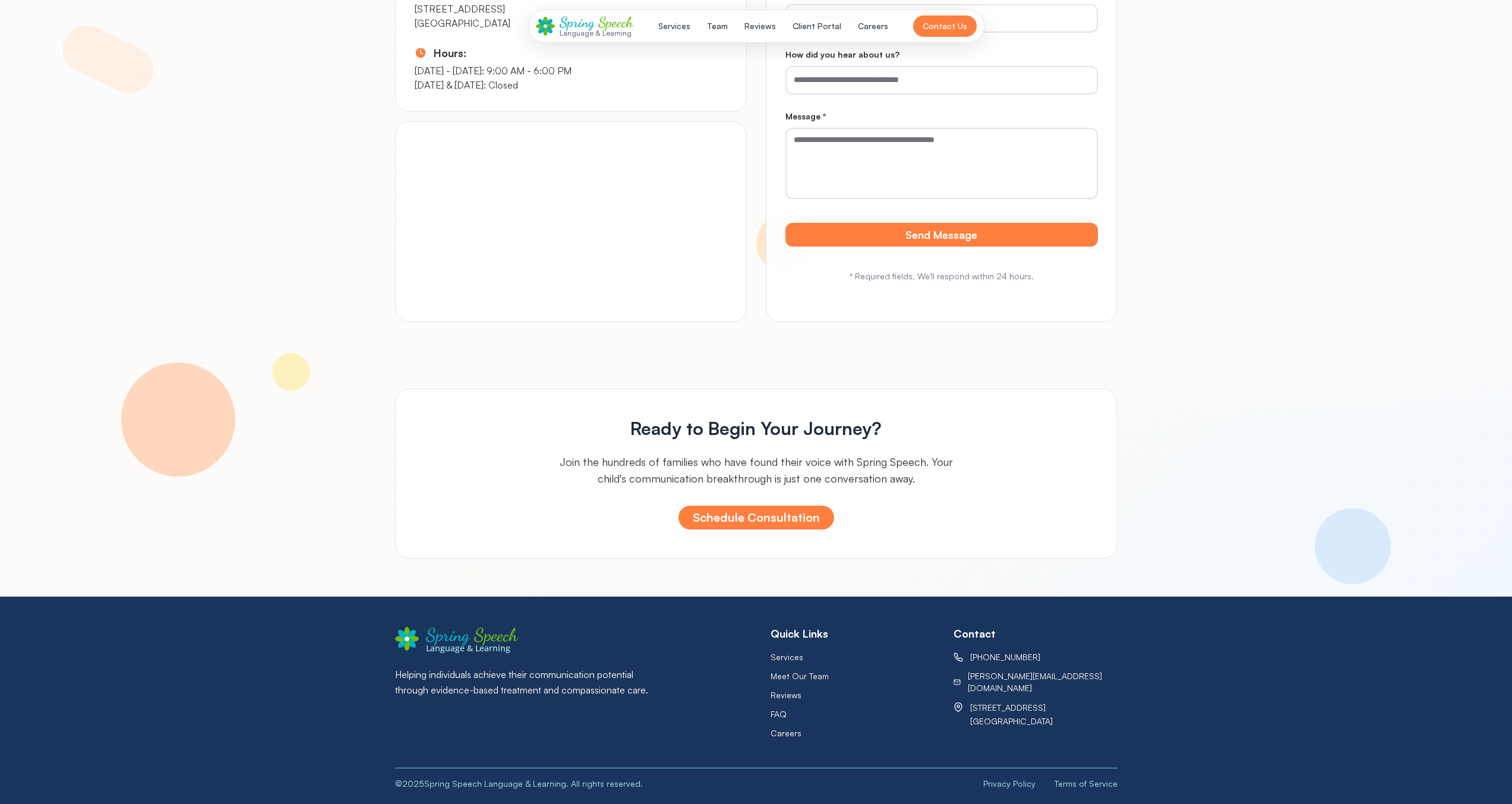
click at [552, 31] on icon at bounding box center [545, 26] width 19 height 19
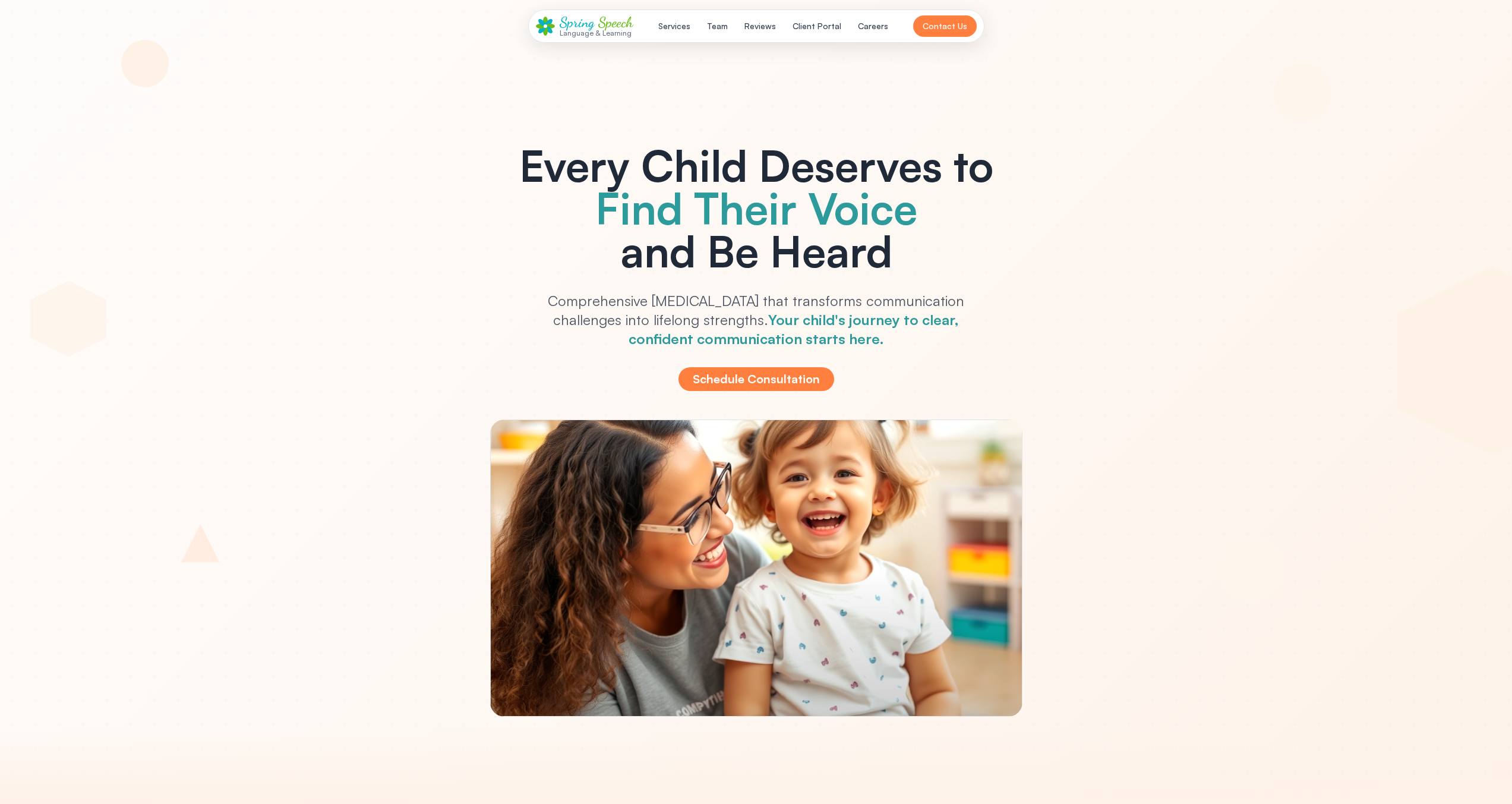
scroll to position [0, 0]
click at [716, 22] on button "Team" at bounding box center [717, 27] width 35 height 22
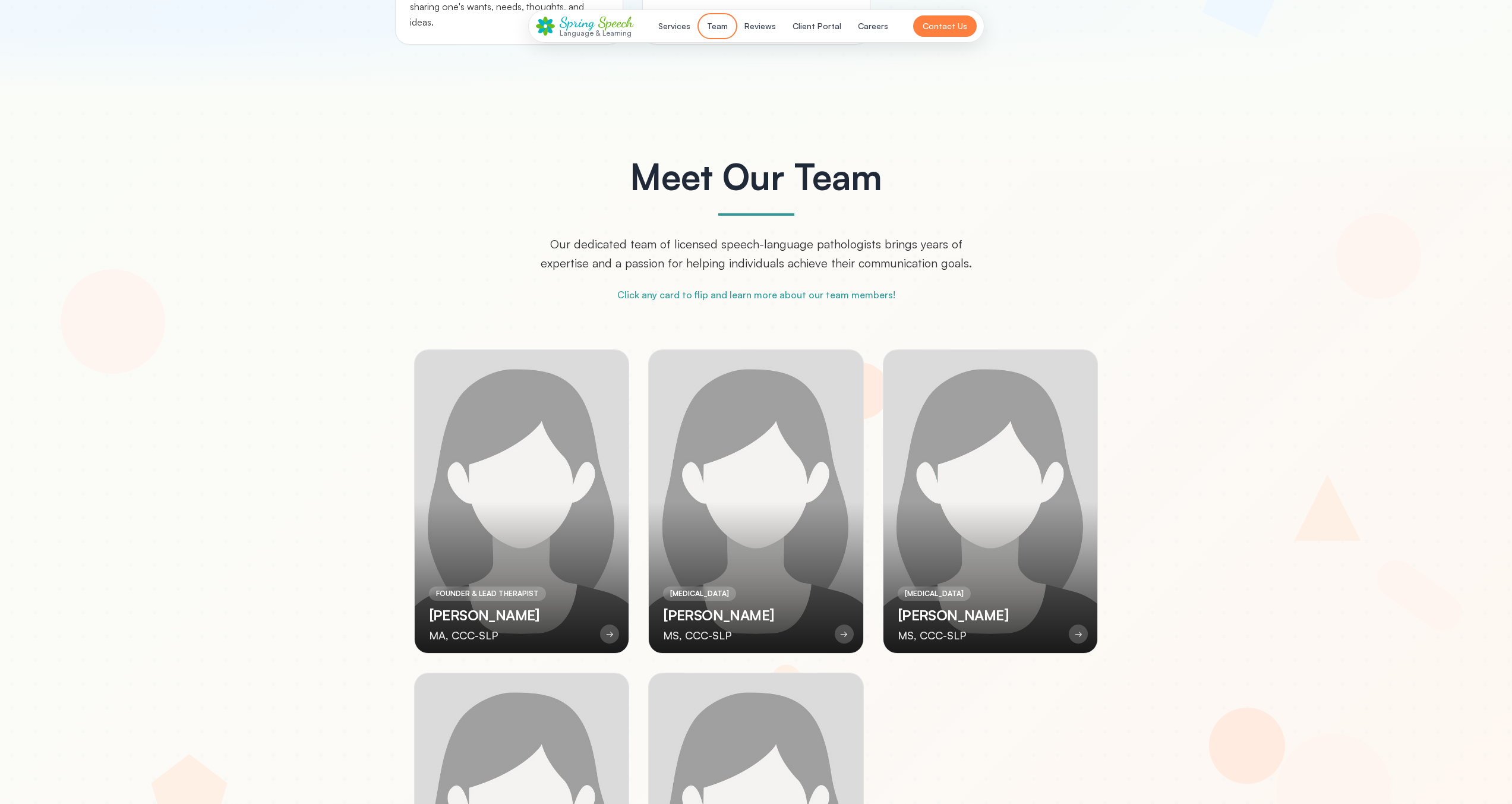
scroll to position [2807, 0]
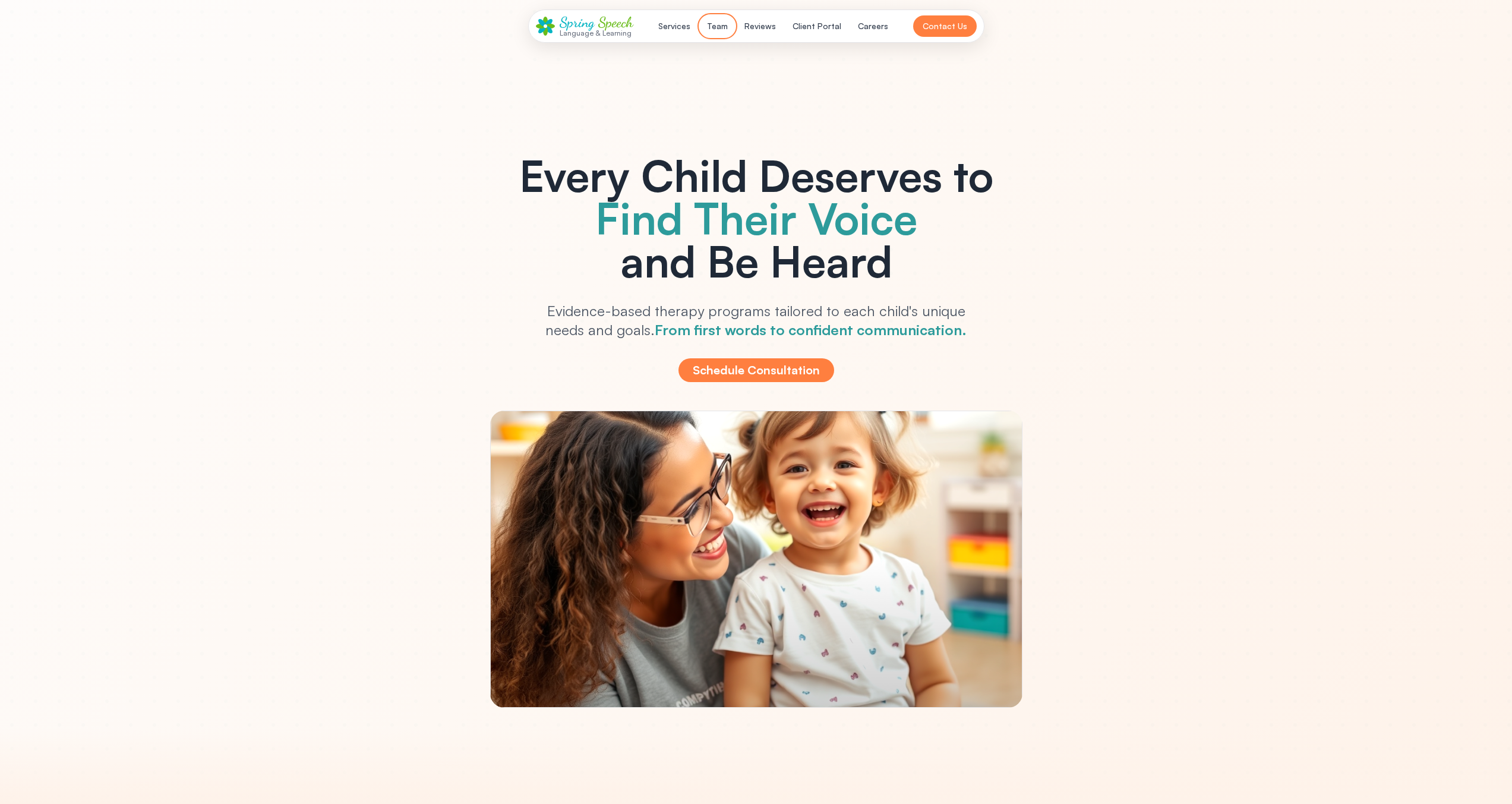
click at [712, 18] on button "Team" at bounding box center [717, 27] width 35 height 22
